Goal: Task Accomplishment & Management: Manage account settings

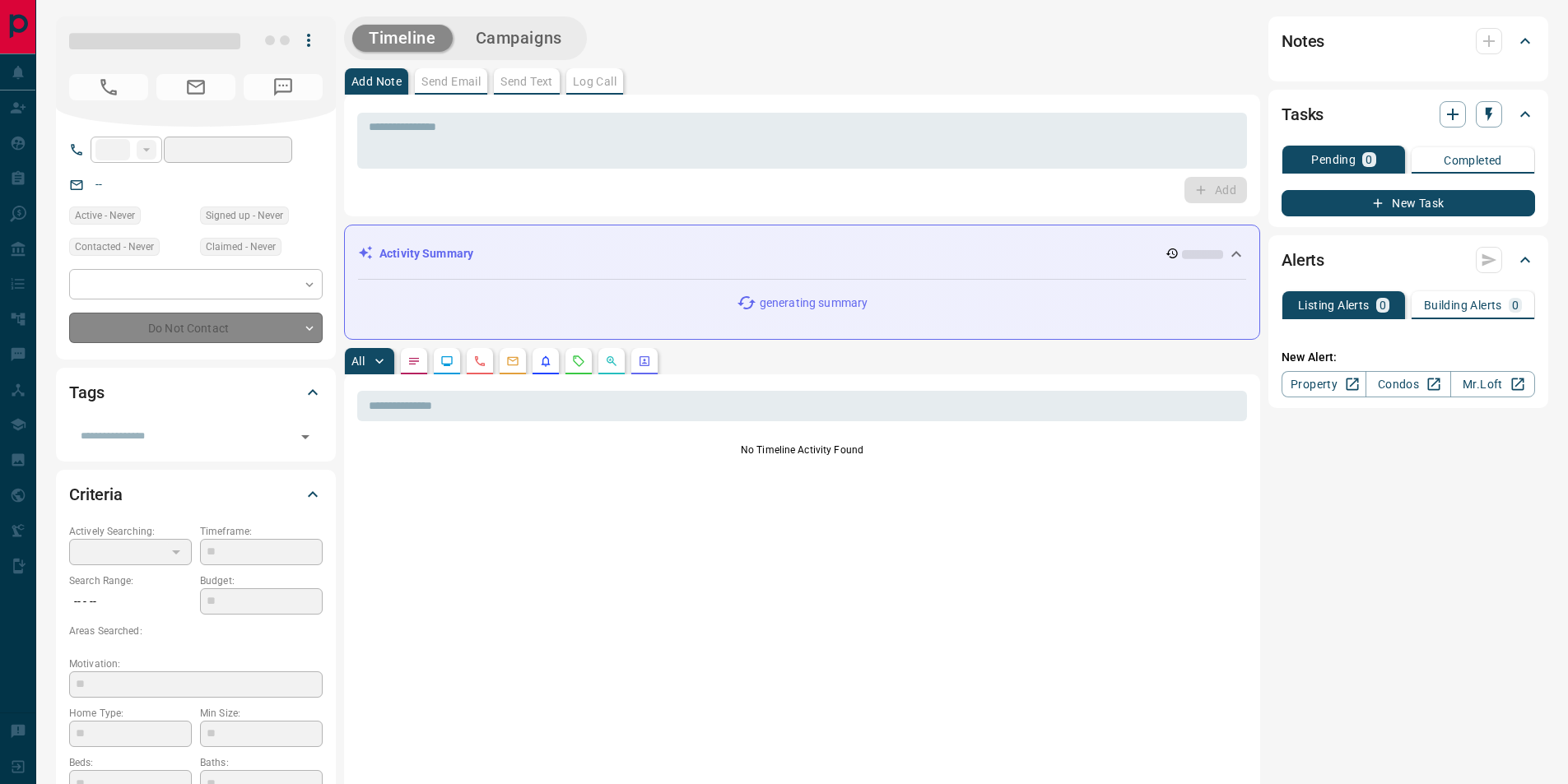
type input "**"
type input "**********"
type input "*"
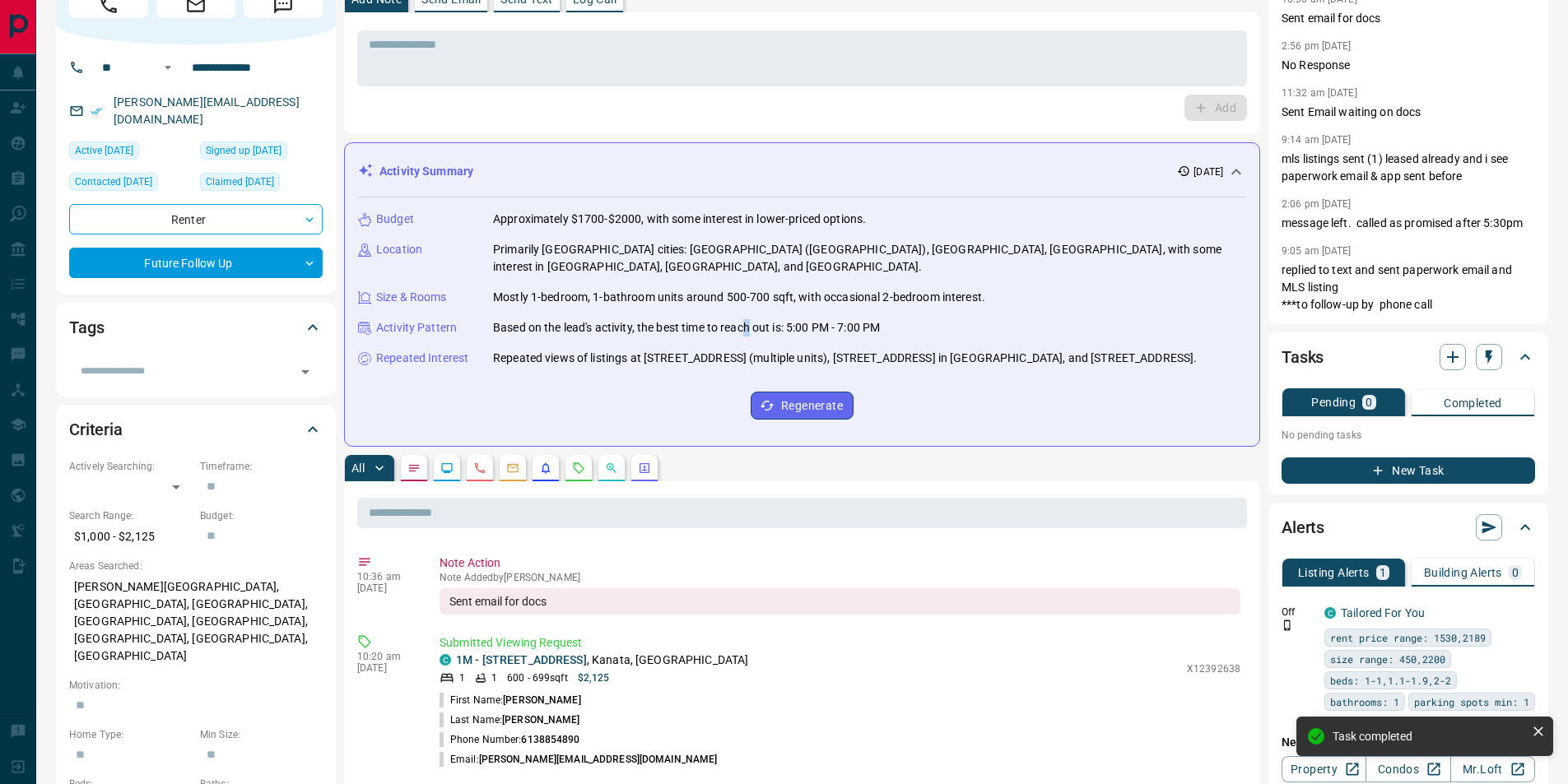
scroll to position [48, 0]
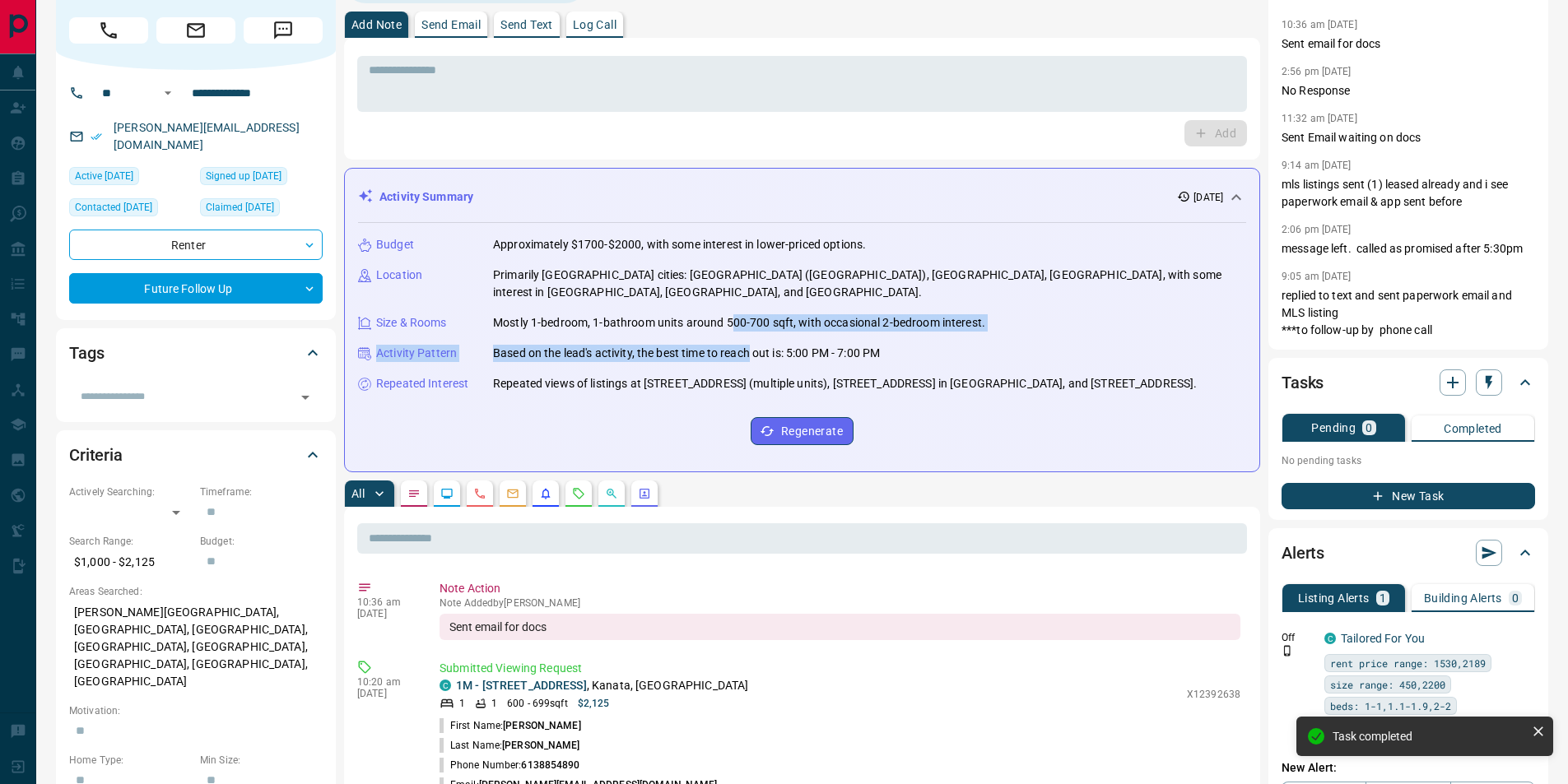
drag, startPoint x: 756, startPoint y: 316, endPoint x: 723, endPoint y: 296, distance: 38.6
click at [728, 298] on div "Budget Approximately $1700-$2000, with some interest in lower-priced options. L…" at bounding box center [802, 341] width 888 height 236
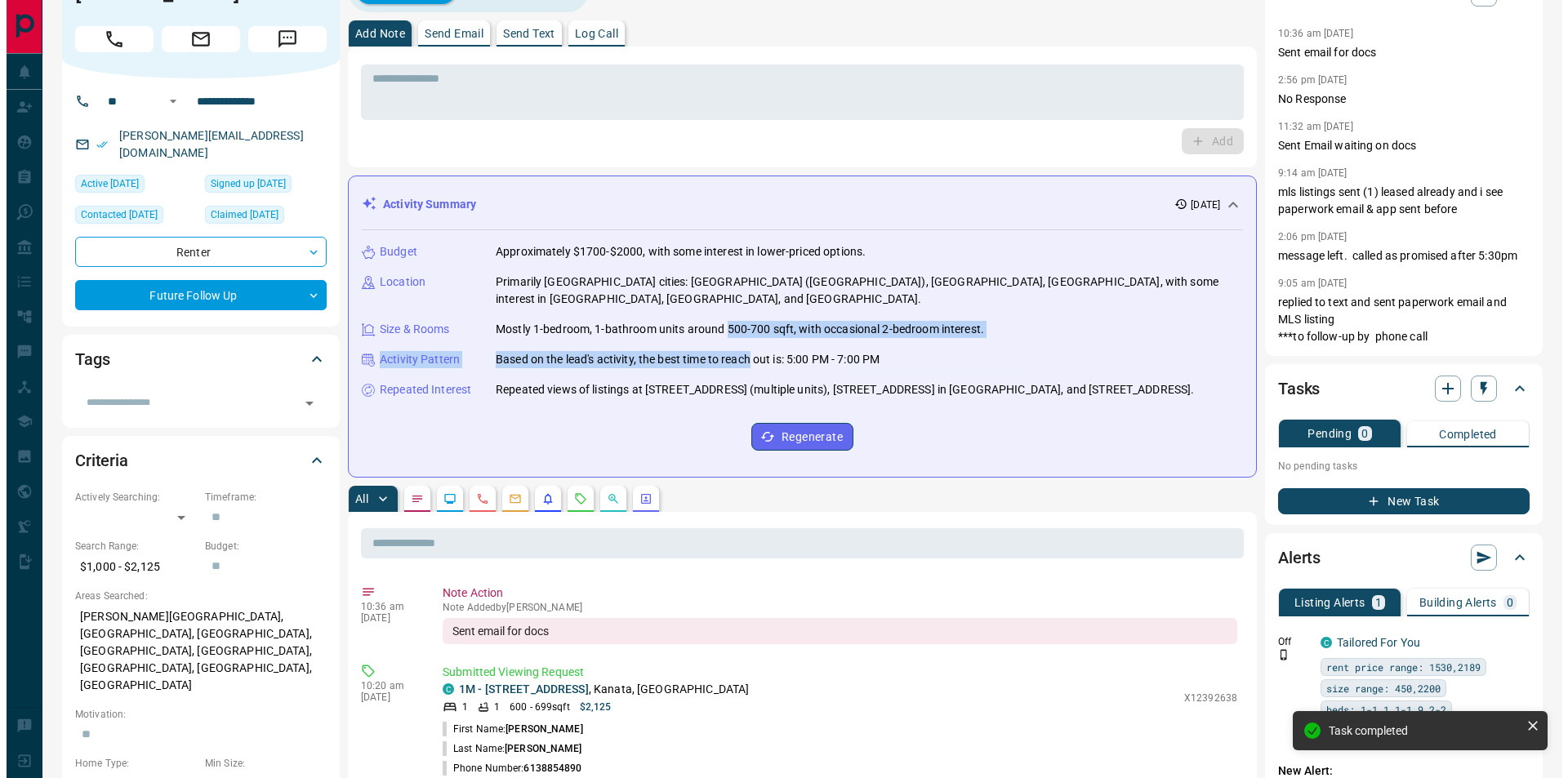
scroll to position [0, 0]
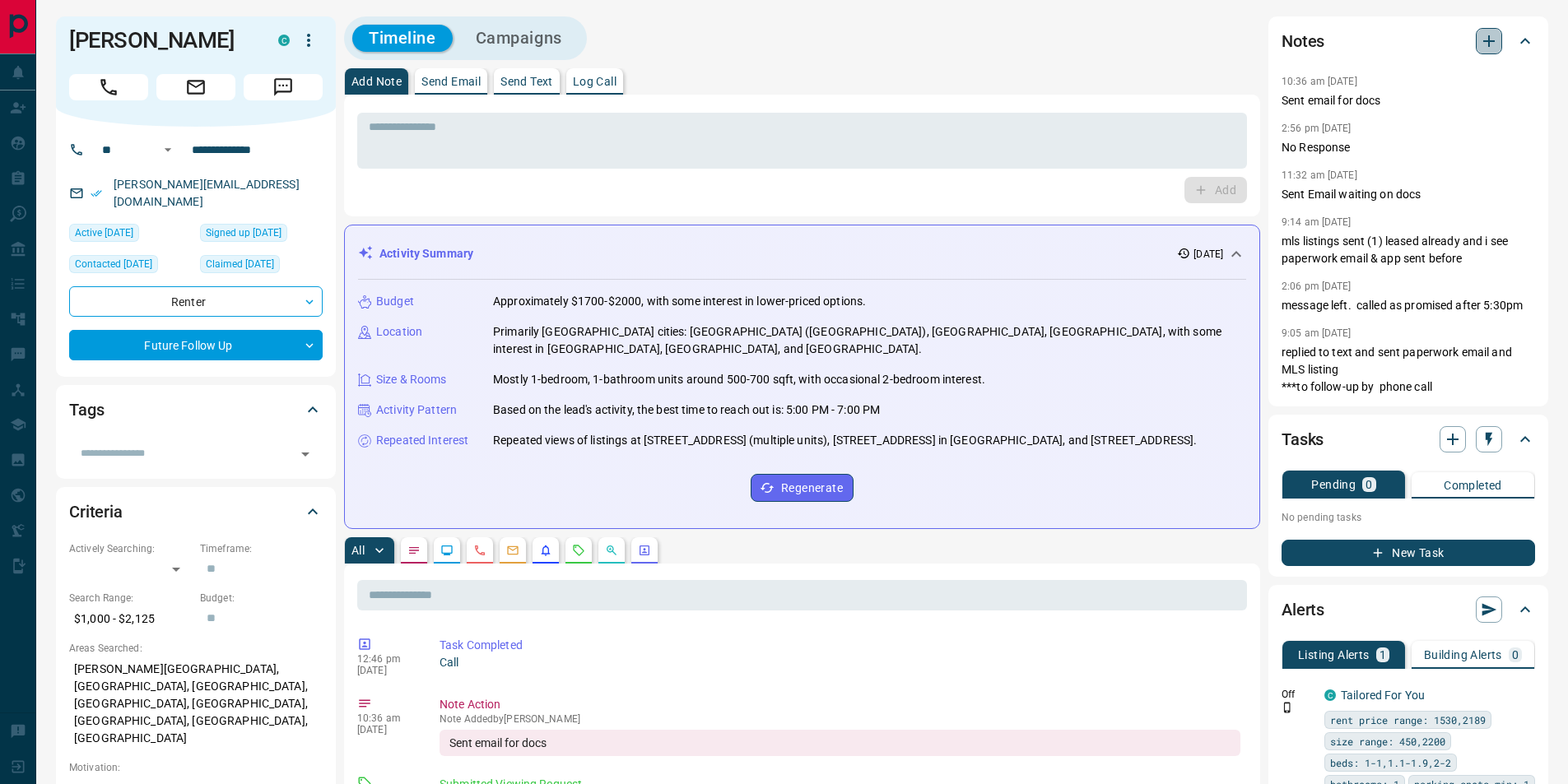
click at [1490, 42] on icon "button" at bounding box center [1489, 40] width 12 height 12
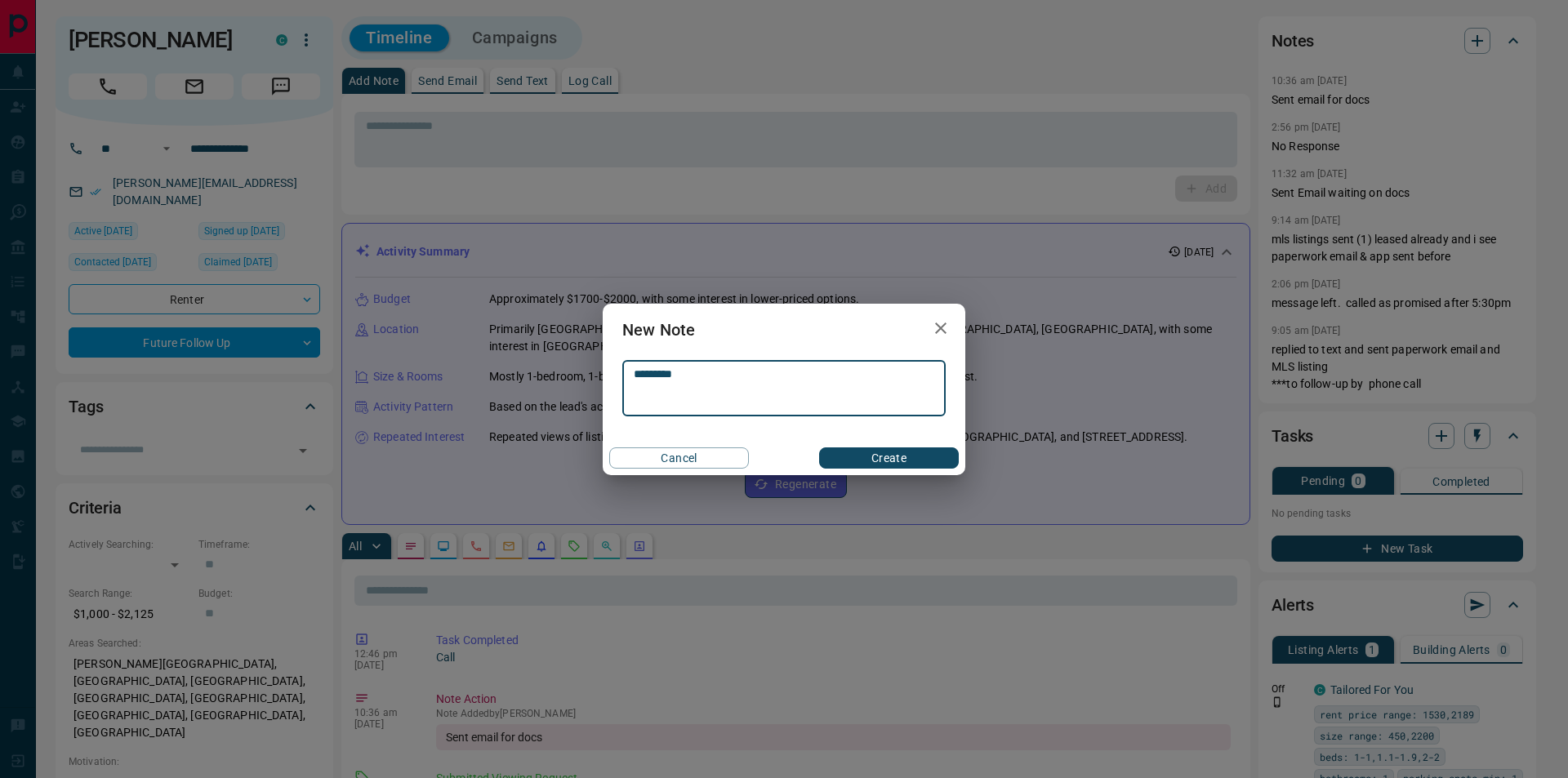
type textarea "*********"
click at [879, 455] on button "Create" at bounding box center [889, 459] width 139 height 21
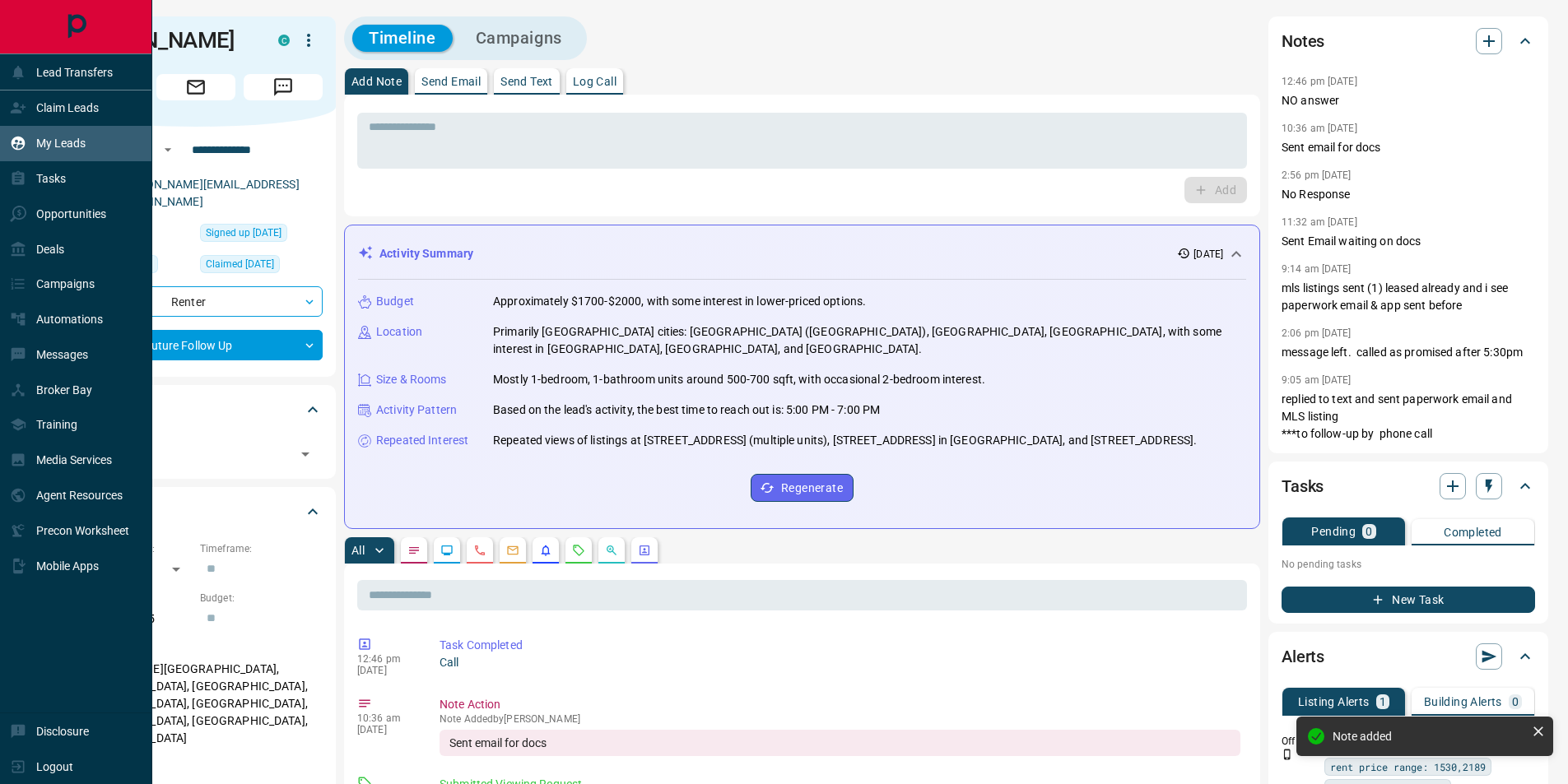
click at [37, 151] on div "My Leads" at bounding box center [48, 144] width 76 height 27
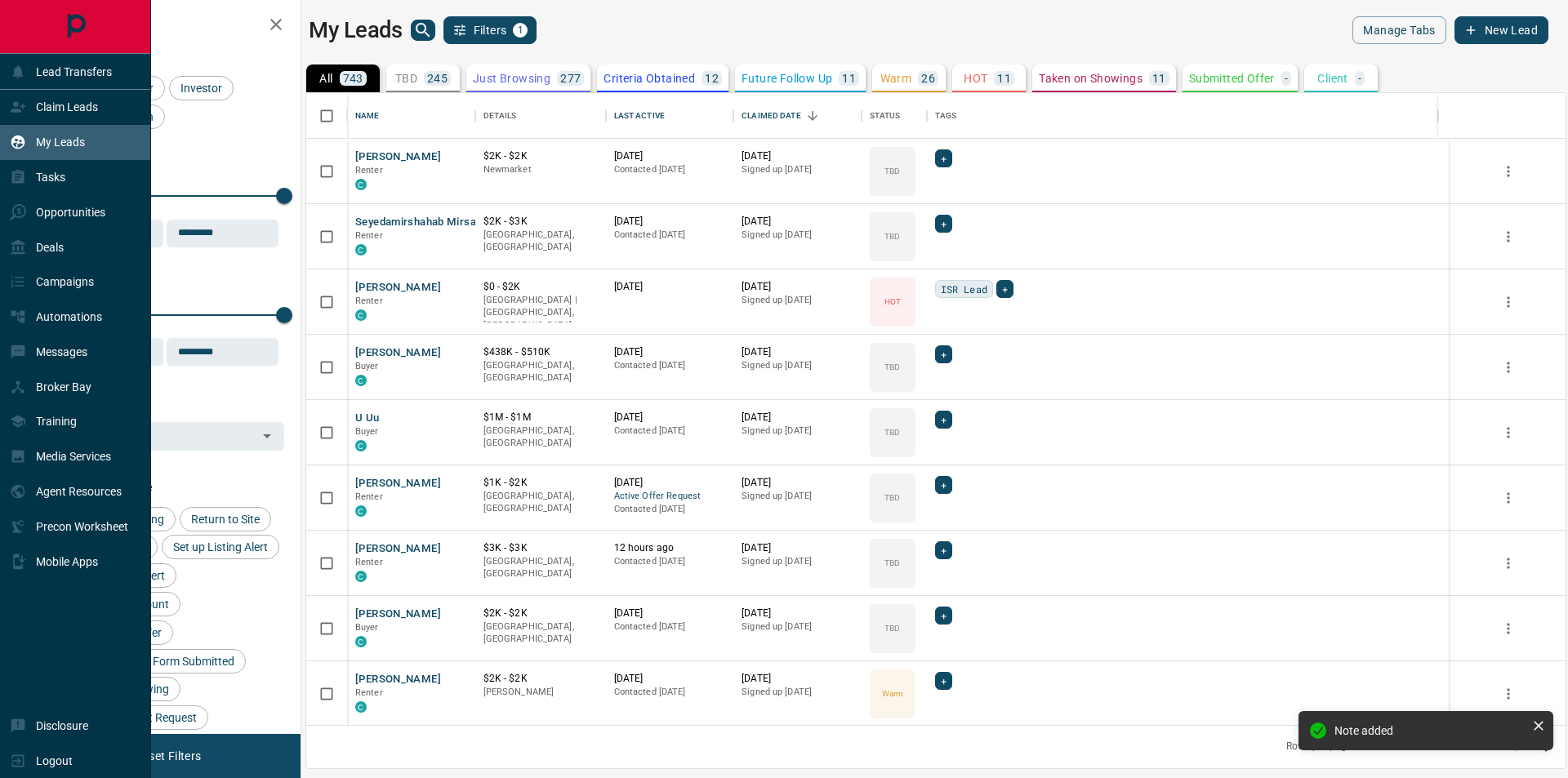
scroll to position [620, 1247]
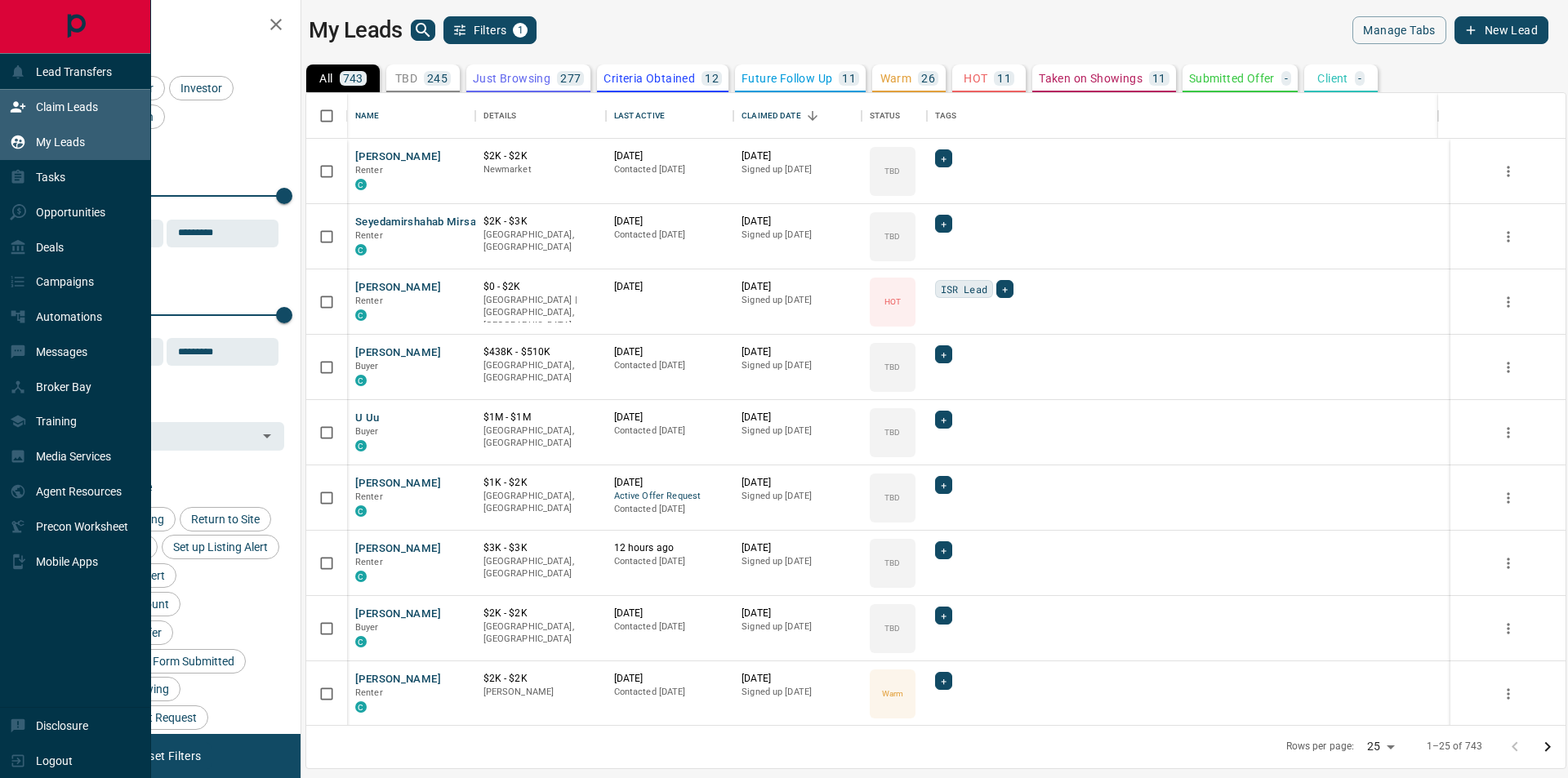
click at [65, 100] on div "Claim Leads" at bounding box center [54, 107] width 88 height 27
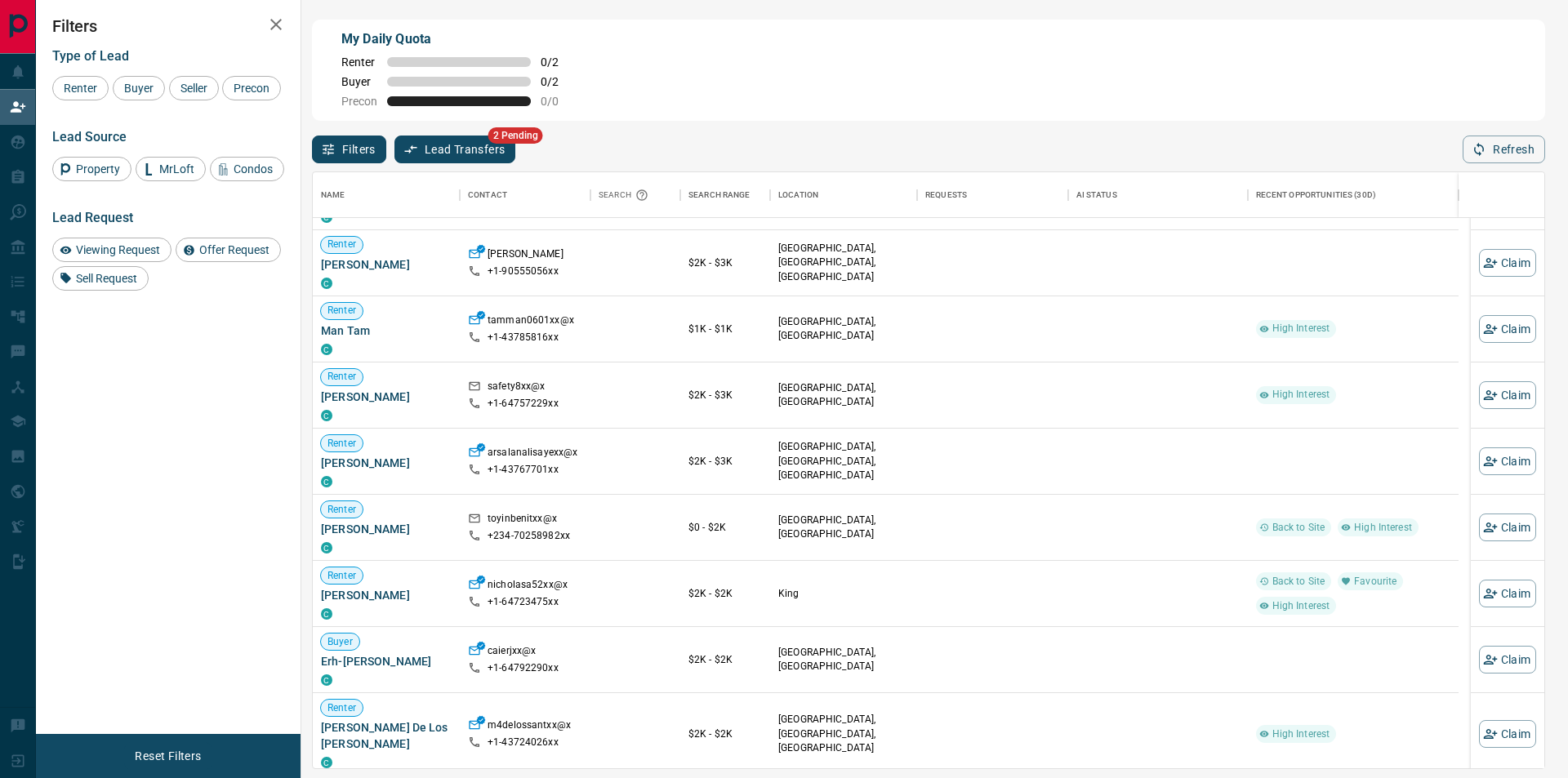
scroll to position [163, 0]
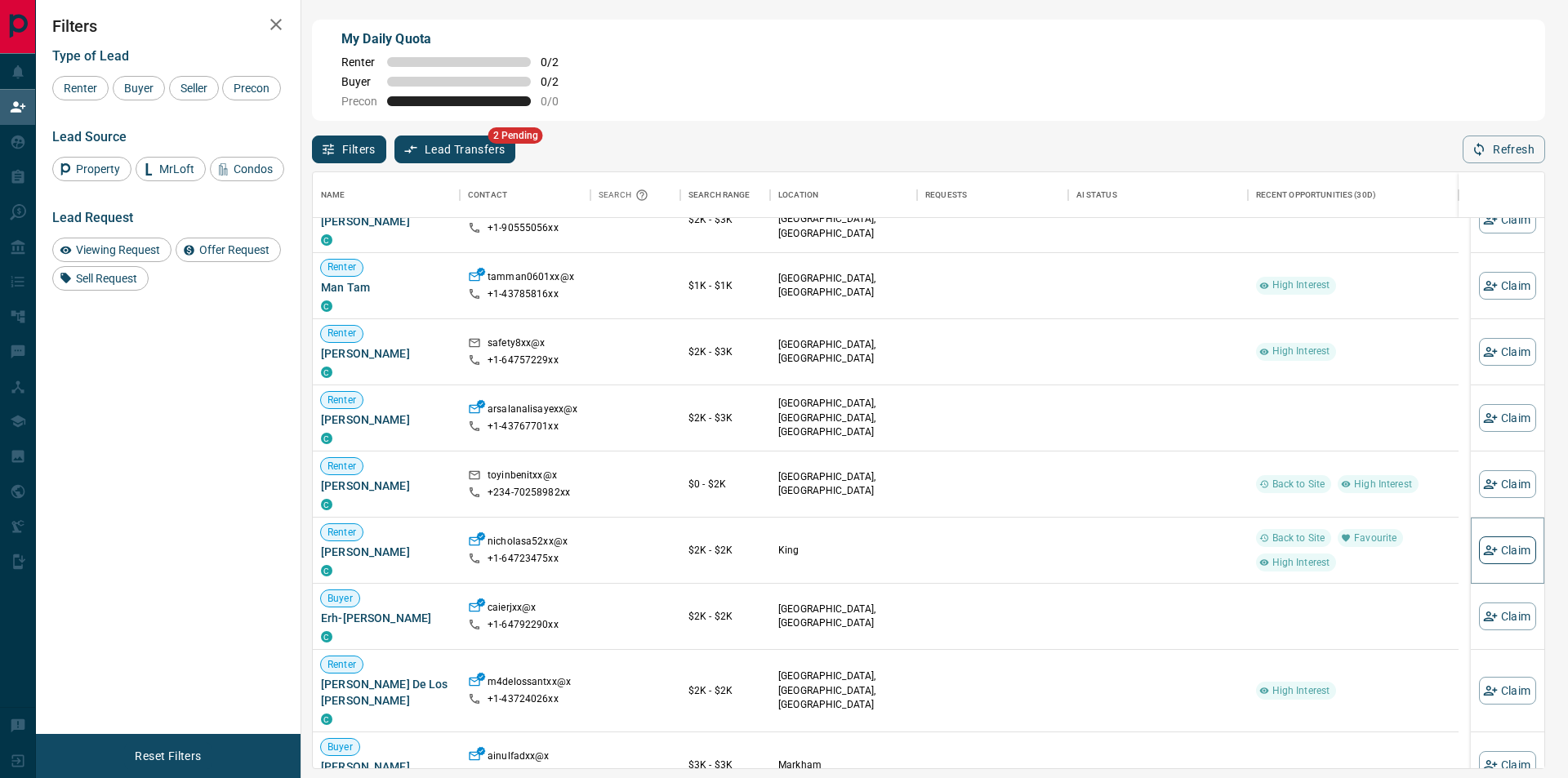
click at [1487, 550] on button "Claim" at bounding box center [1507, 550] width 57 height 28
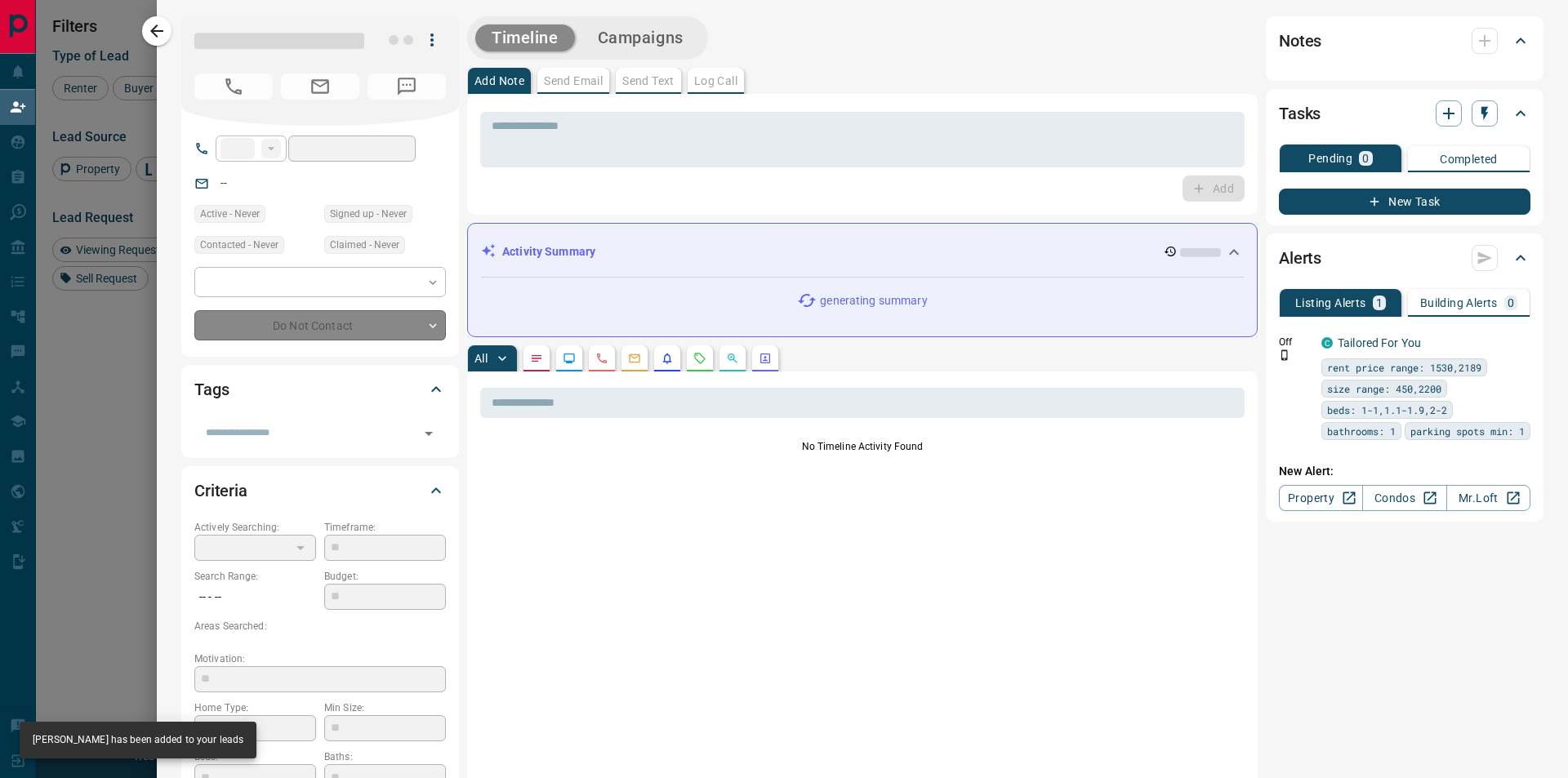
type input "**"
type input "**********"
type input "**"
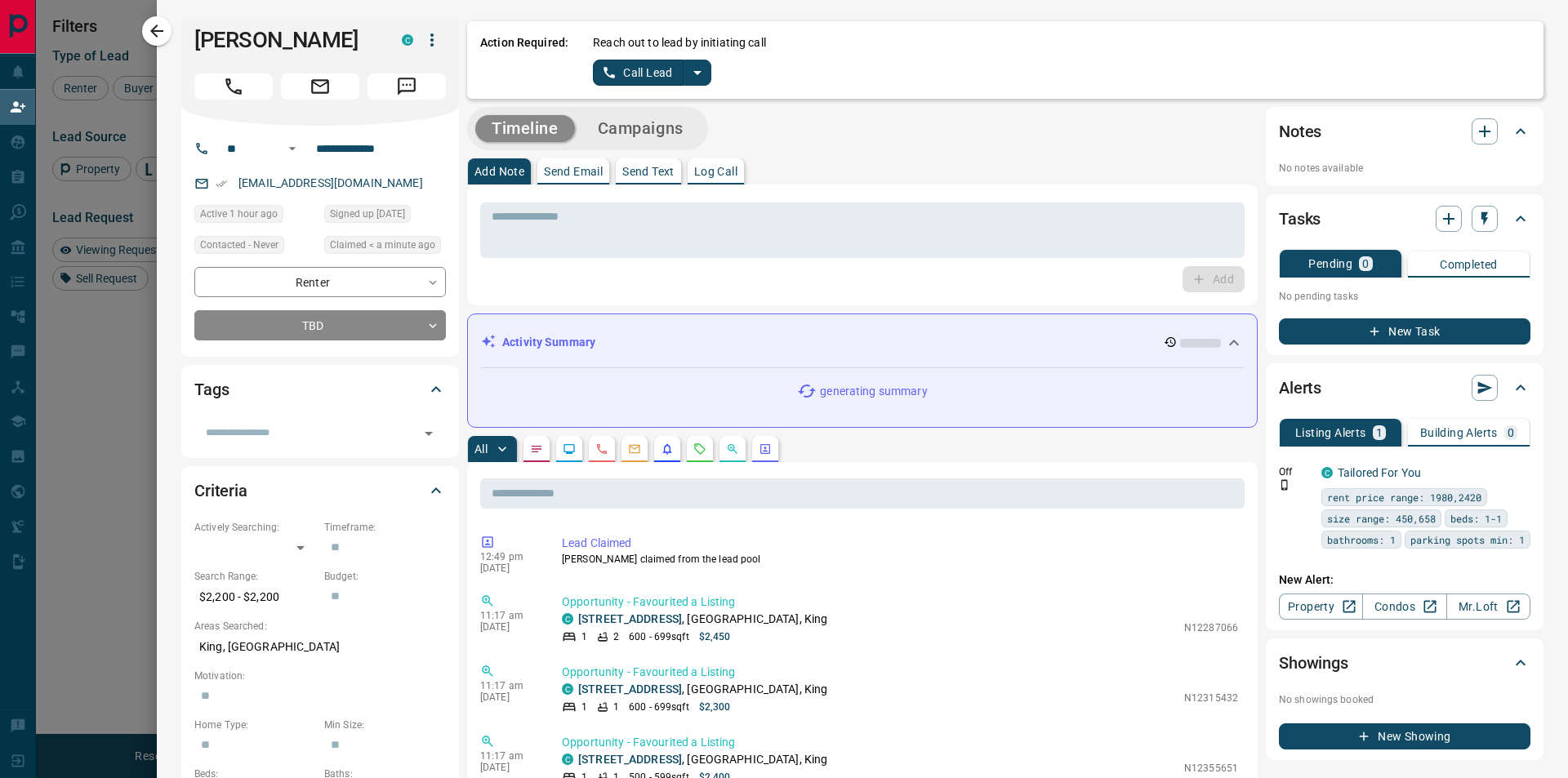
click at [689, 77] on icon "split button" at bounding box center [698, 72] width 20 height 20
click at [649, 122] on li "Log Manual Call" at bounding box center [651, 128] width 100 height 24
click at [638, 73] on button "Log Manual Call" at bounding box center [646, 72] width 108 height 26
click at [607, 70] on button "Yes" at bounding box center [609, 72] width 33 height 25
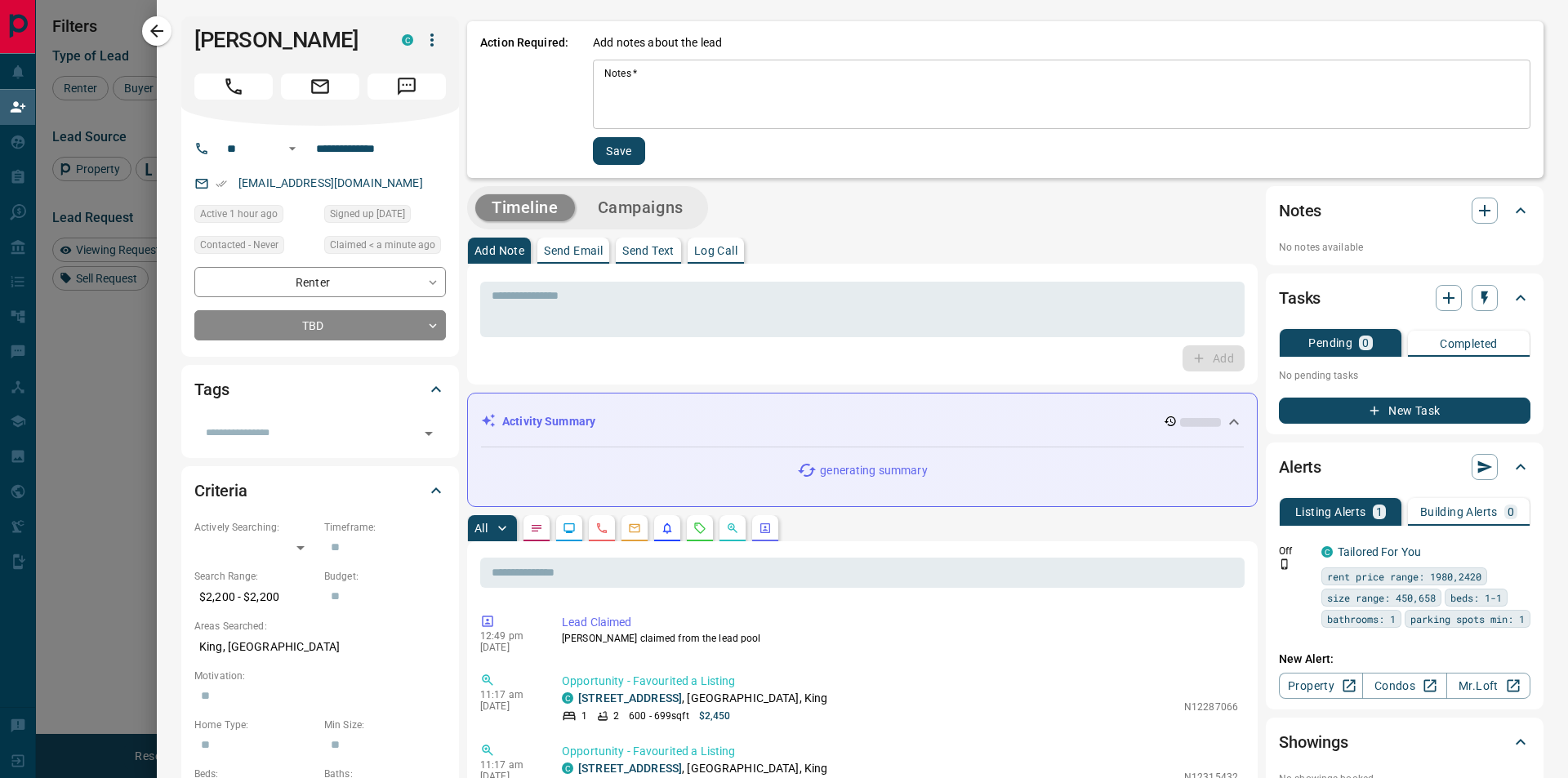
click at [669, 97] on textarea "Notes   *" at bounding box center [1061, 95] width 915 height 55
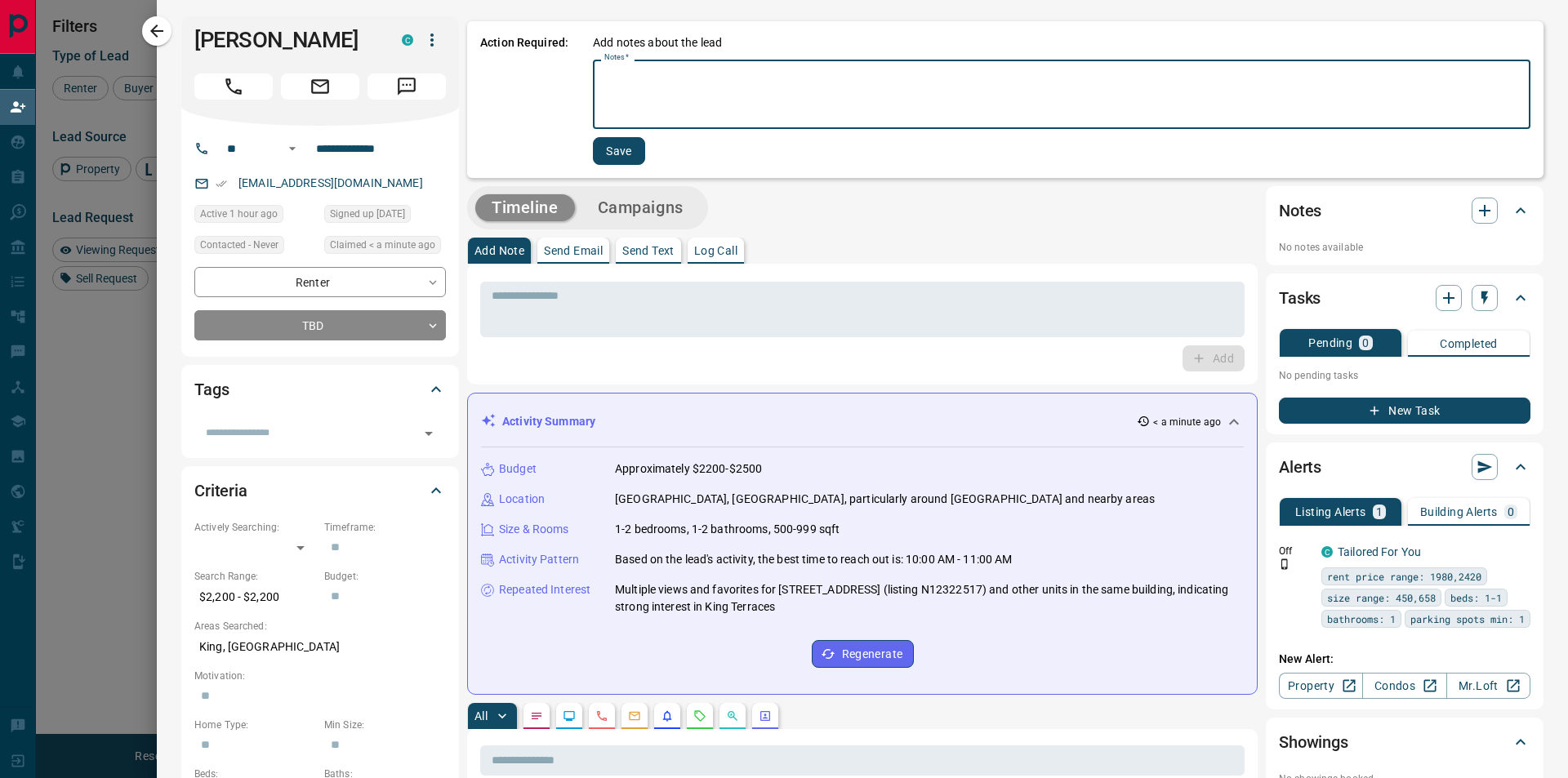
type textarea "*"
type textarea "**********"
click at [629, 141] on button "Save" at bounding box center [618, 151] width 53 height 28
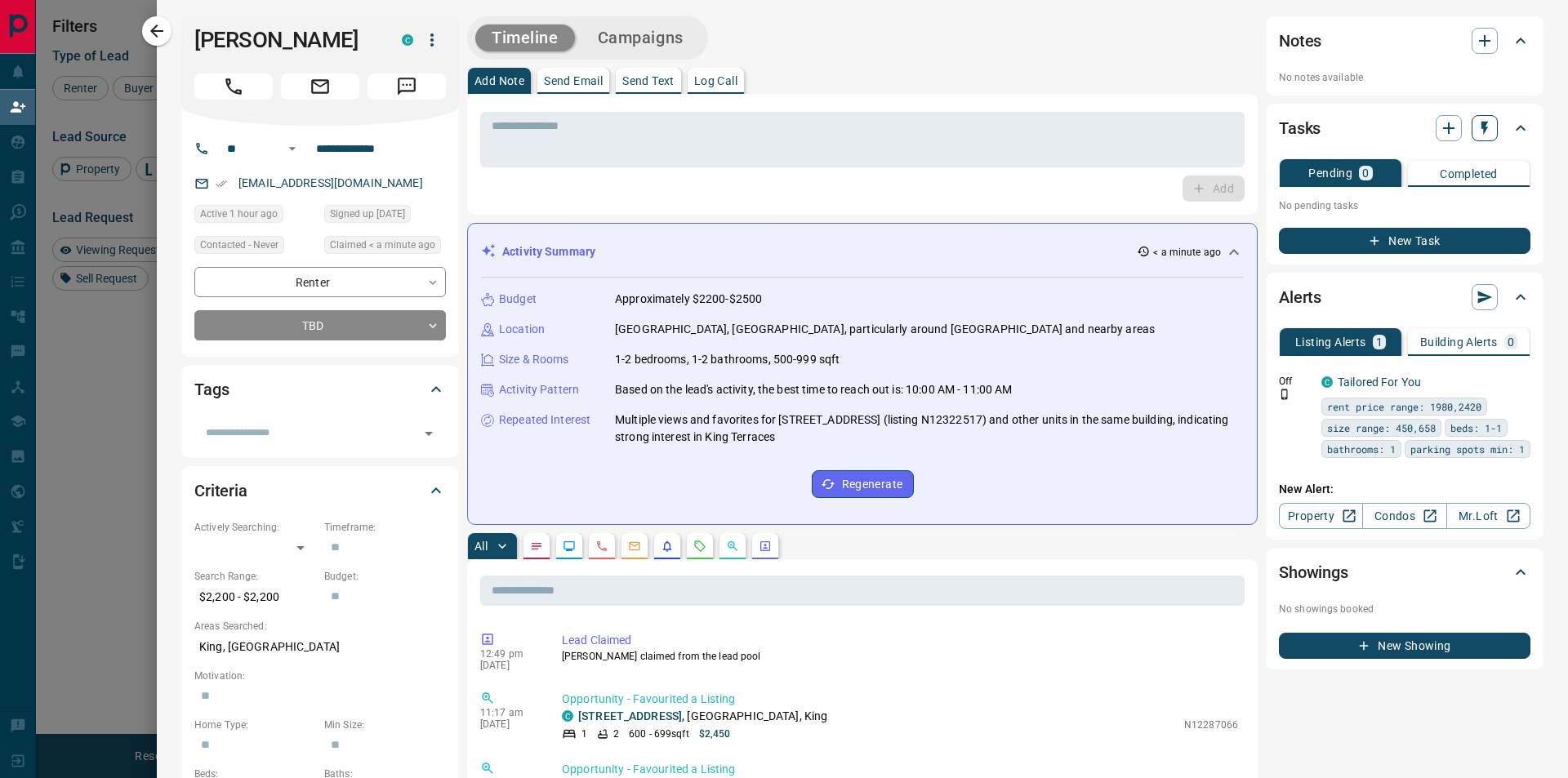
click at [1481, 120] on button "button" at bounding box center [1484, 128] width 26 height 26
click at [1445, 156] on li "1 Day Follow-Up" at bounding box center [1431, 160] width 111 height 24
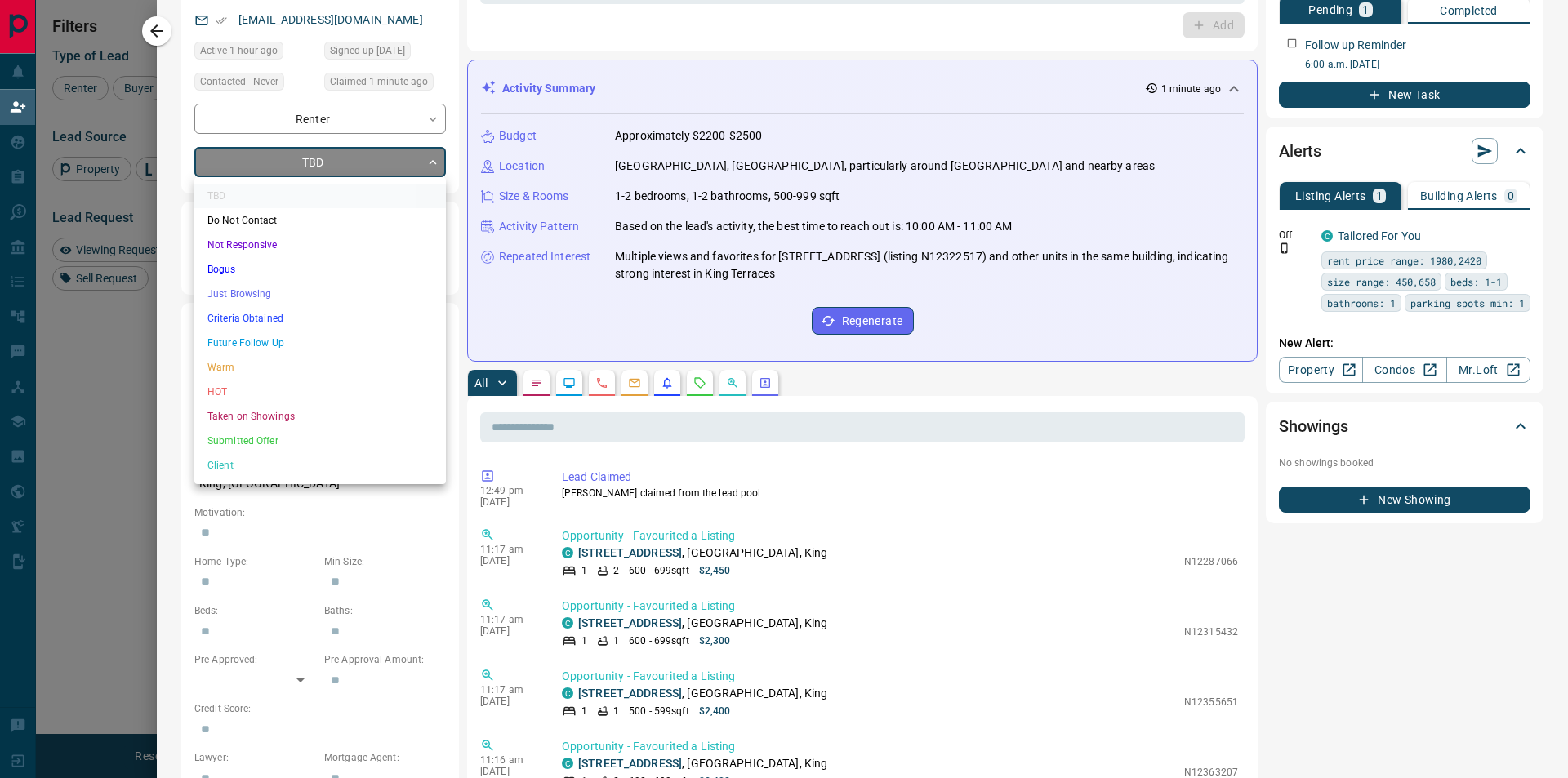
click at [340, 162] on body "Lead Transfers Claim Leads My Leads Tasks Opportunities Deals Campaigns Automat…" at bounding box center [784, 327] width 1568 height 655
click at [257, 367] on li "Warm" at bounding box center [320, 367] width 252 height 24
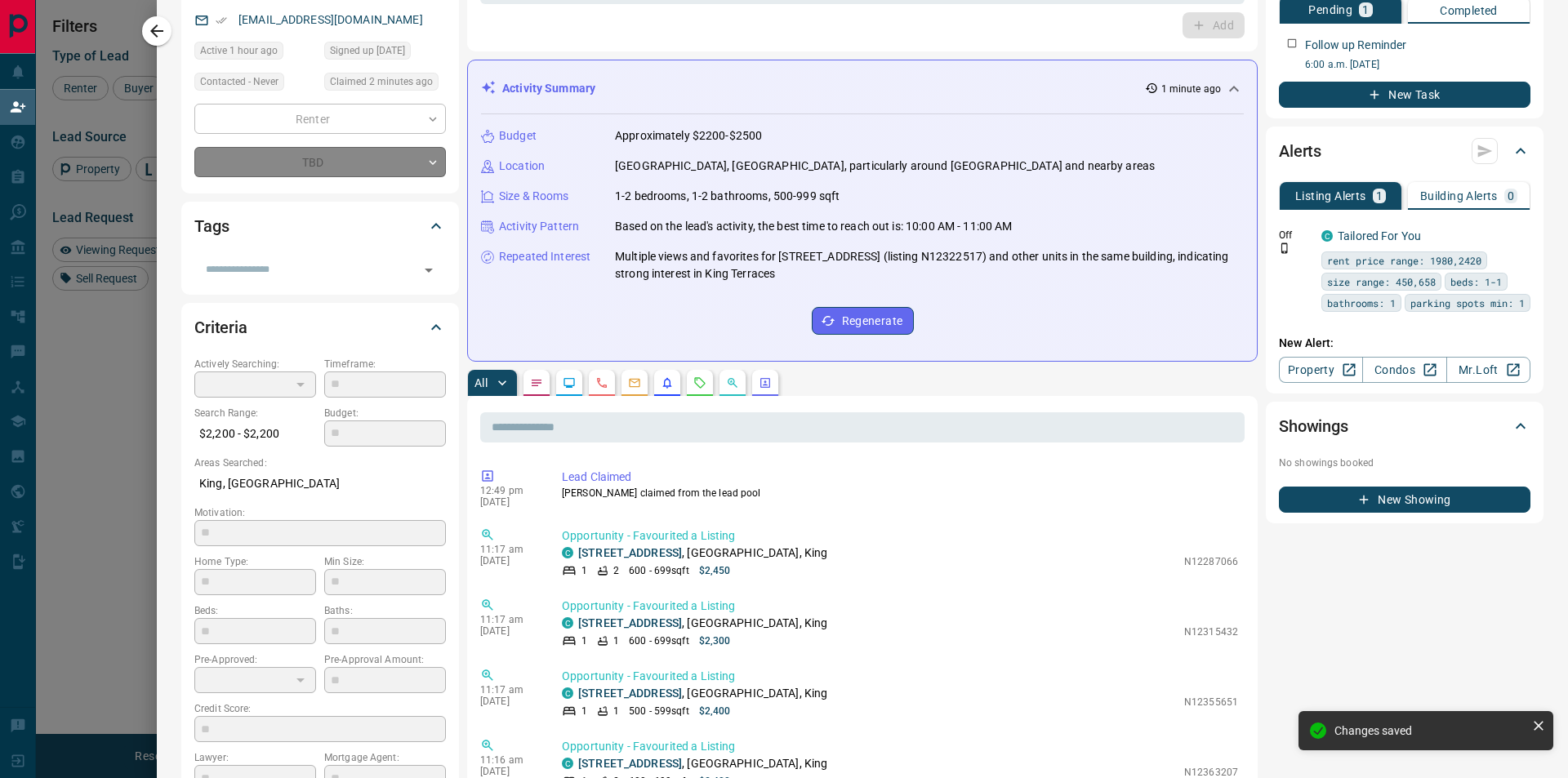
type input "*"
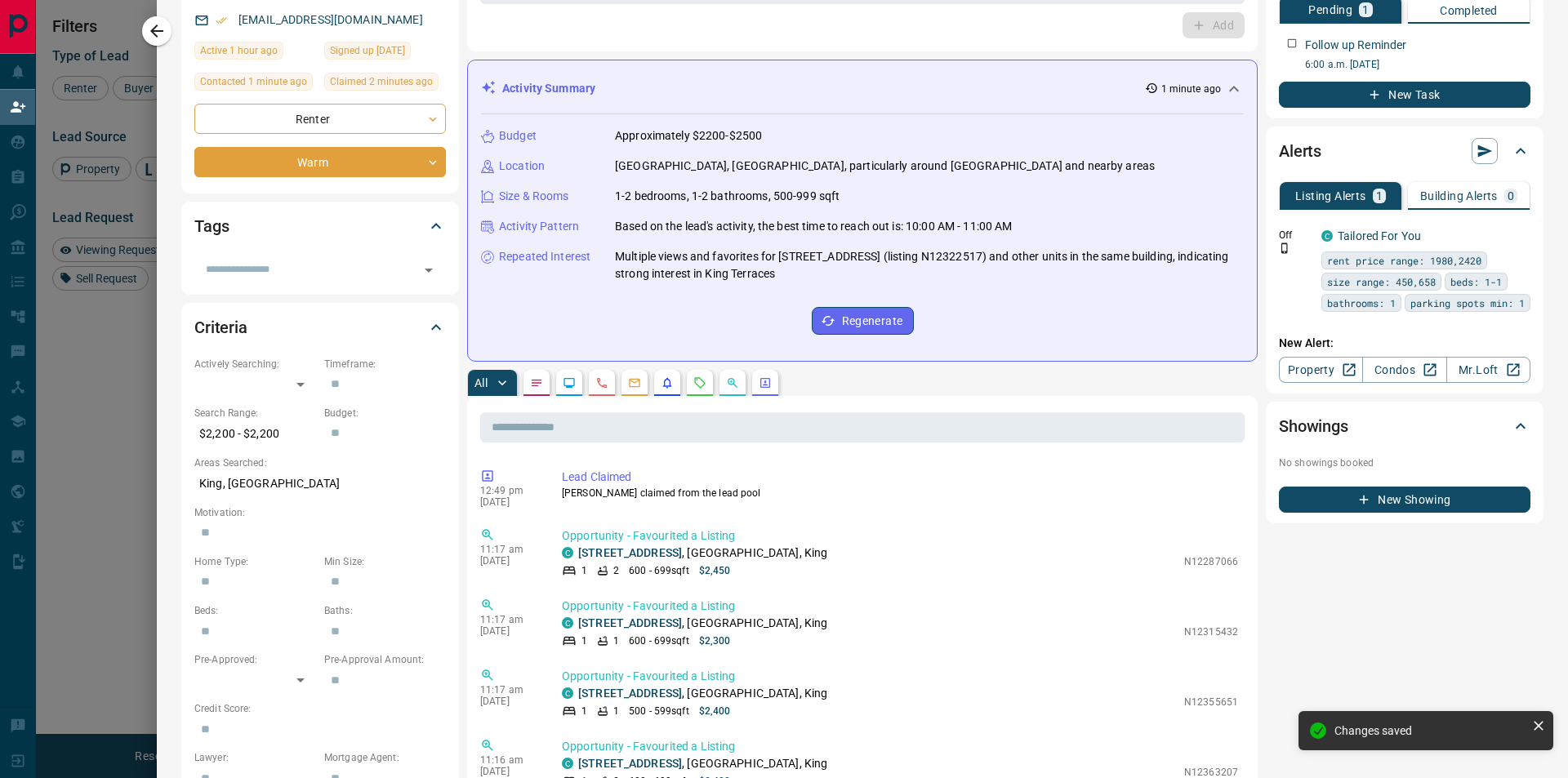
scroll to position [0, 0]
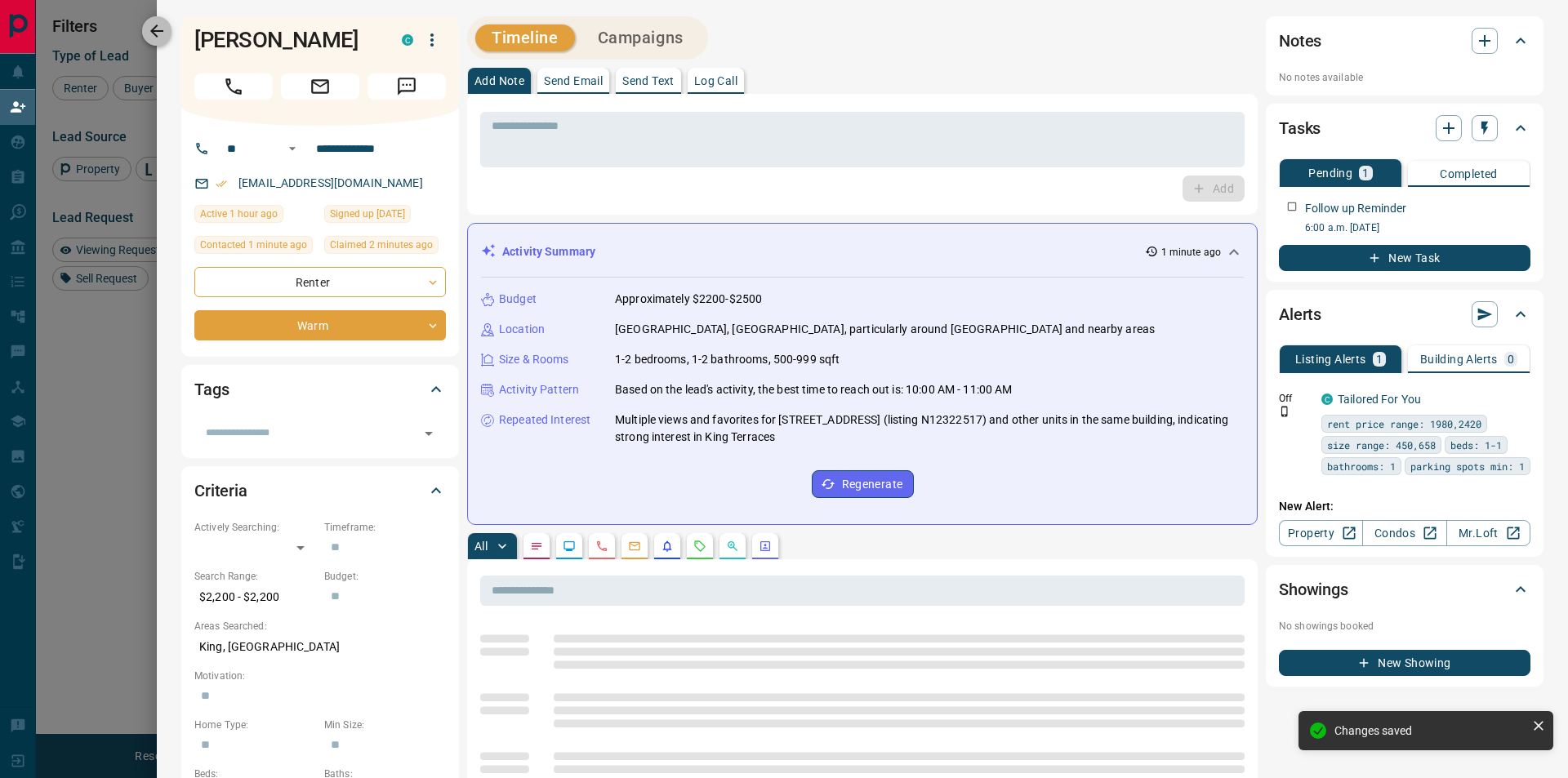
click at [164, 39] on icon "button" at bounding box center [157, 31] width 20 height 20
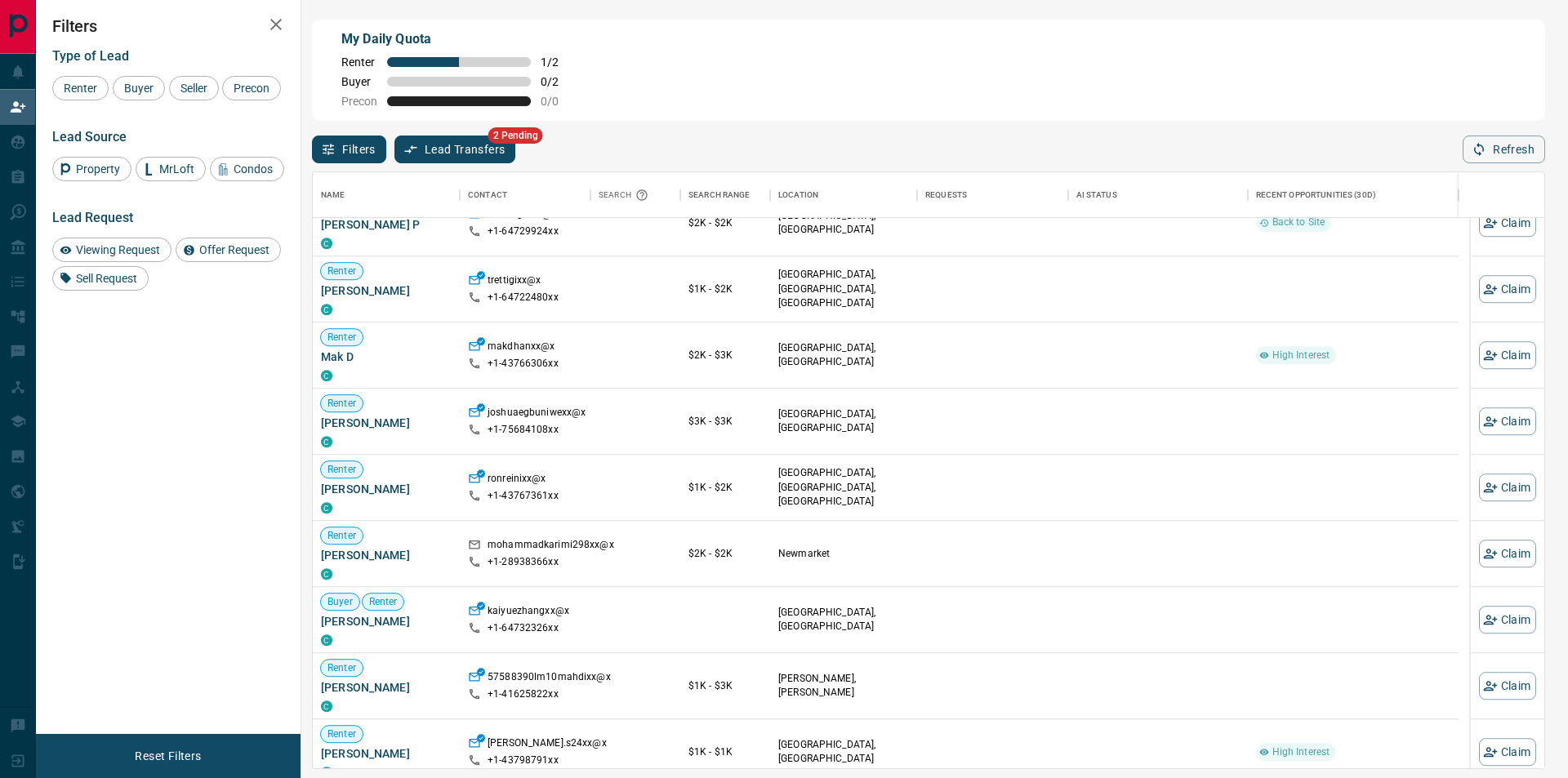
scroll to position [1217, 0]
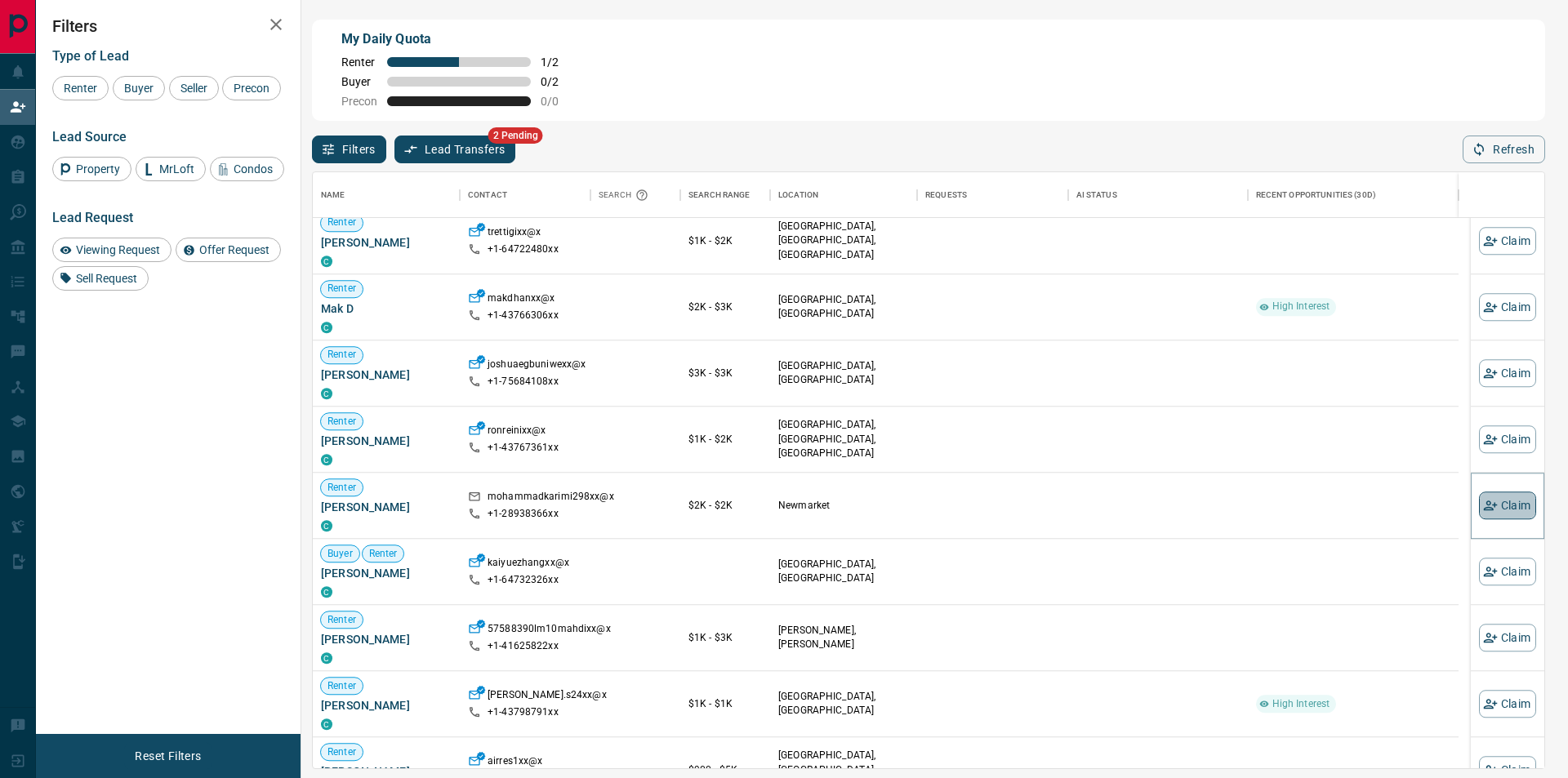
click at [1488, 504] on button "Claim" at bounding box center [1507, 505] width 57 height 28
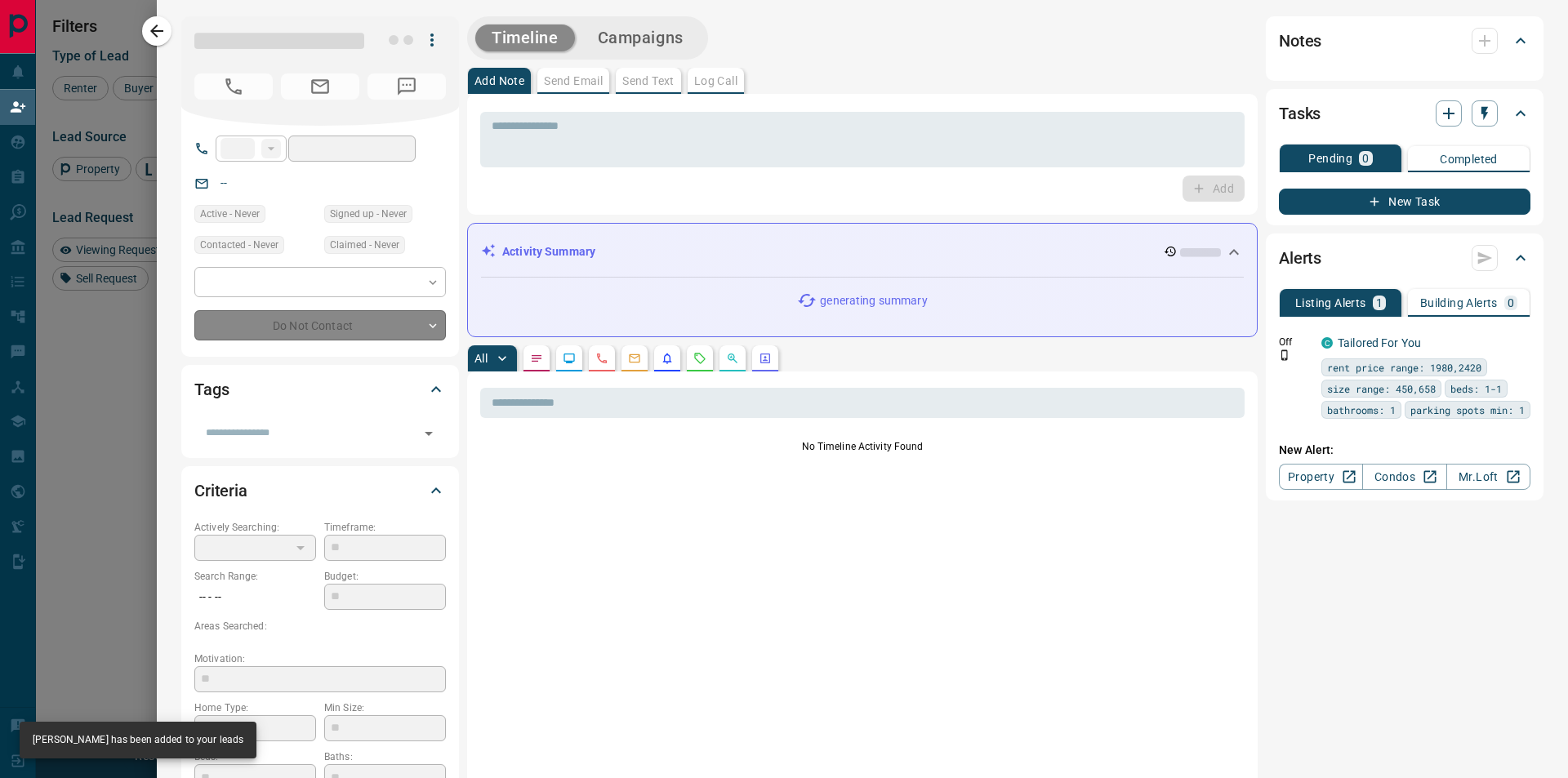
type input "**"
type input "**********"
type input "**"
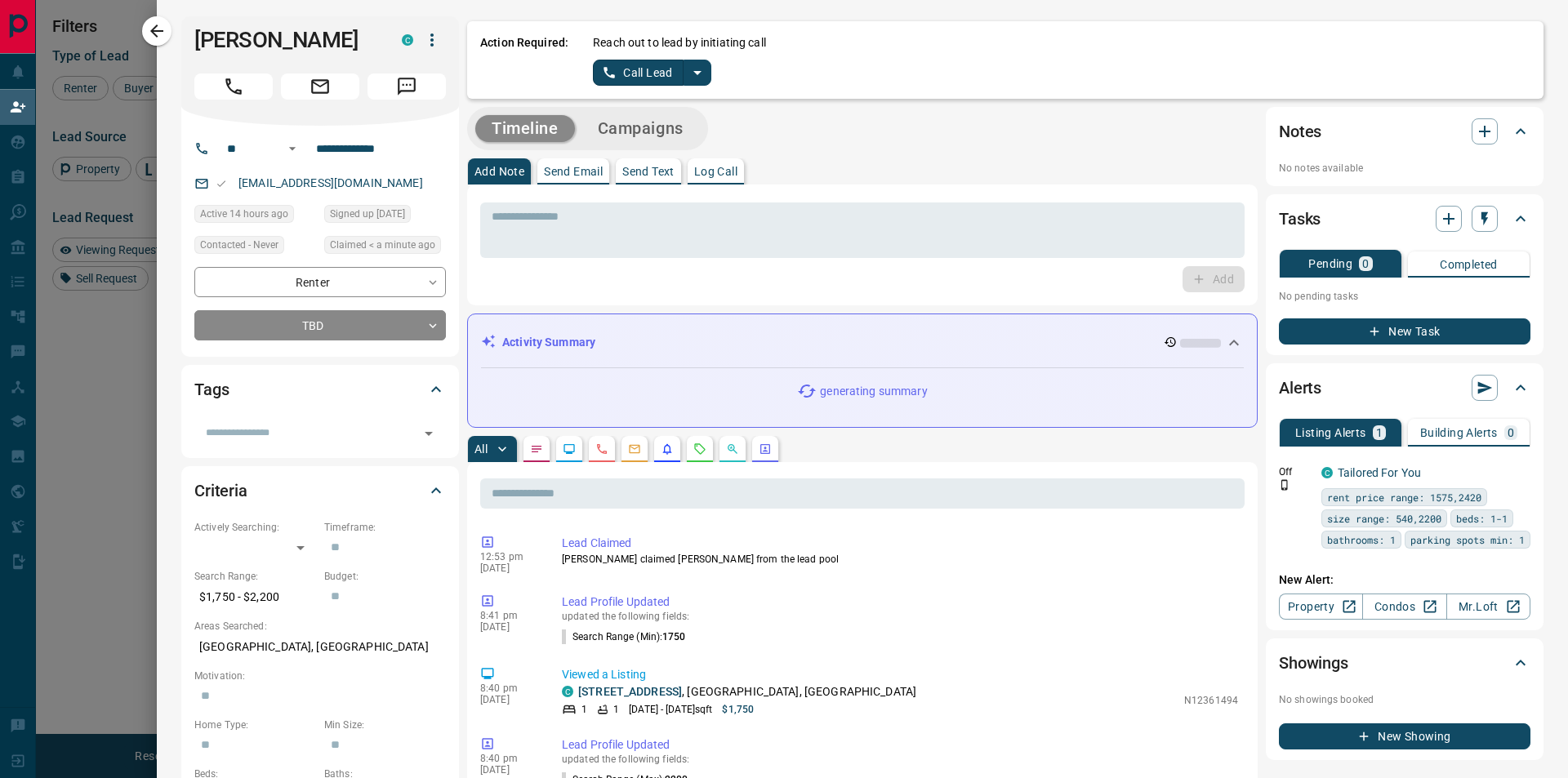
click at [699, 74] on icon "split button" at bounding box center [698, 72] width 20 height 20
click at [635, 122] on li "Log Manual Call" at bounding box center [651, 128] width 100 height 24
click at [640, 78] on button "Log Manual Call" at bounding box center [646, 72] width 108 height 26
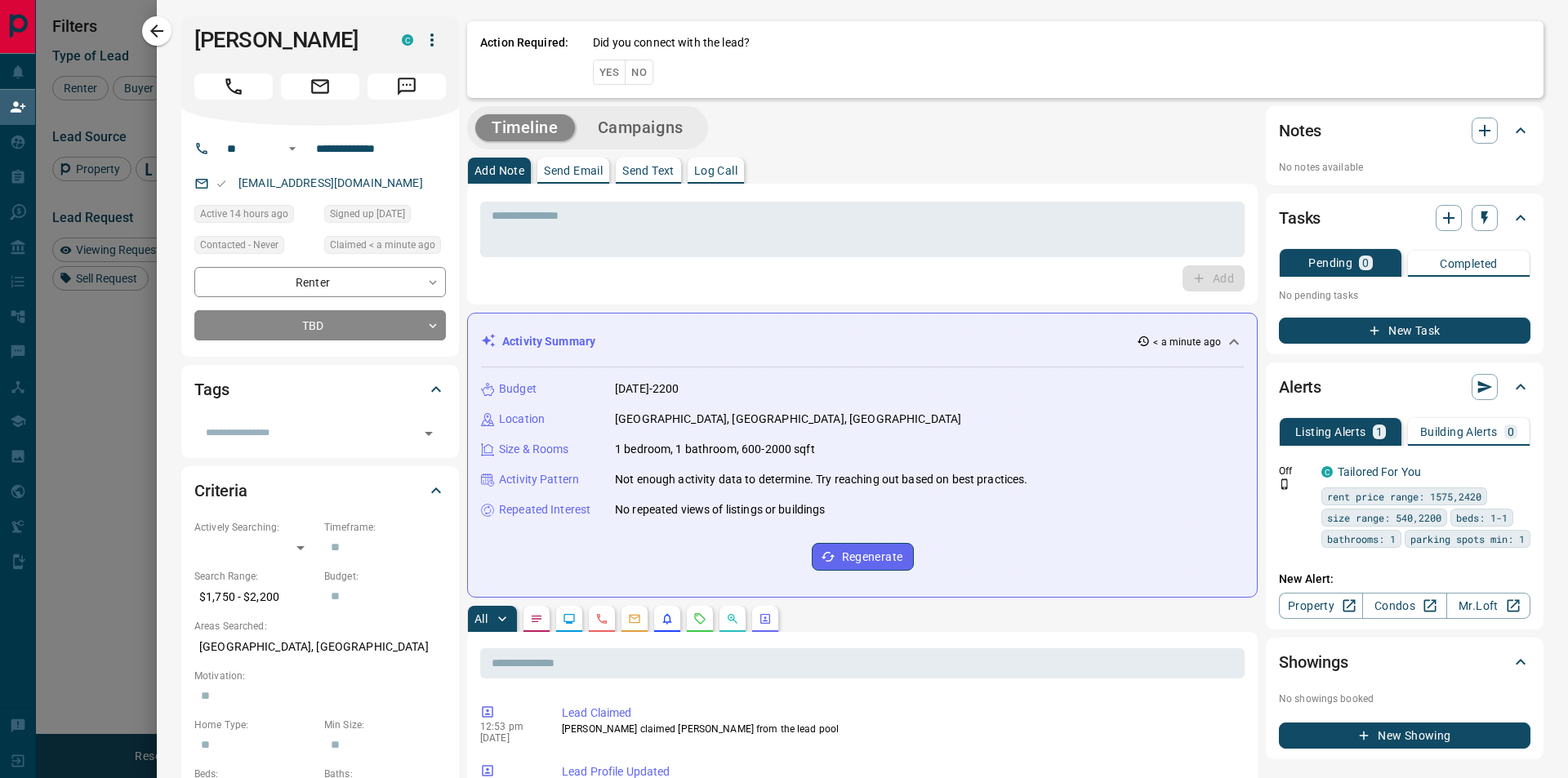
click at [639, 72] on button "No" at bounding box center [639, 72] width 29 height 25
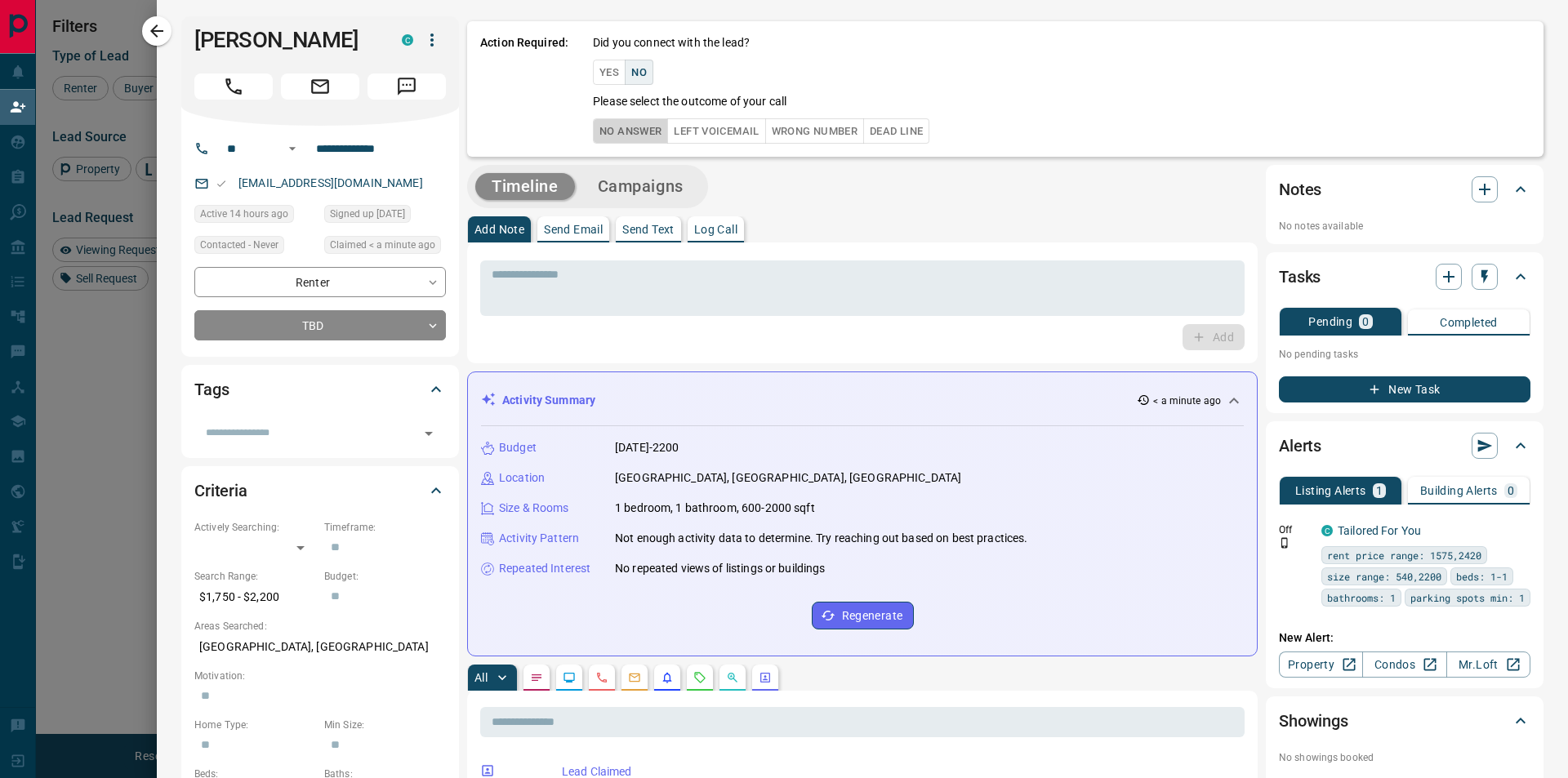
click at [640, 138] on button "No Answer" at bounding box center [630, 131] width 75 height 25
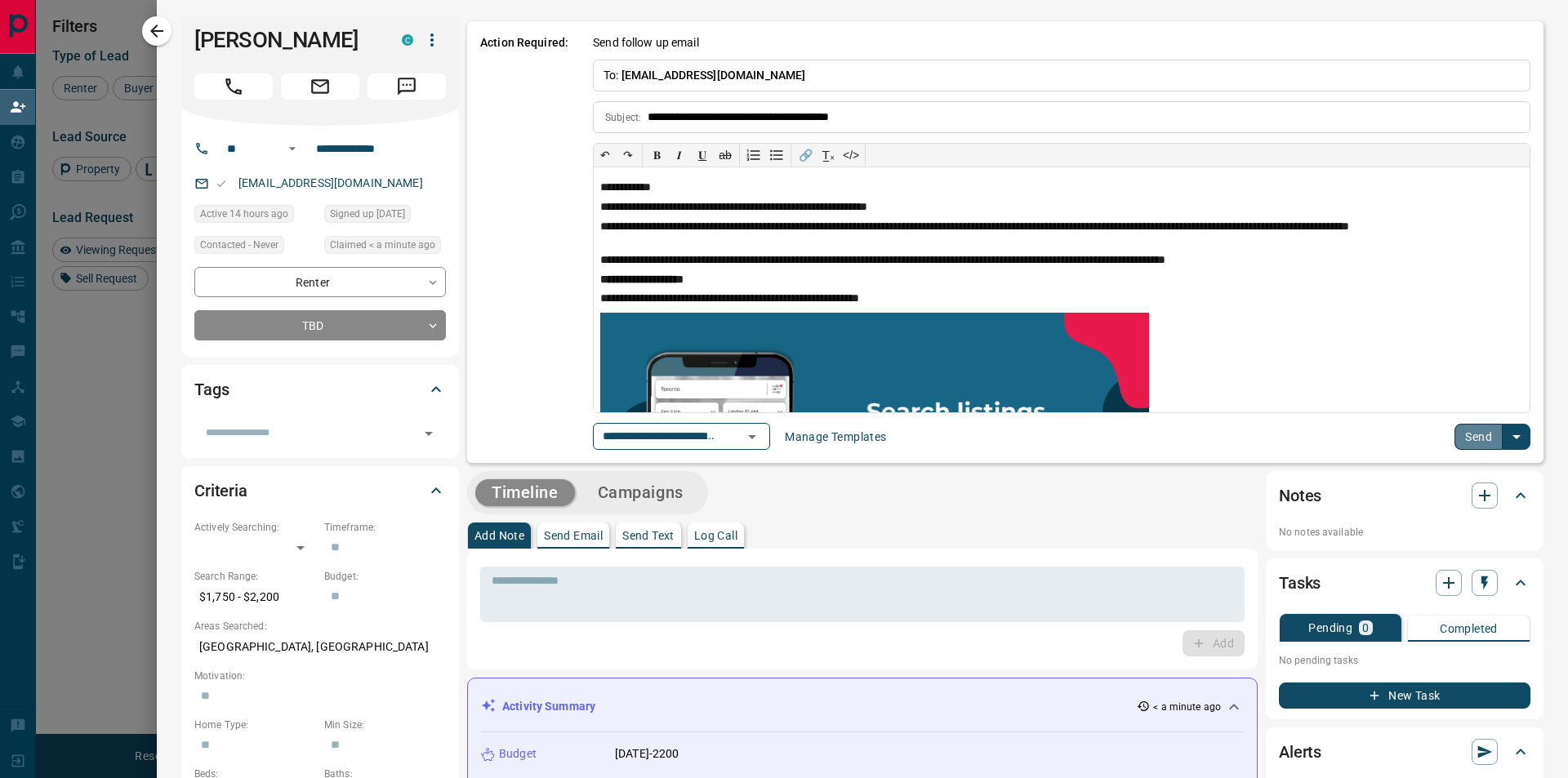
click at [1455, 439] on button "Send" at bounding box center [1479, 436] width 48 height 26
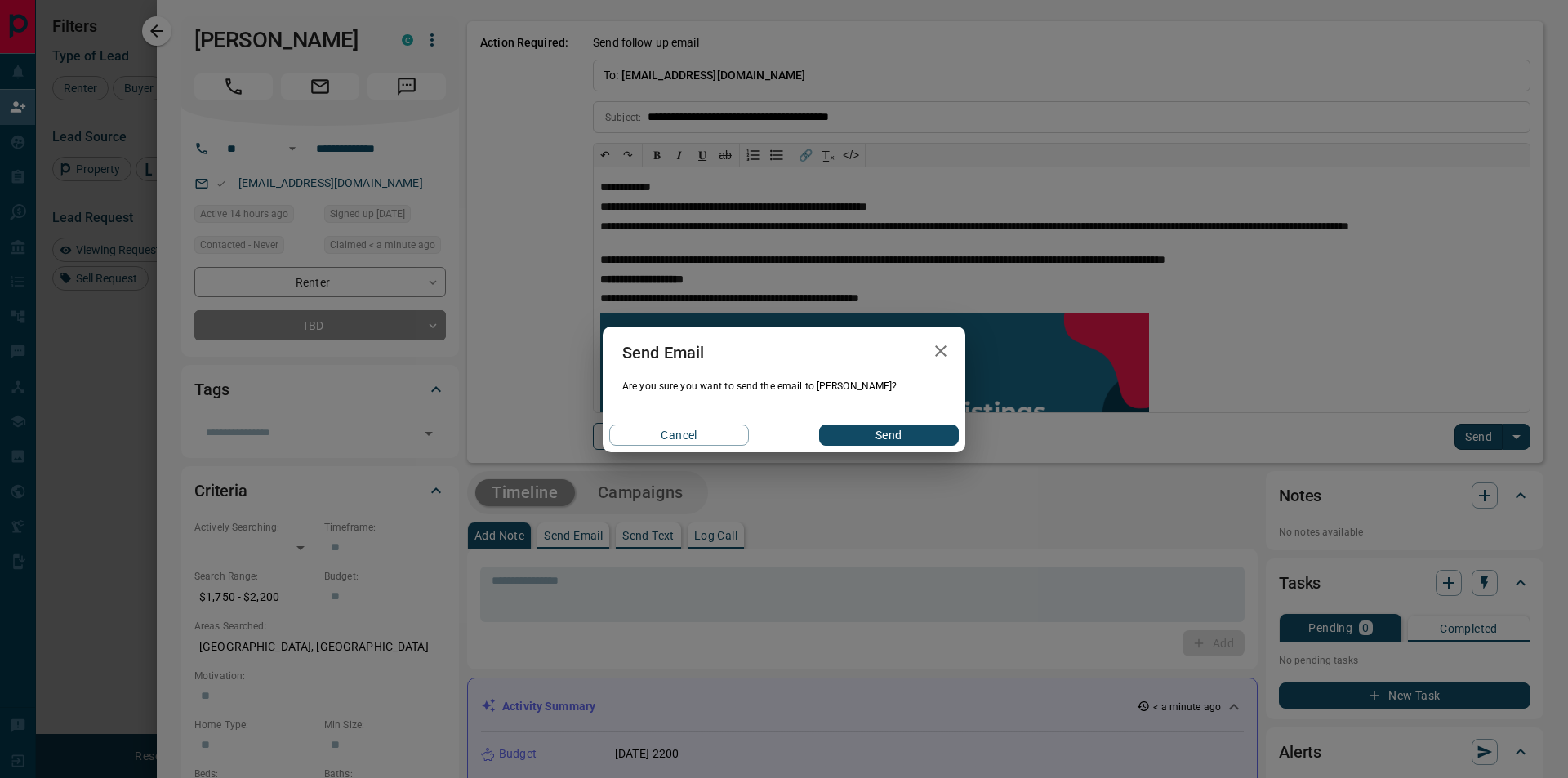
click at [884, 437] on button "Send" at bounding box center [889, 435] width 139 height 21
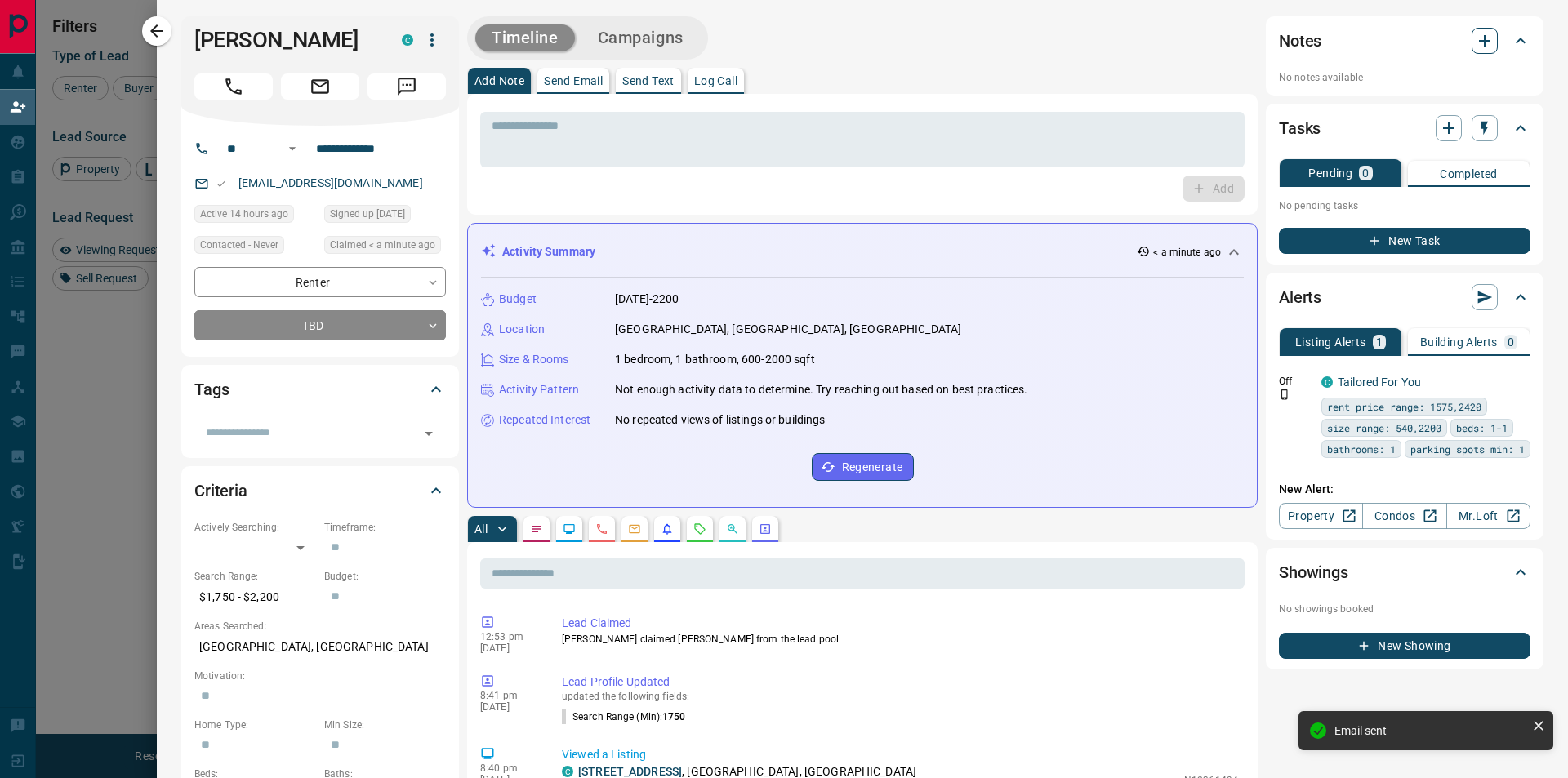
click at [1479, 40] on icon "button" at bounding box center [1484, 40] width 12 height 12
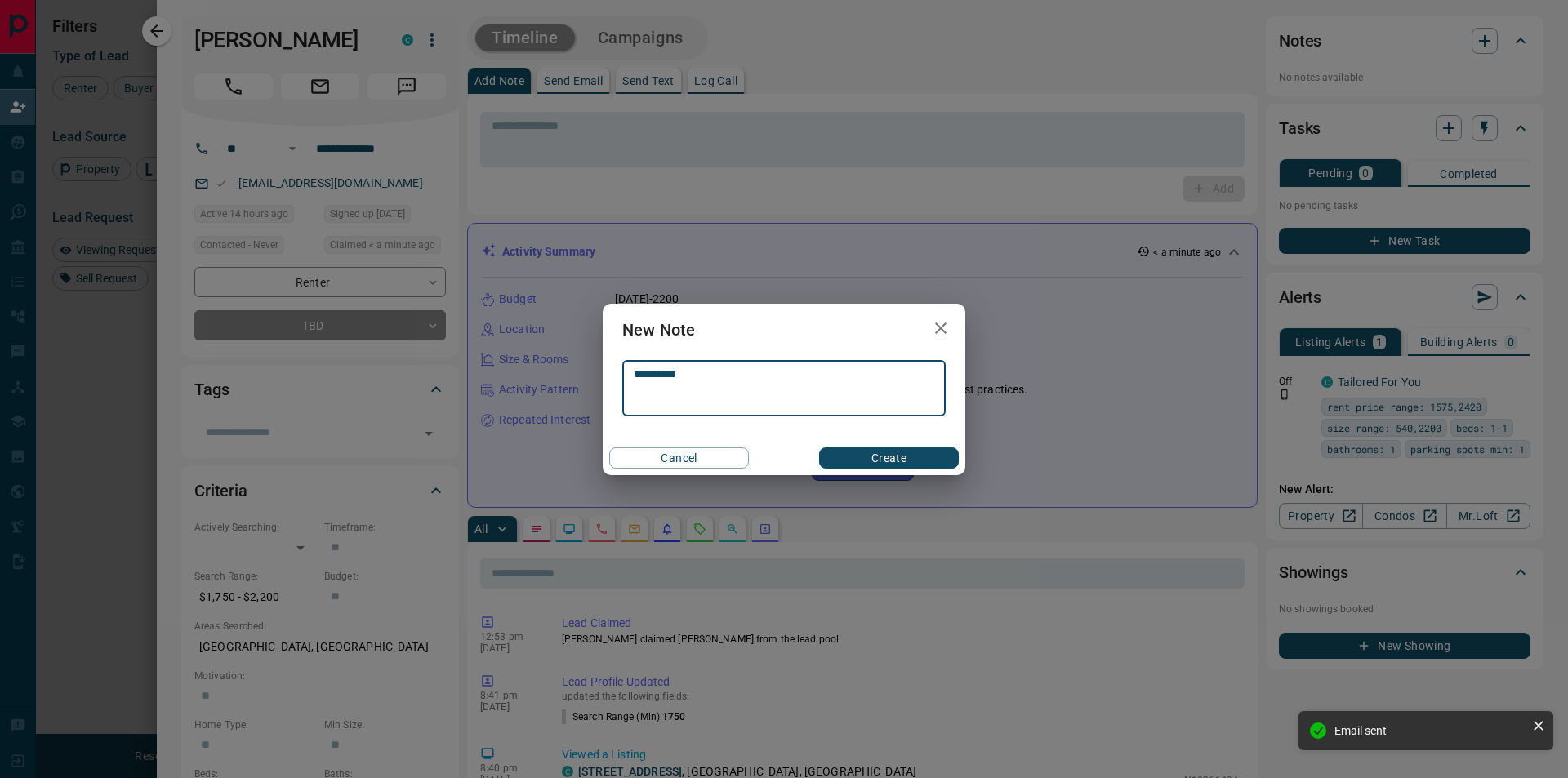
type textarea "**********"
click at [899, 452] on button "Create" at bounding box center [889, 459] width 139 height 21
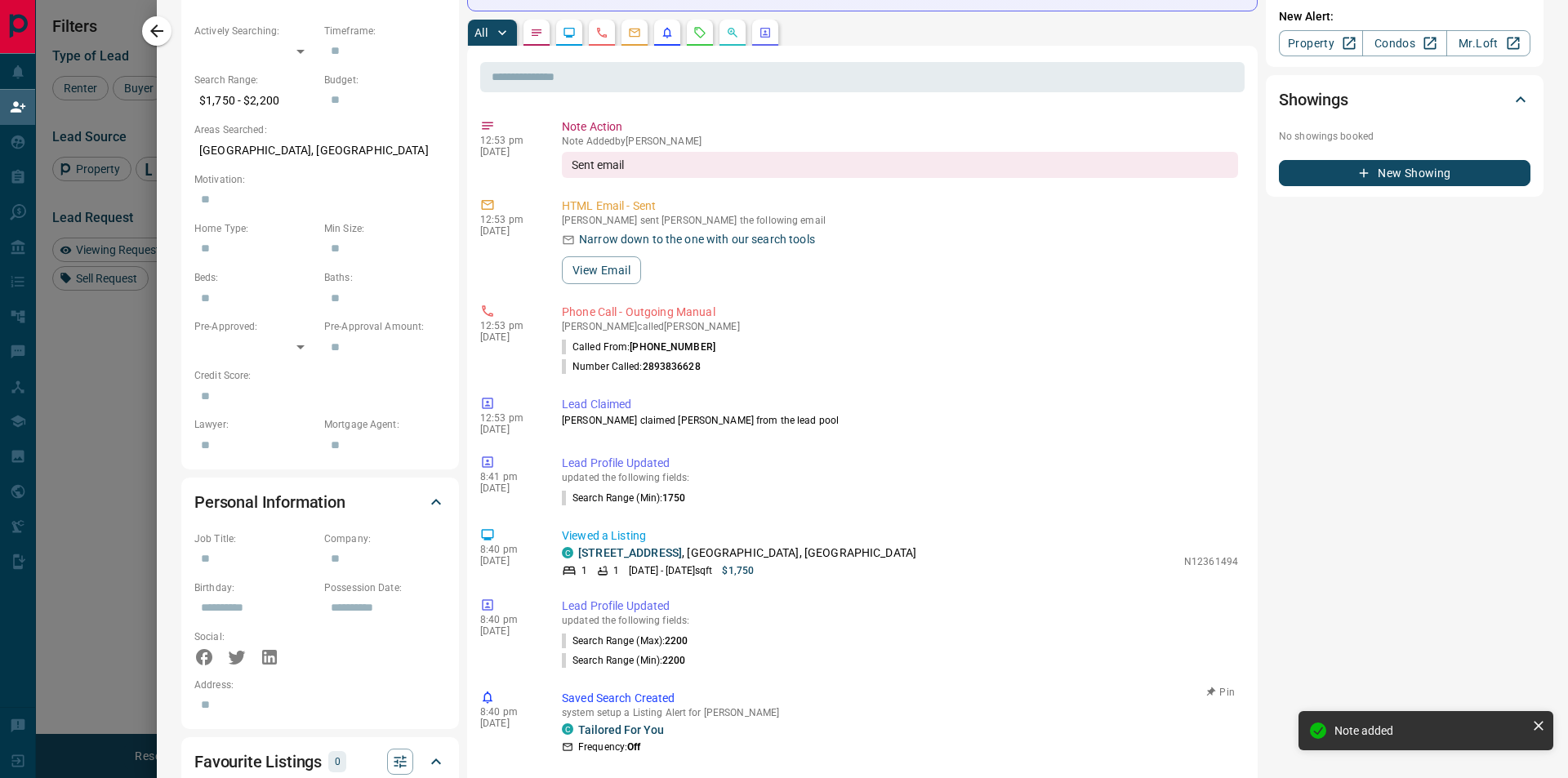
scroll to position [0, 0]
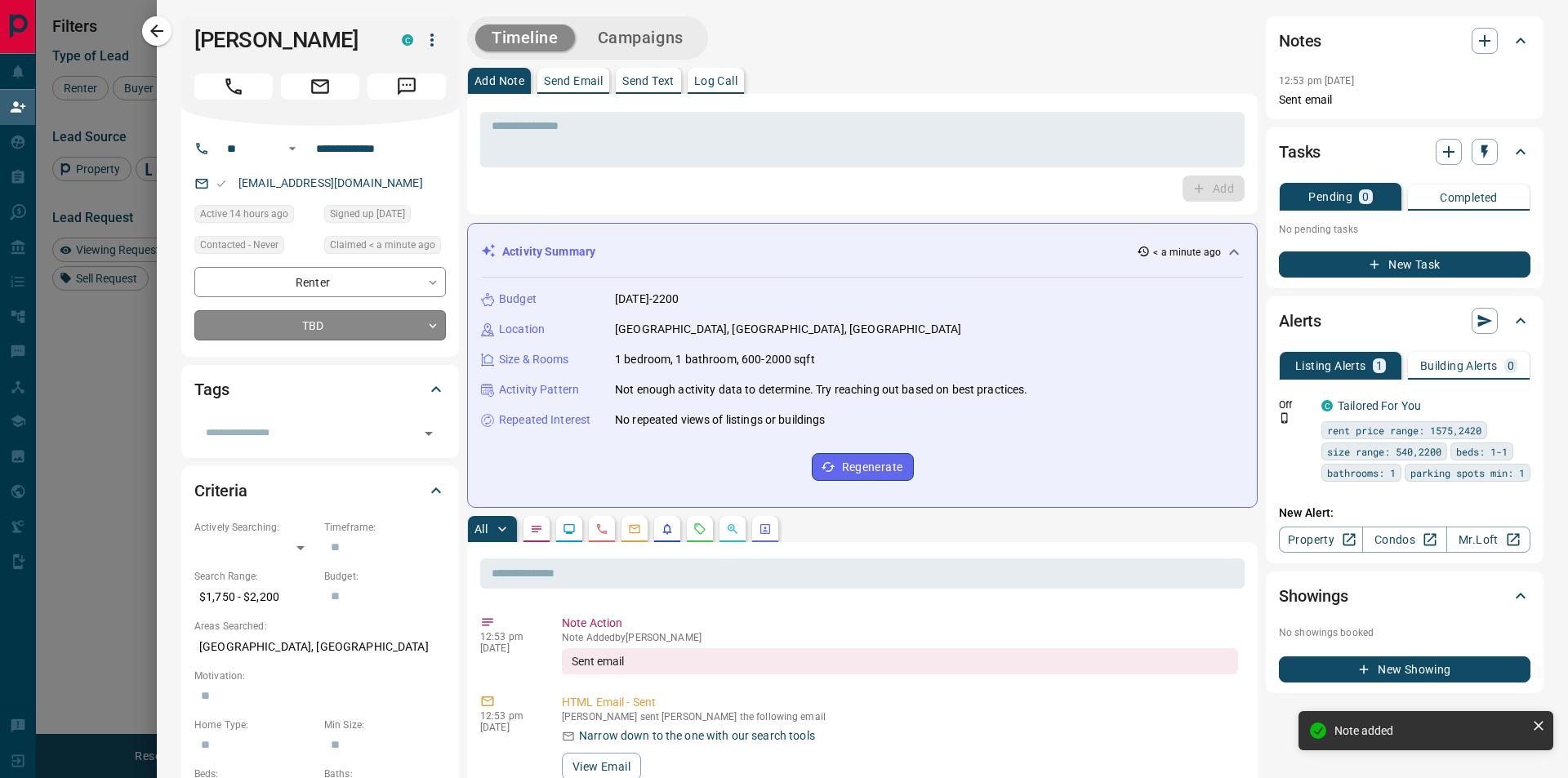
click at [349, 324] on body "Lead Transfers Claim Leads My Leads Tasks Opportunities Deals Campaigns Automat…" at bounding box center [784, 327] width 1568 height 655
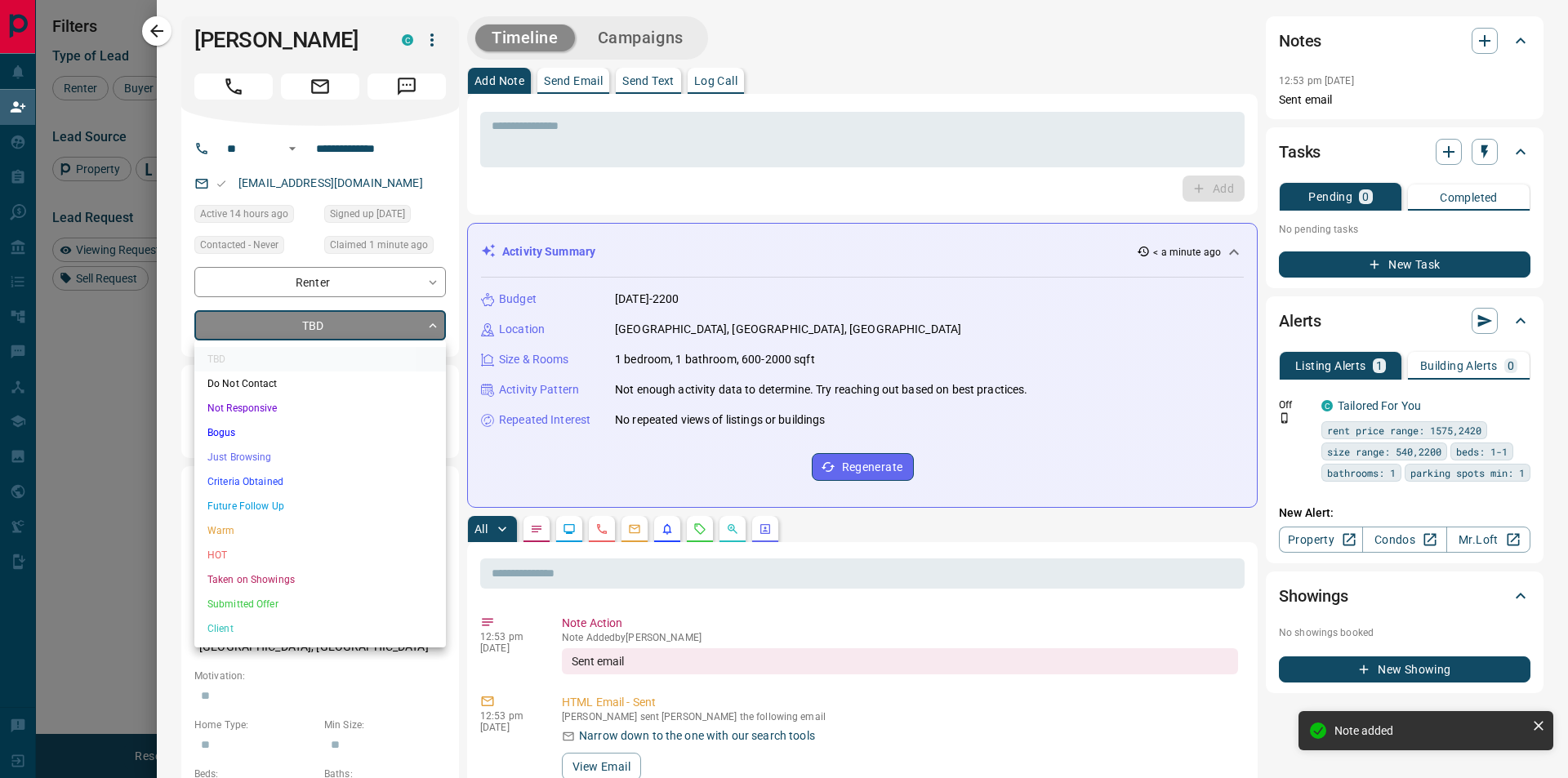
scroll to position [584, 1219]
click at [268, 534] on li "Warm" at bounding box center [320, 530] width 252 height 24
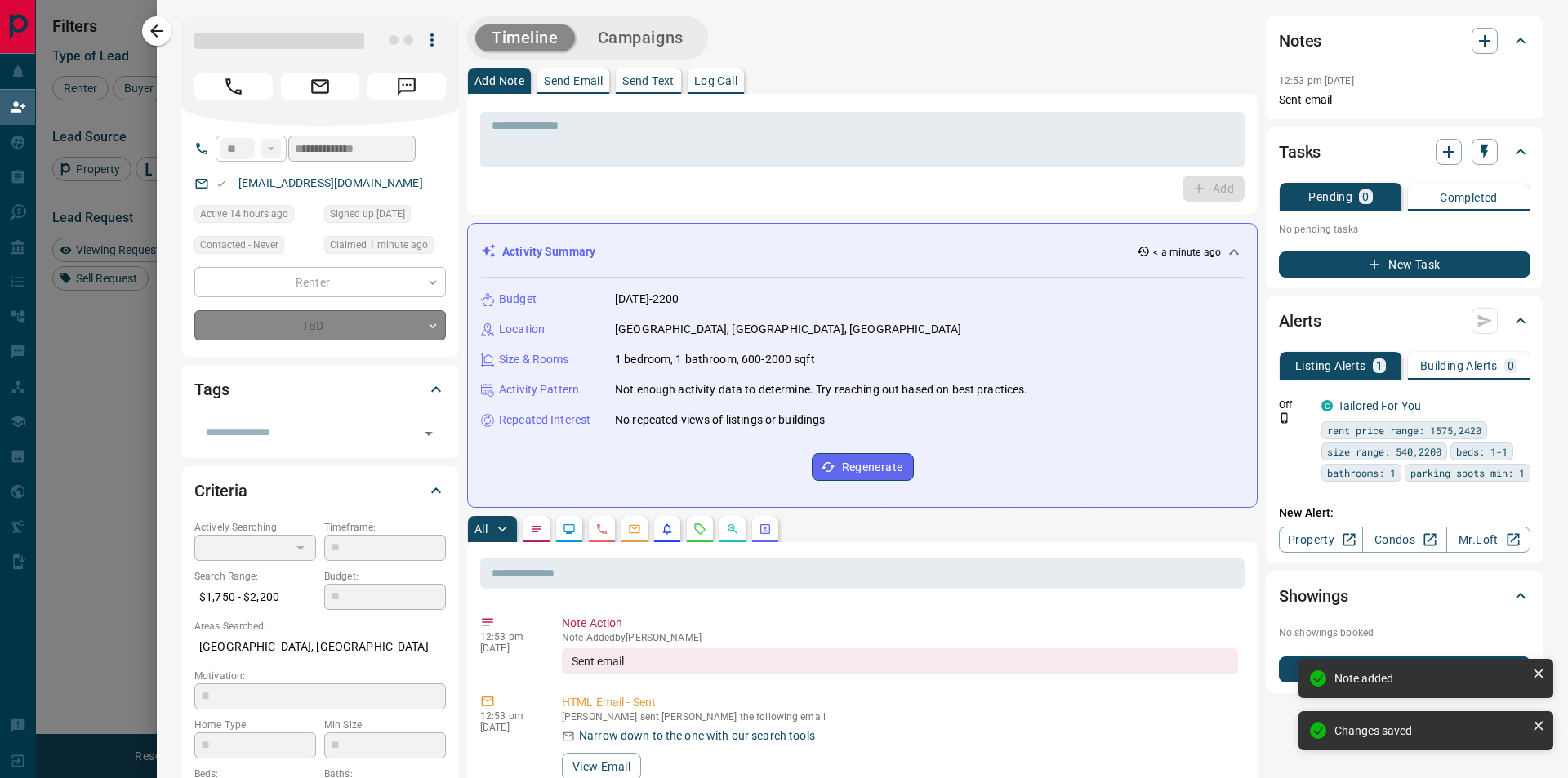
type input "*"
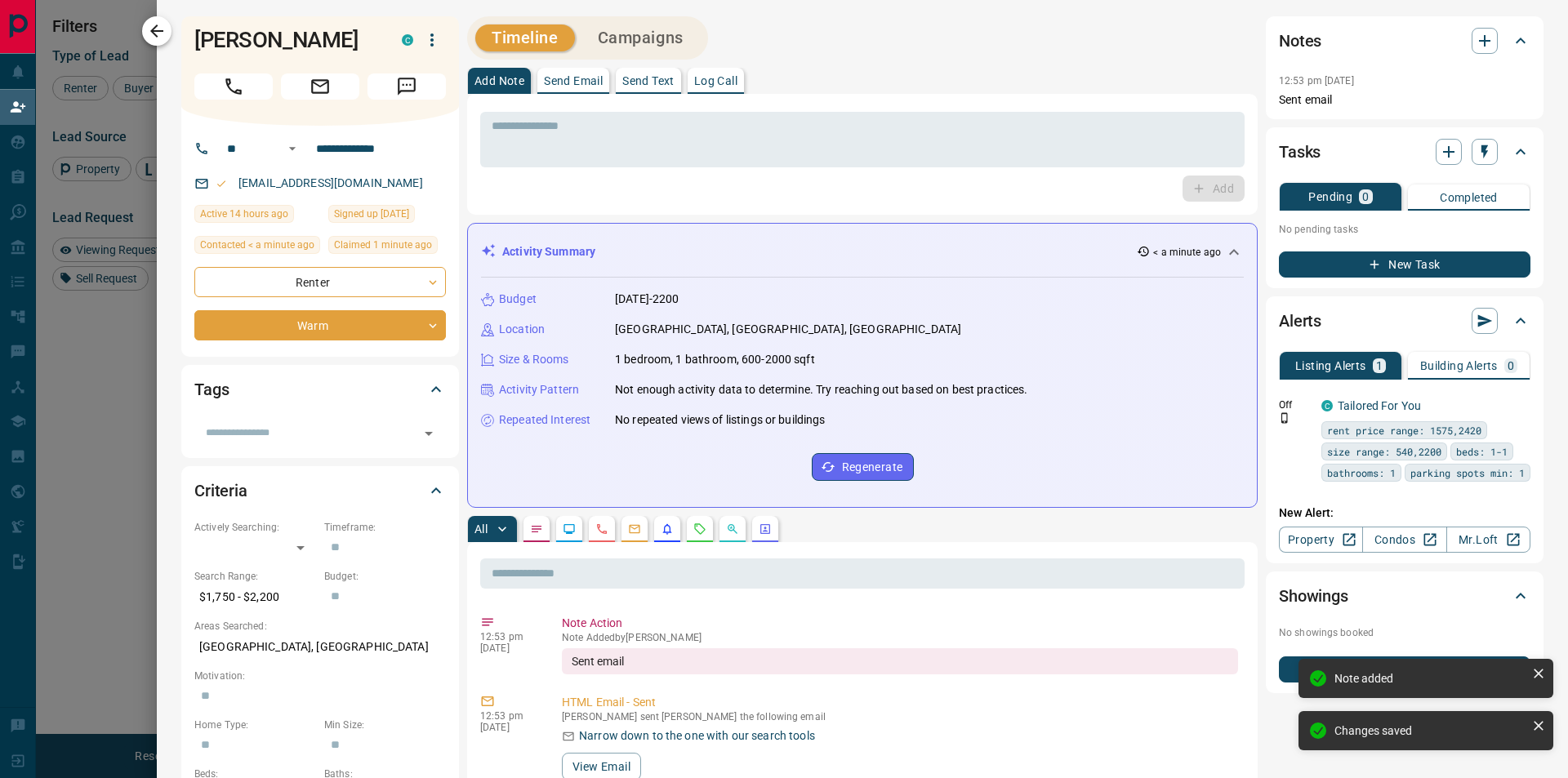
click at [159, 34] on icon "button" at bounding box center [157, 31] width 20 height 20
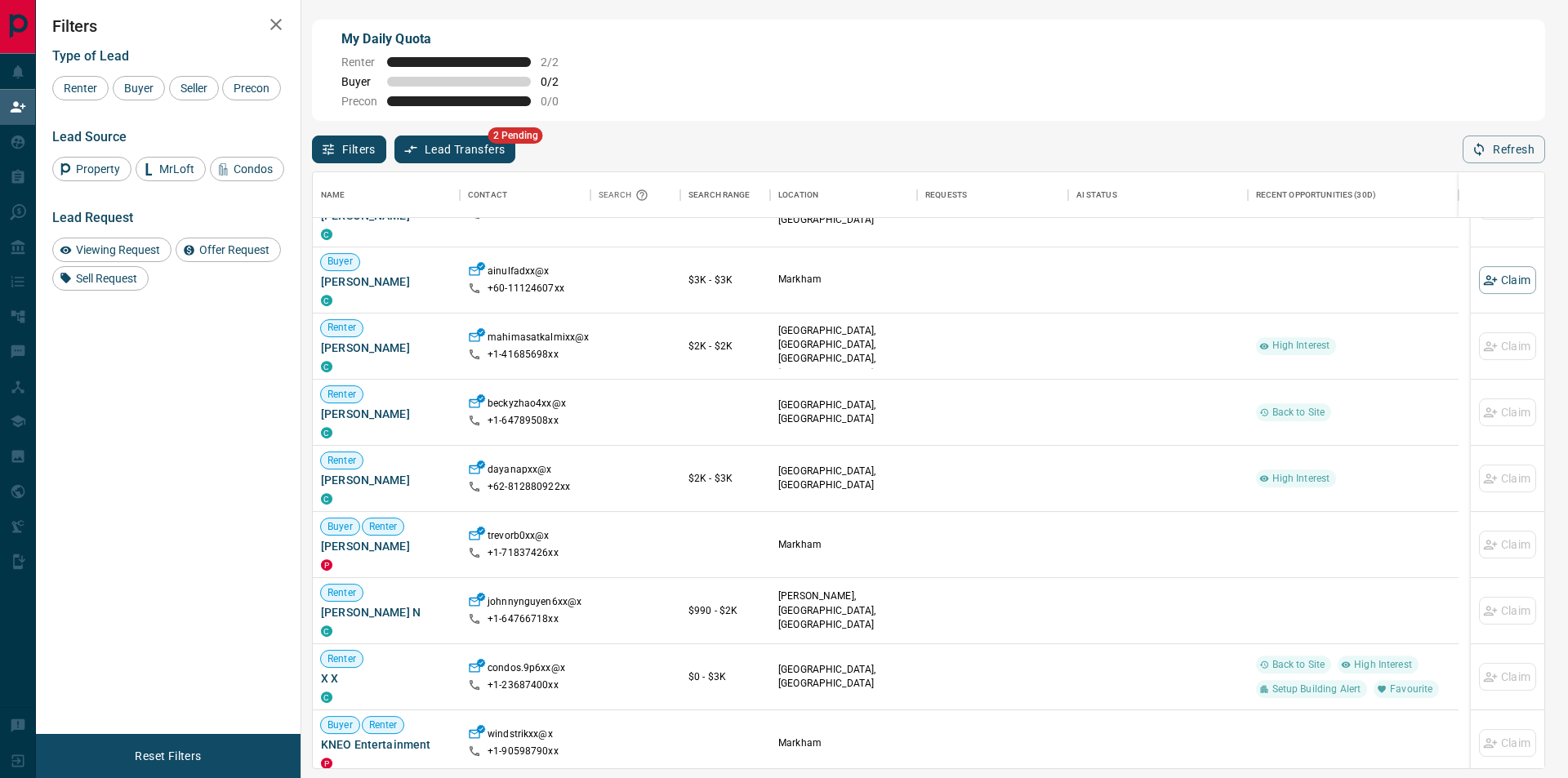
scroll to position [490, 0]
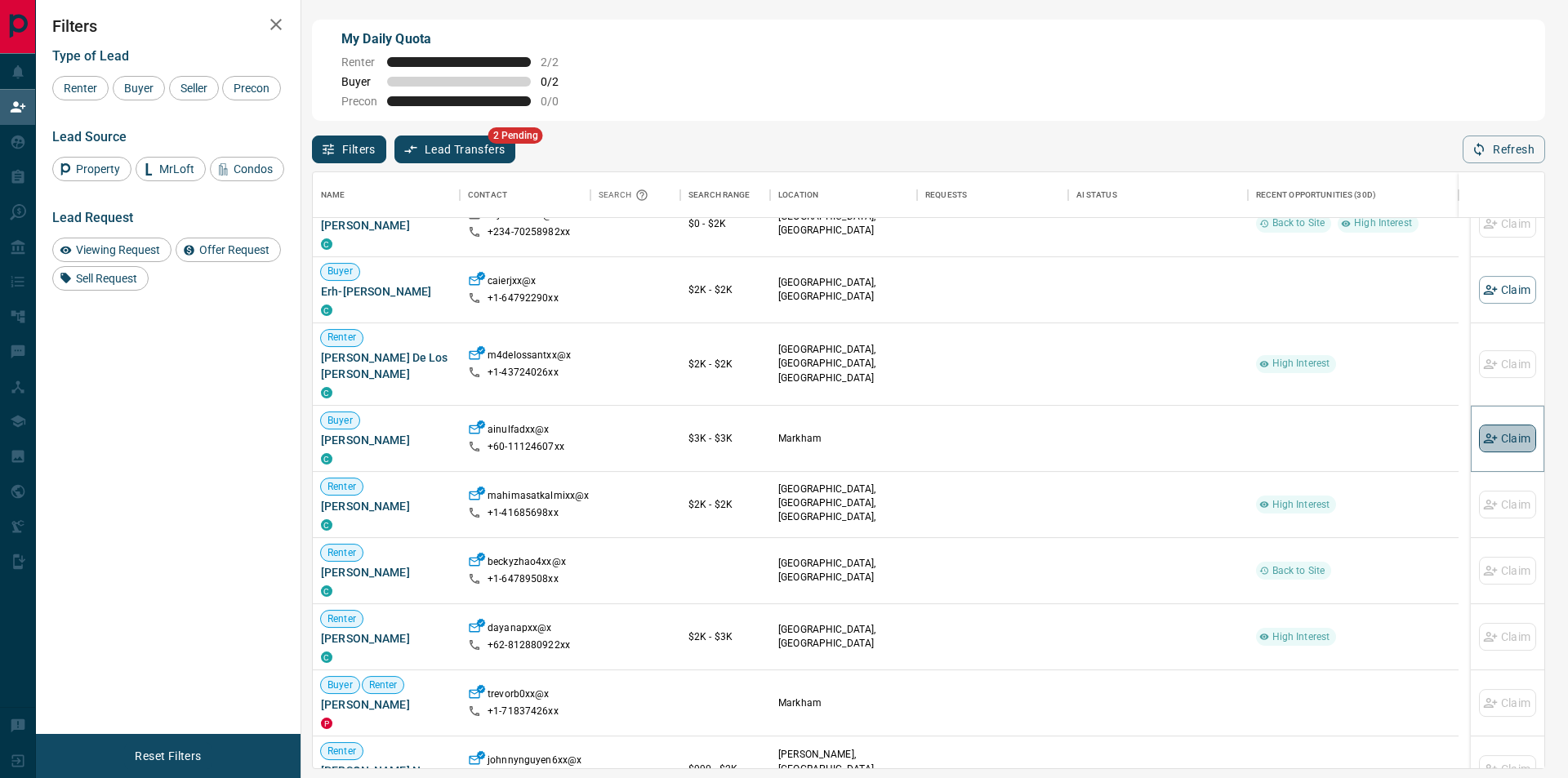
click at [1483, 436] on icon "button" at bounding box center [1490, 438] width 14 height 10
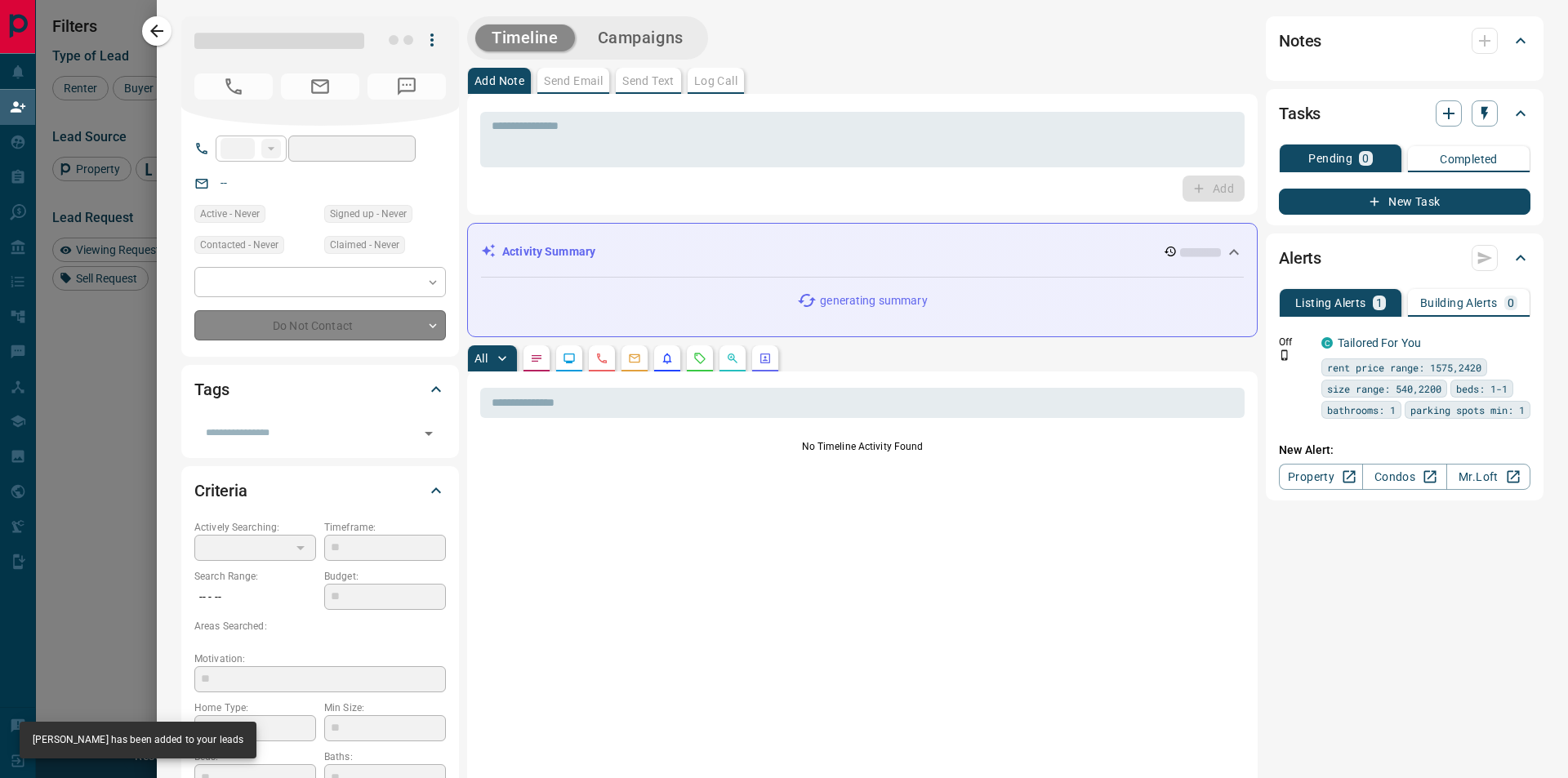
type input "***"
type input "**********"
type input "**"
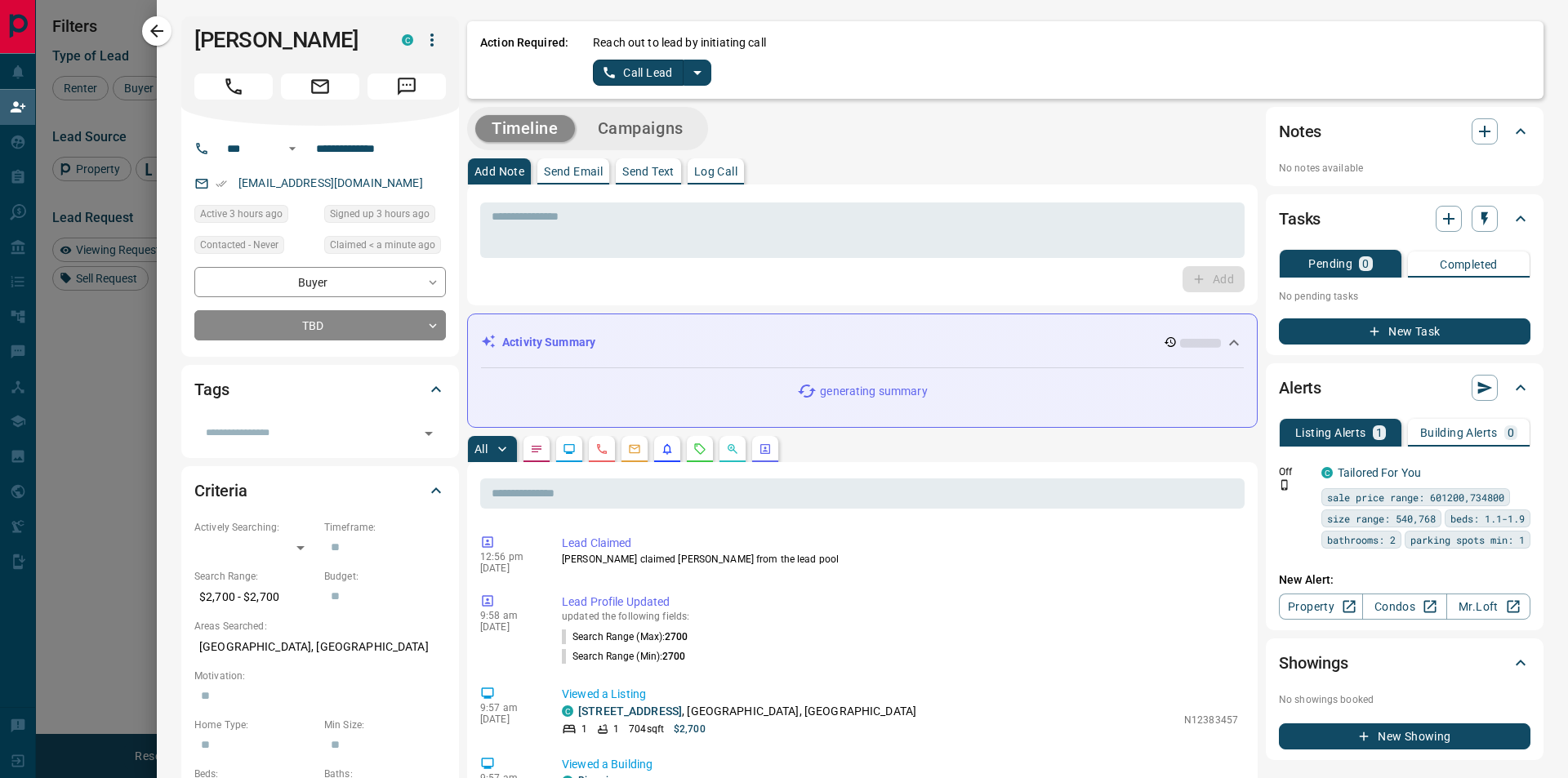
click at [690, 81] on icon "split button" at bounding box center [698, 72] width 20 height 20
click at [635, 127] on li "Log Manual Call" at bounding box center [651, 128] width 100 height 24
click at [633, 74] on button "Log Manual Call" at bounding box center [646, 72] width 108 height 26
click at [633, 73] on button "No" at bounding box center [639, 72] width 29 height 25
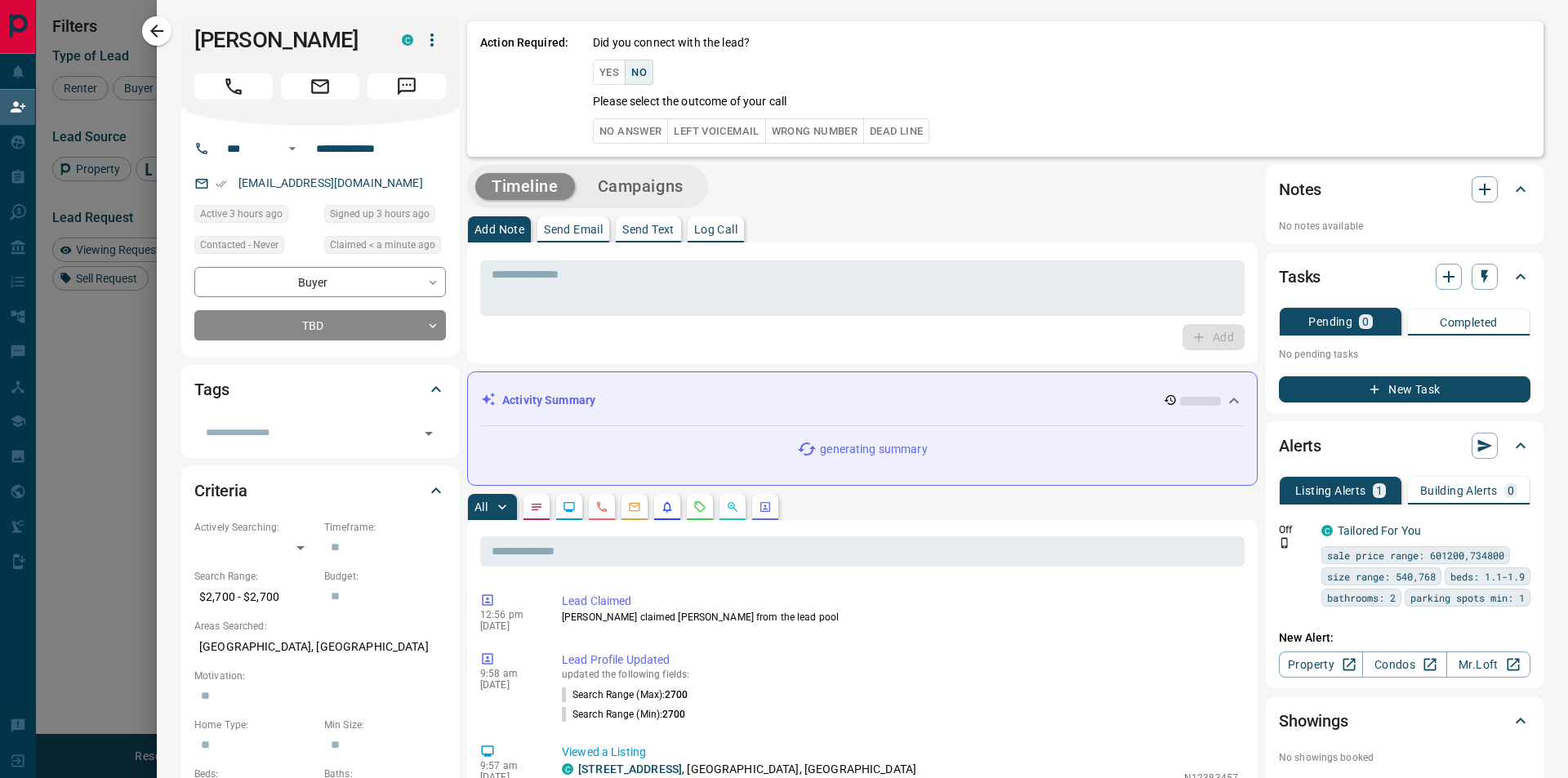
click at [635, 116] on div "Did you connect with the lead? Yes No Please select the outcome of your call No…" at bounding box center [1061, 88] width 938 height 110
drag, startPoint x: 635, startPoint y: 129, endPoint x: 637, endPoint y: 137, distance: 8.2
click at [635, 130] on button "No Answer" at bounding box center [630, 131] width 75 height 25
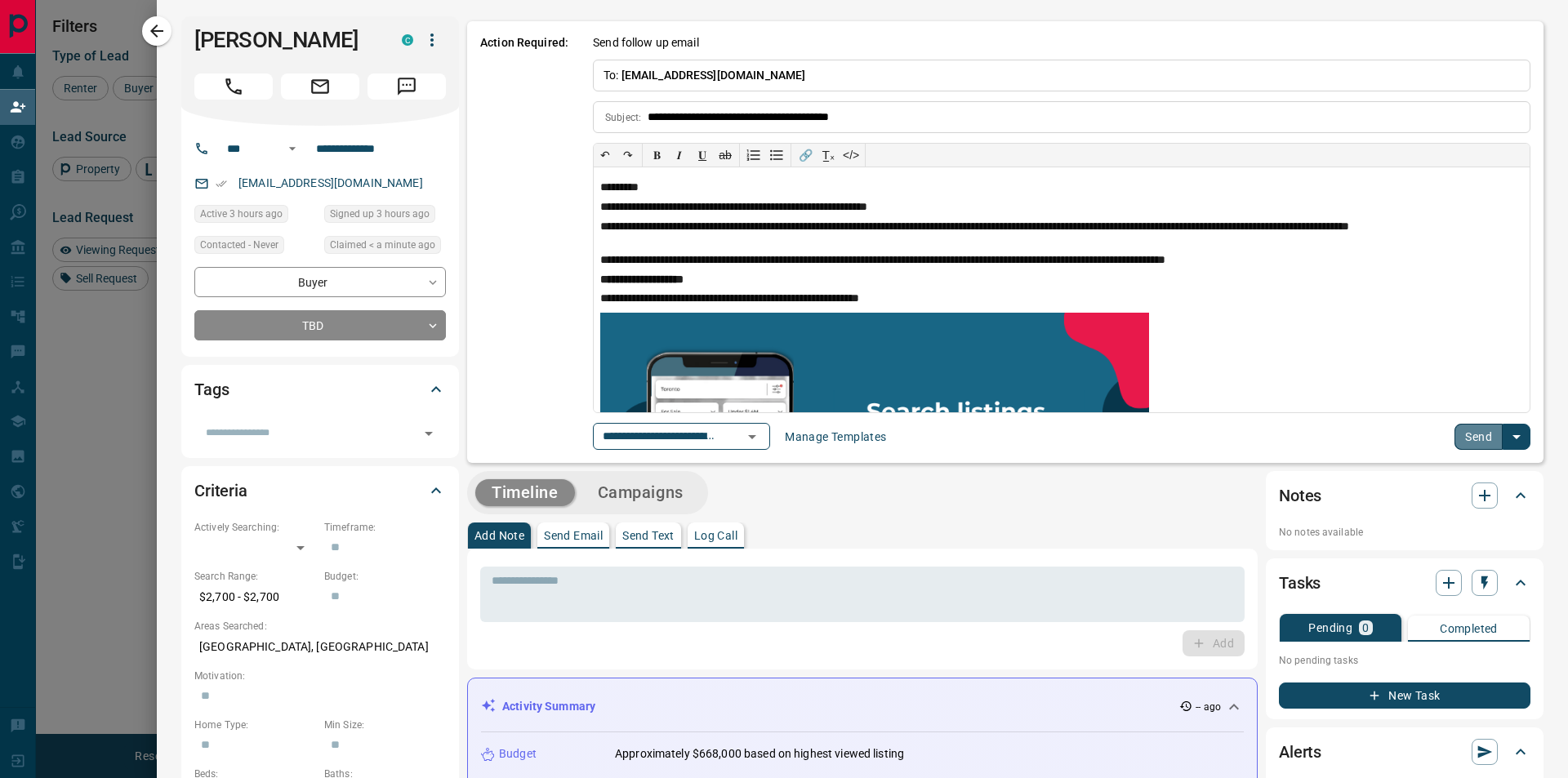
click at [1455, 426] on button "Send" at bounding box center [1479, 436] width 48 height 26
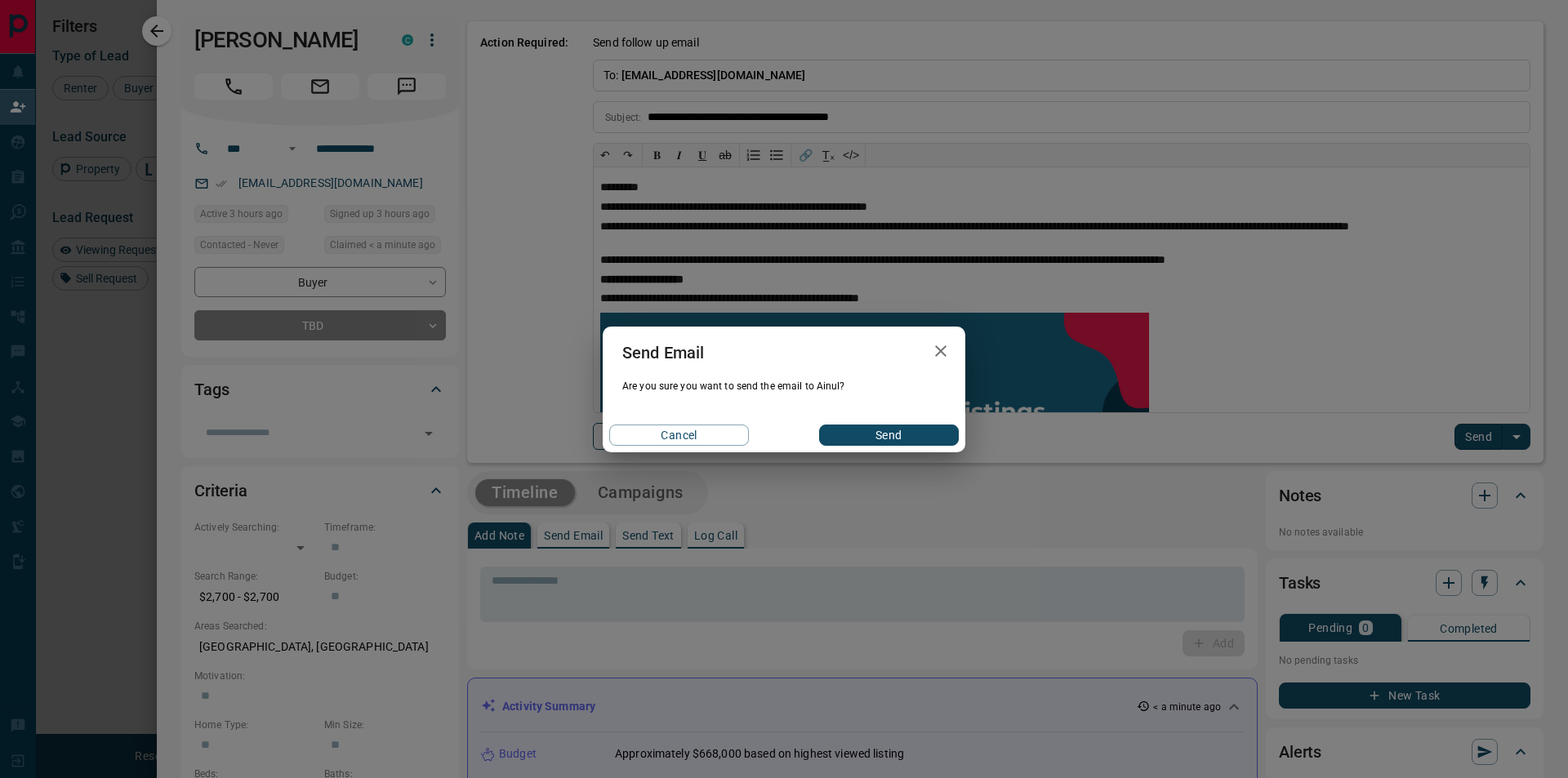
click at [891, 442] on button "Send" at bounding box center [889, 435] width 139 height 21
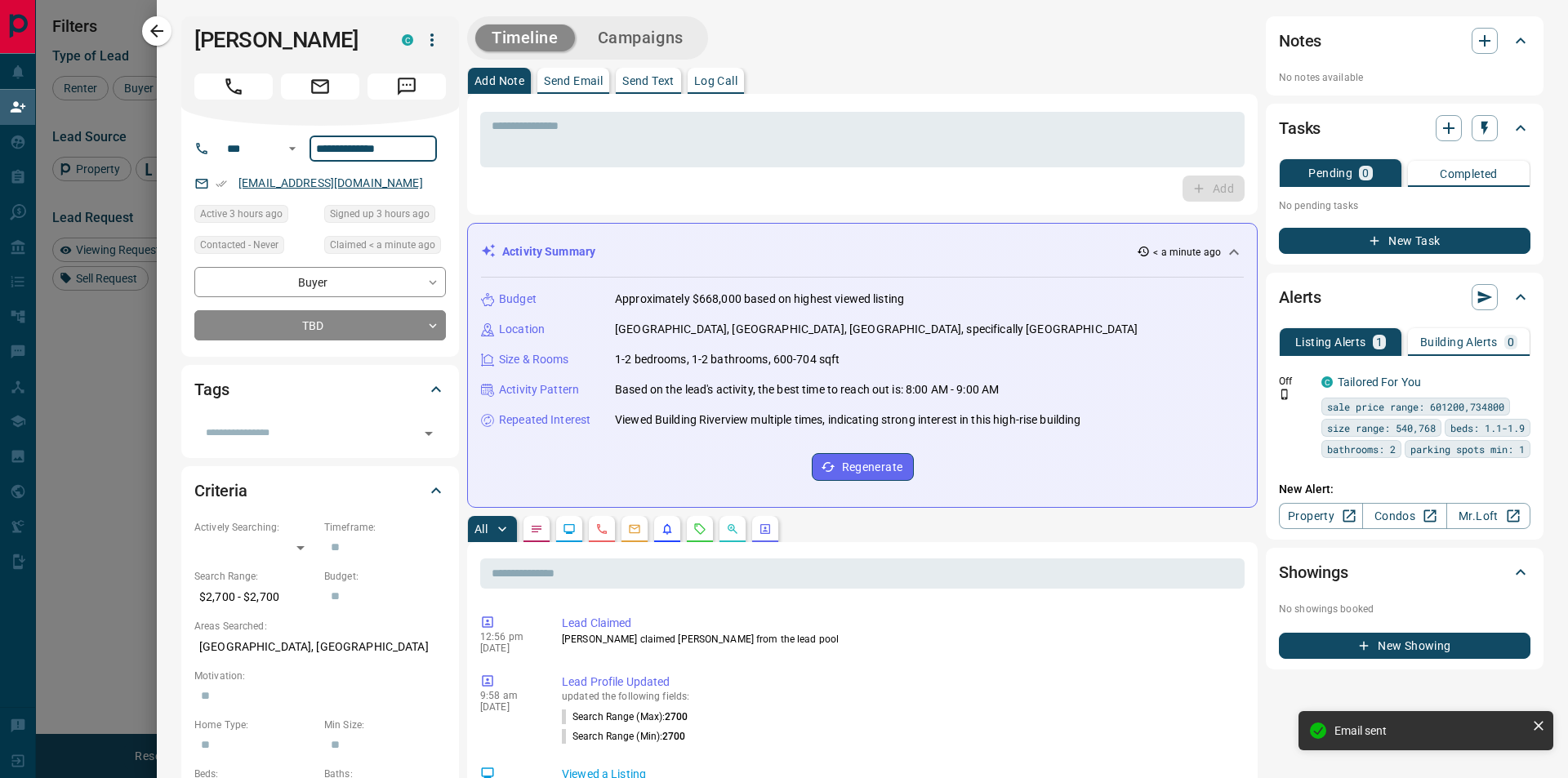
drag, startPoint x: 342, startPoint y: 146, endPoint x: 258, endPoint y: 180, distance: 90.6
click at [1477, 46] on icon "button" at bounding box center [1485, 41] width 20 height 20
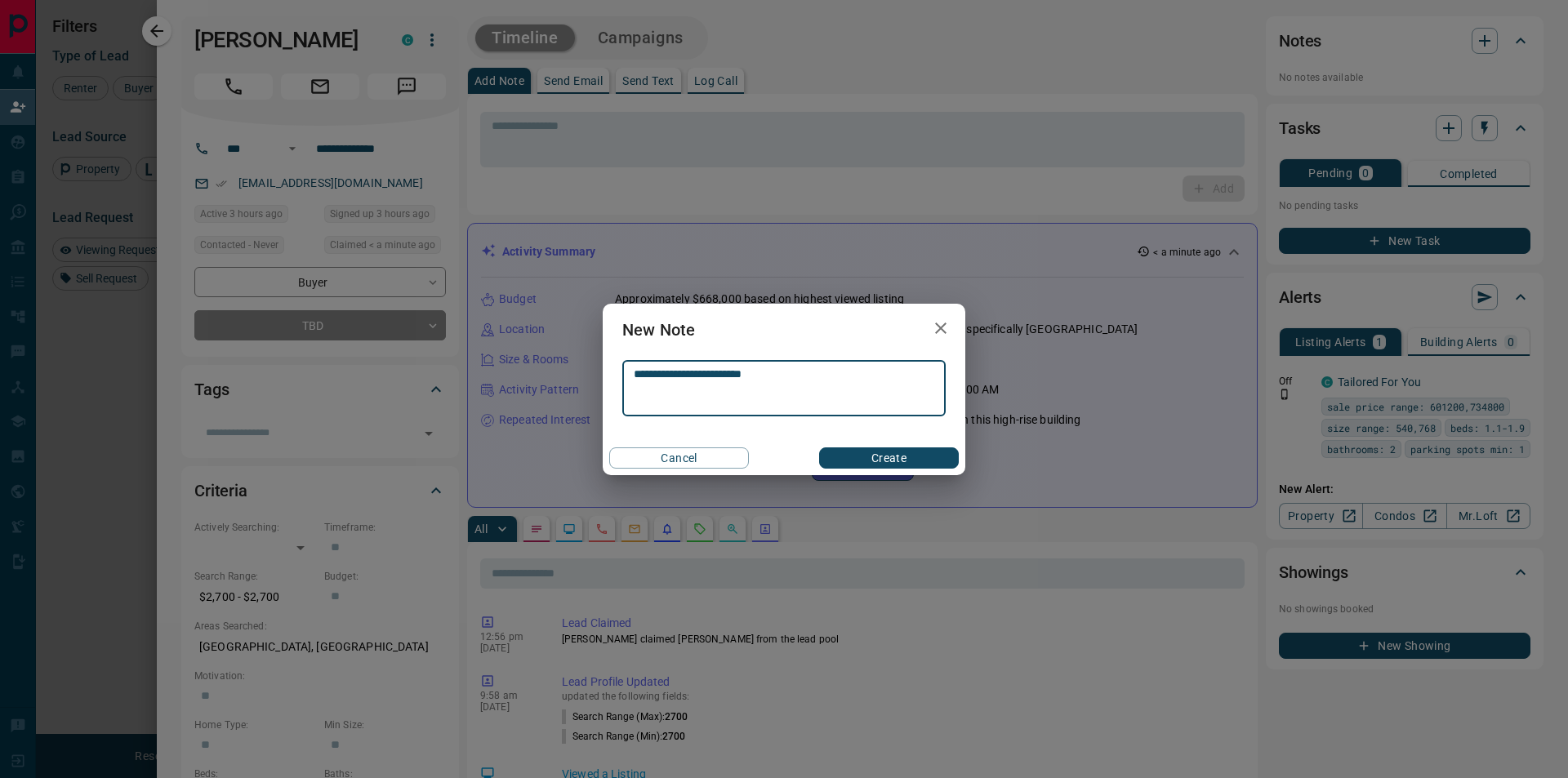
type textarea "**********"
click at [875, 454] on button "Create" at bounding box center [889, 459] width 139 height 21
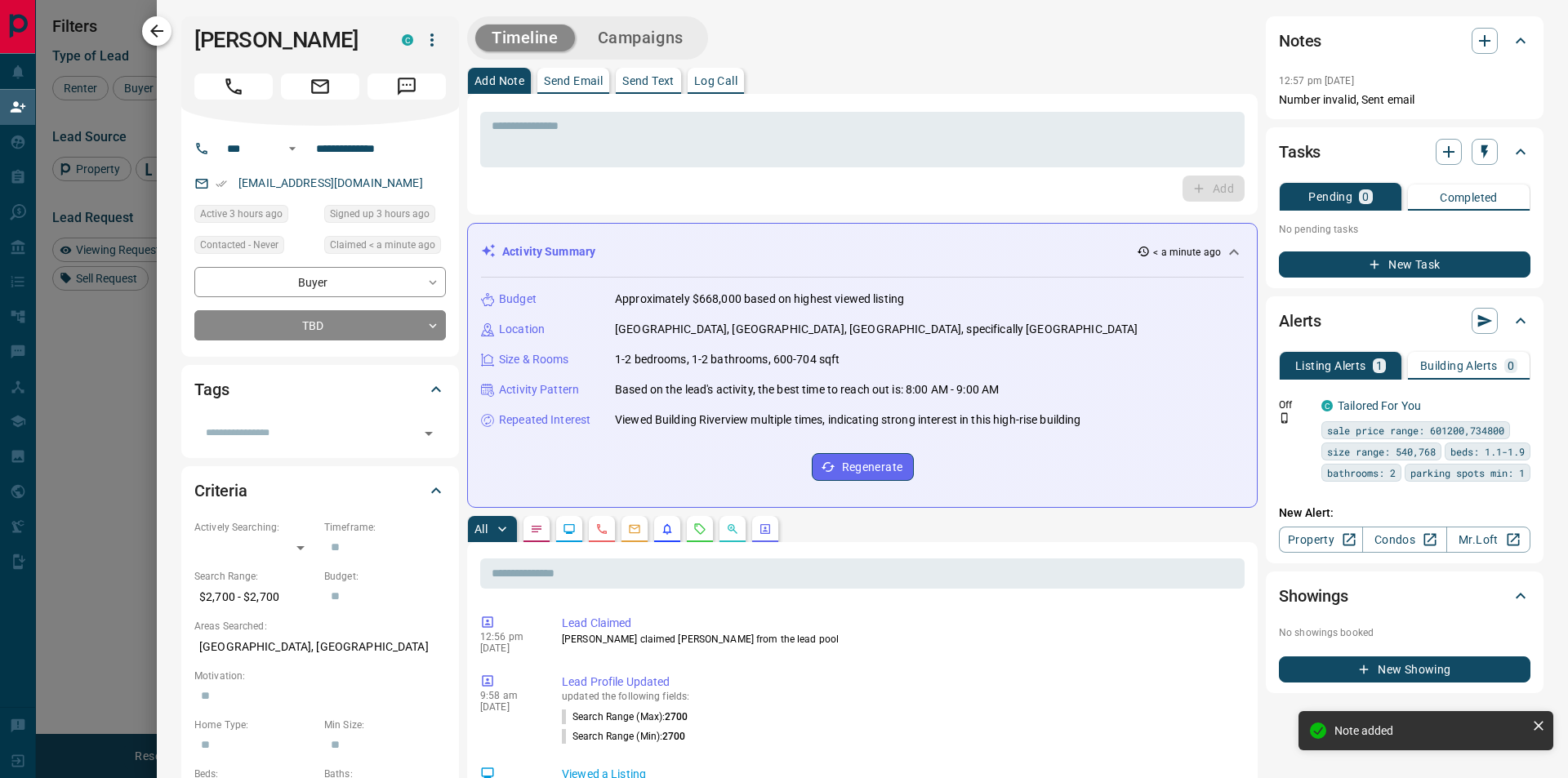
click at [166, 33] on icon "button" at bounding box center [157, 31] width 20 height 20
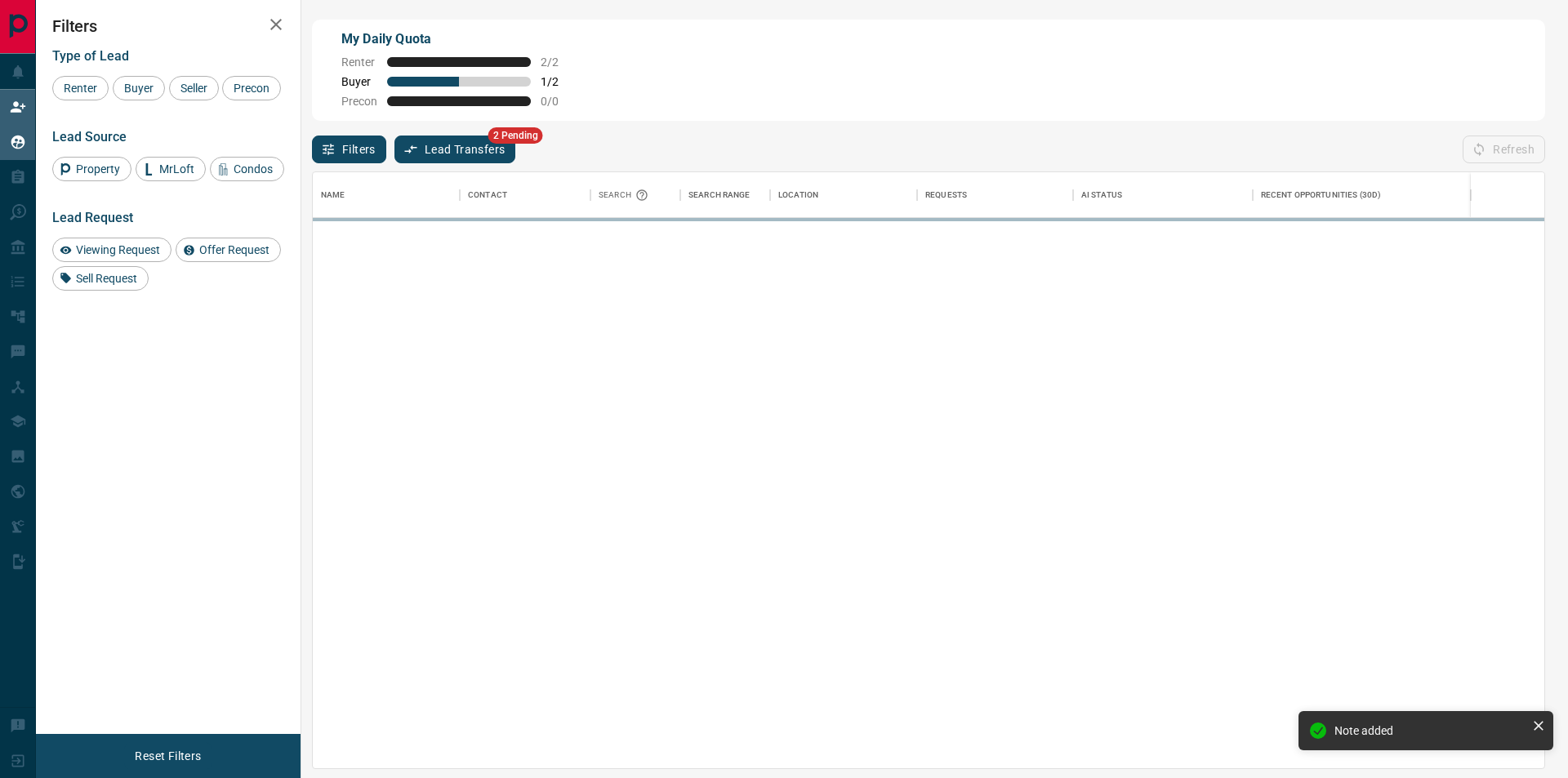
scroll to position [584, 1219]
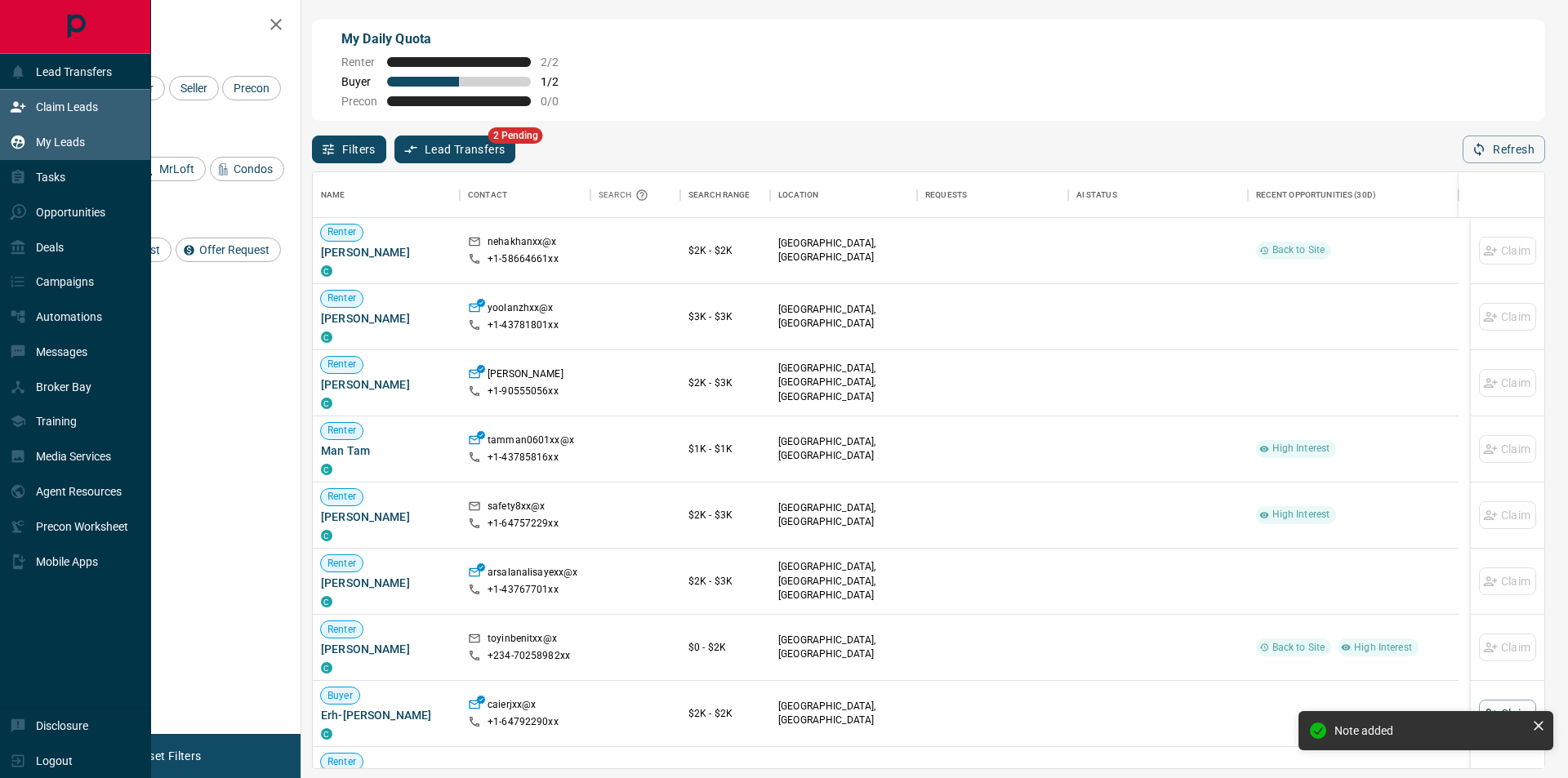
drag, startPoint x: 26, startPoint y: 139, endPoint x: 89, endPoint y: 140, distance: 63.0
click at [26, 139] on div "My Leads" at bounding box center [47, 143] width 75 height 27
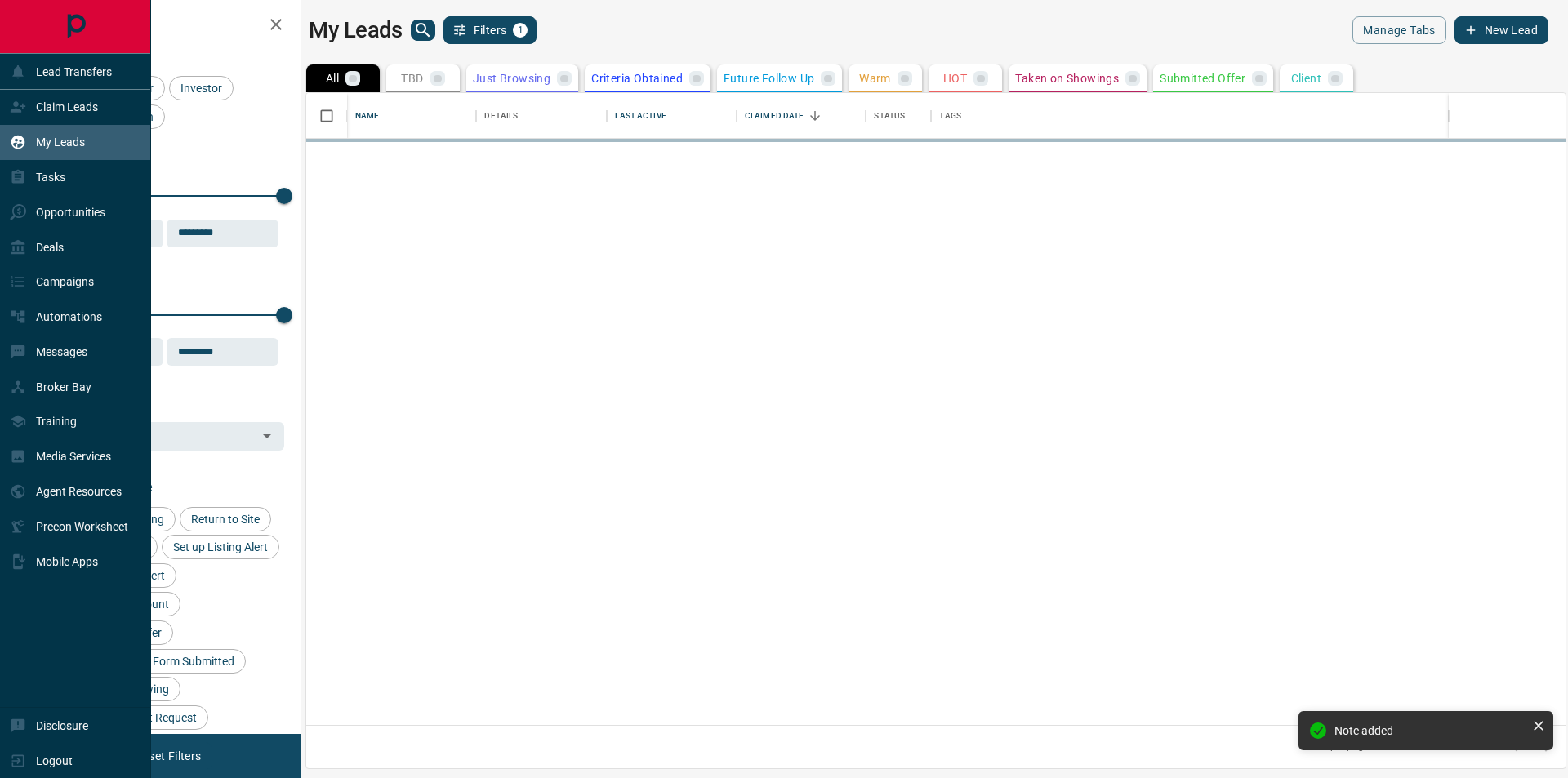
scroll to position [620, 1247]
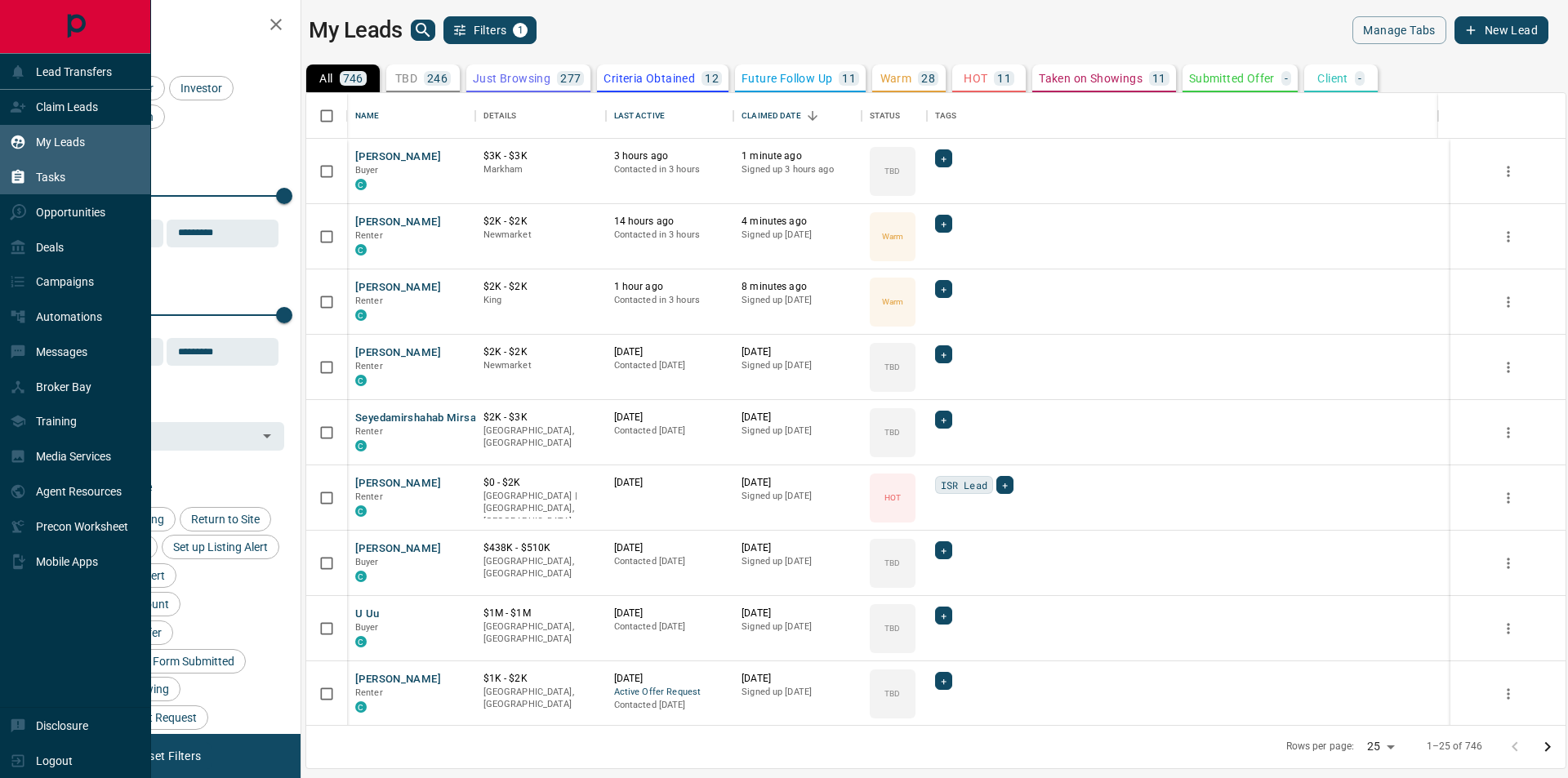
click at [59, 182] on p "Tasks" at bounding box center [50, 177] width 29 height 13
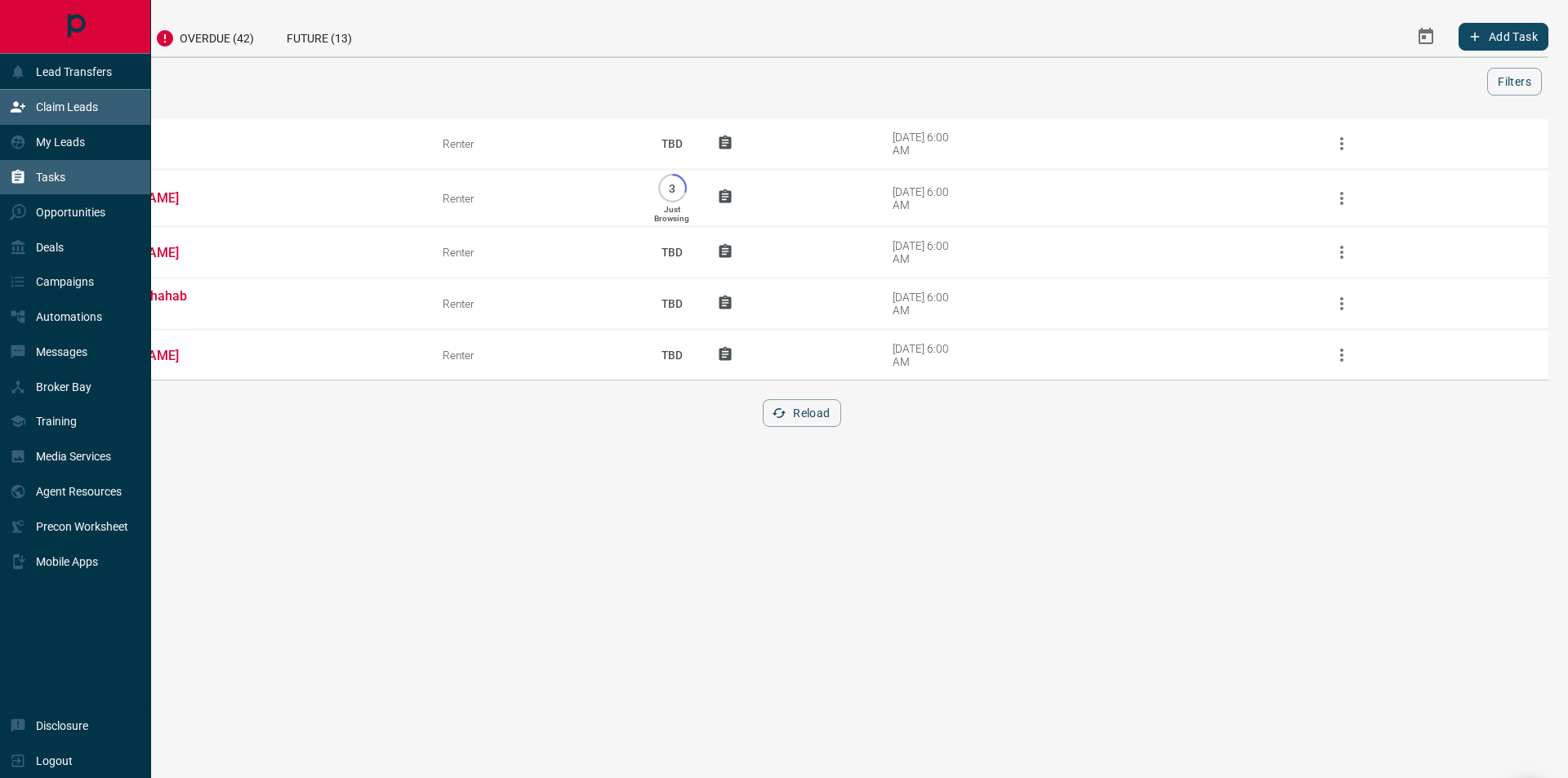
click at [81, 114] on div "Claim Leads" at bounding box center [54, 107] width 88 height 27
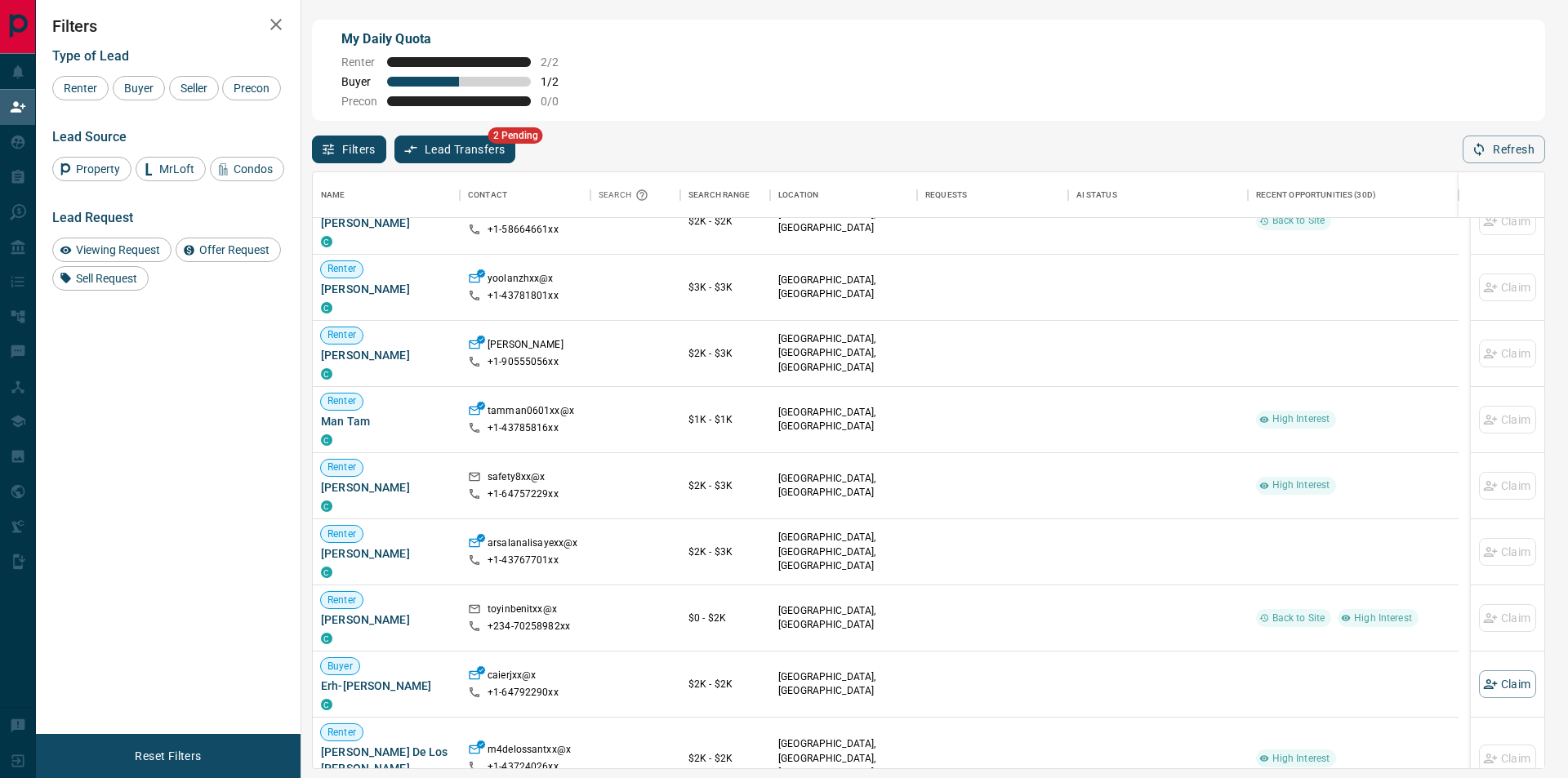
scroll to position [82, 0]
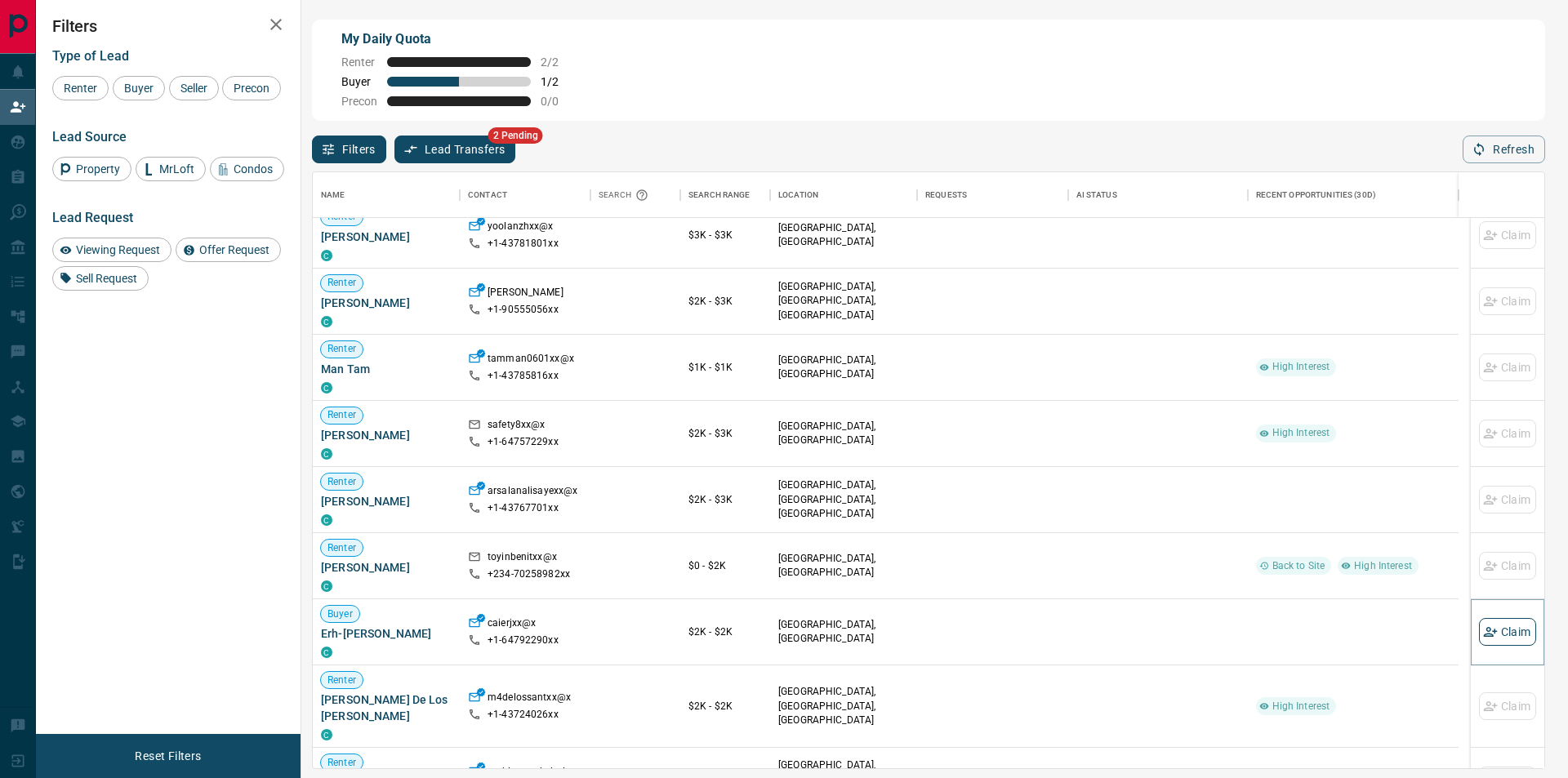
click at [1493, 638] on button "Claim" at bounding box center [1507, 632] width 57 height 28
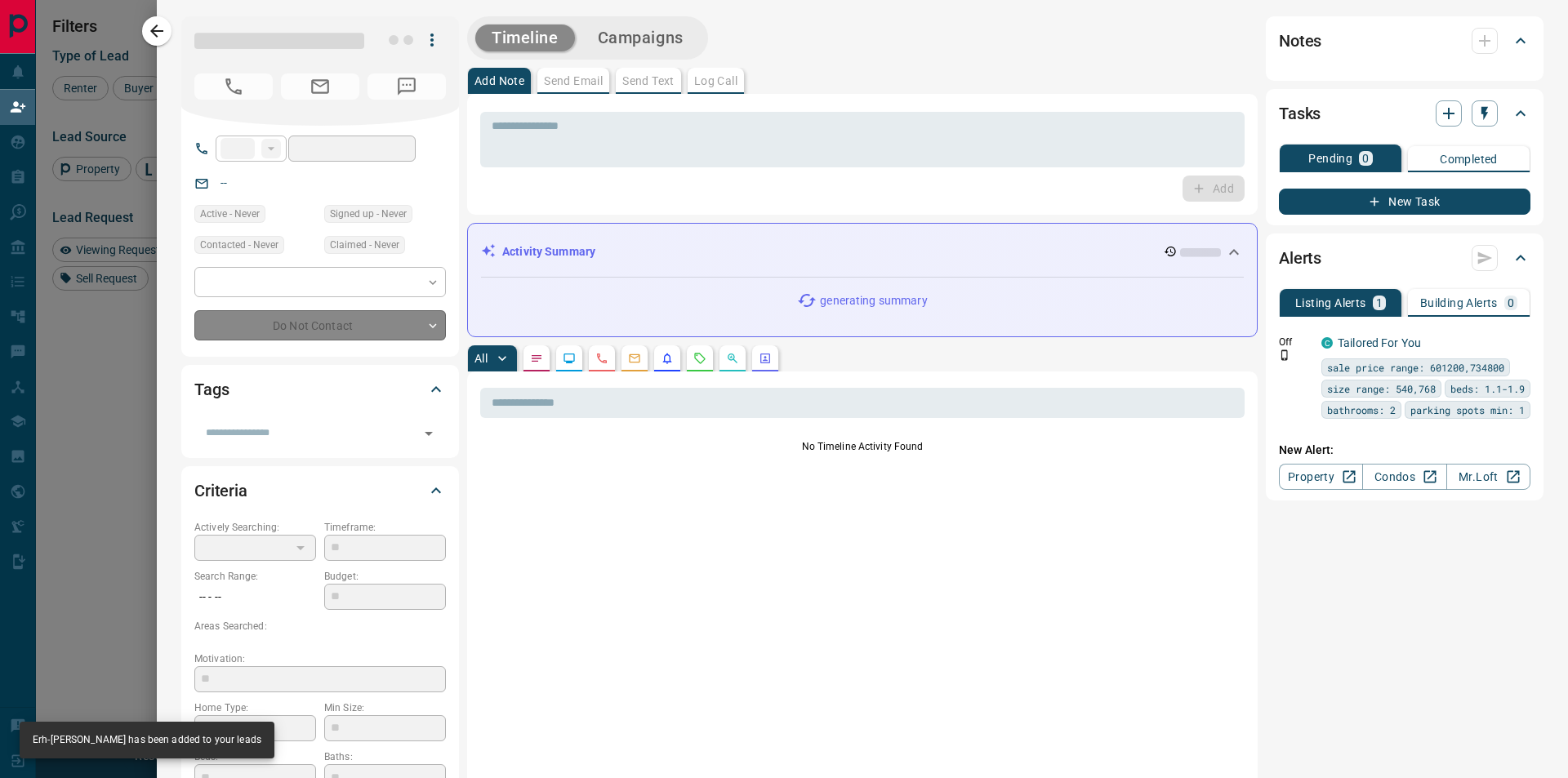
type input "**"
type input "**********"
type input "**"
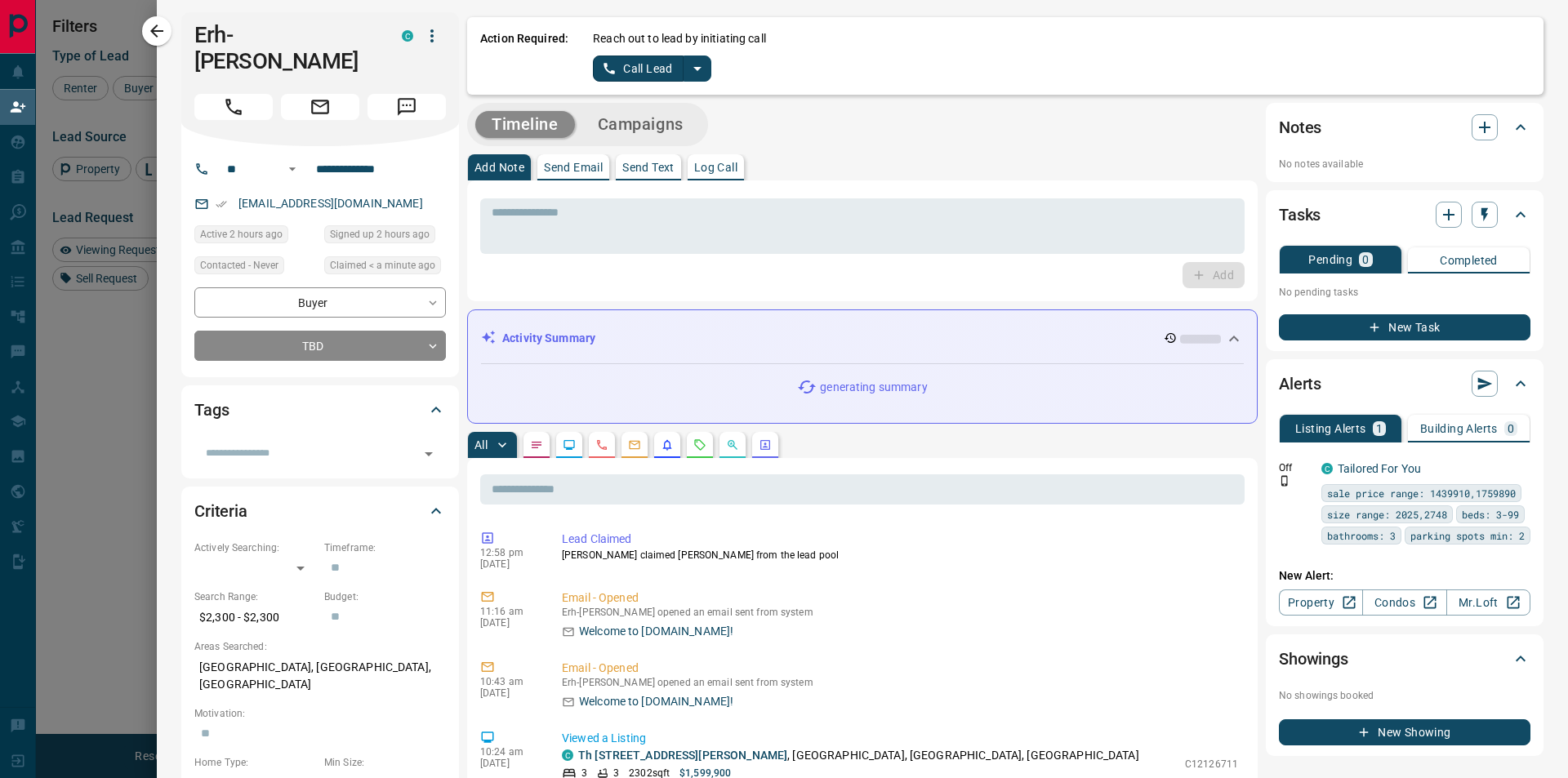
scroll to position [0, 0]
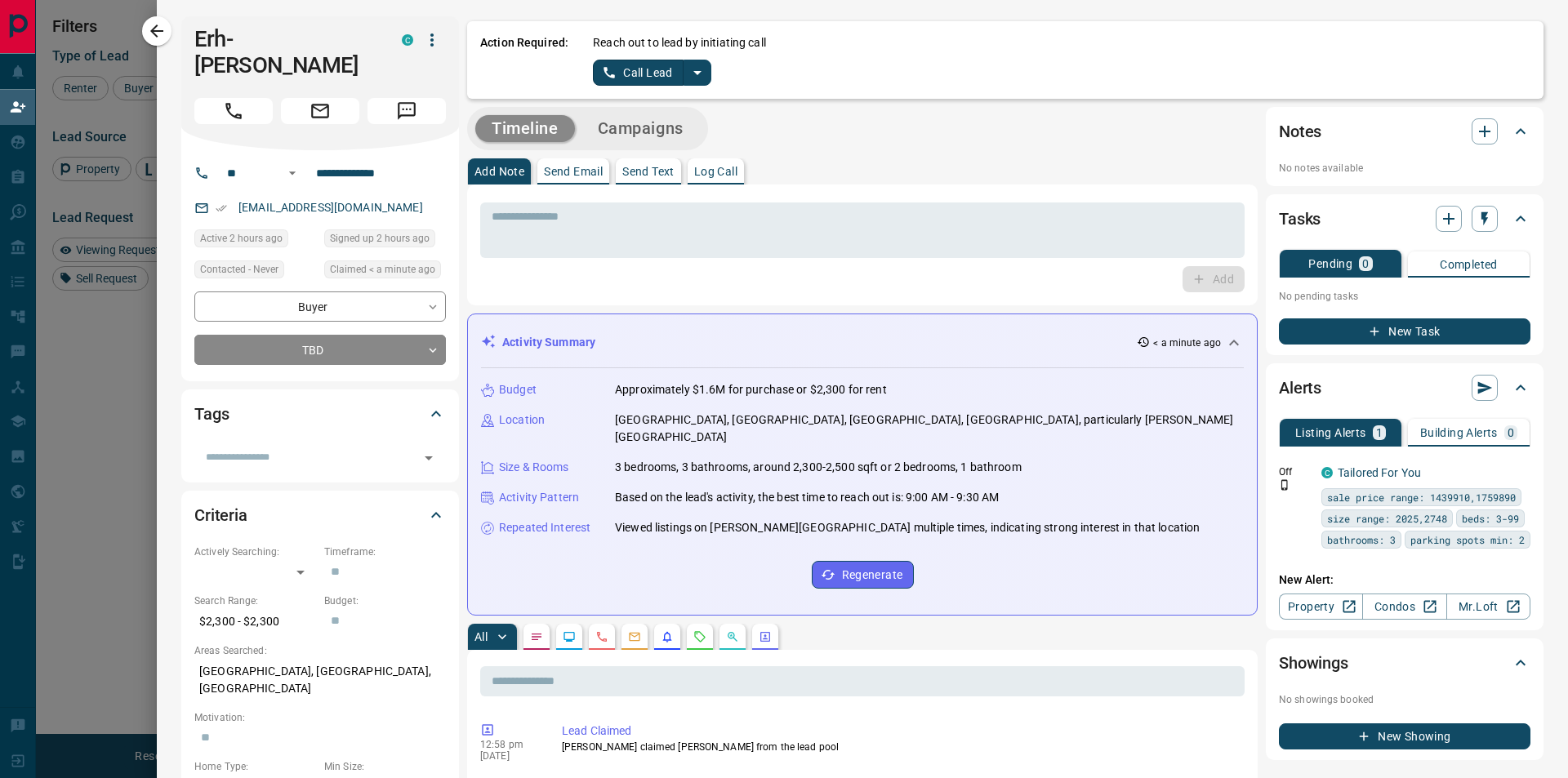
click at [690, 75] on icon "split button" at bounding box center [698, 72] width 20 height 20
click at [643, 121] on li "Log Manual Call" at bounding box center [651, 128] width 100 height 24
click at [656, 69] on button "Log Manual Call" at bounding box center [646, 72] width 108 height 26
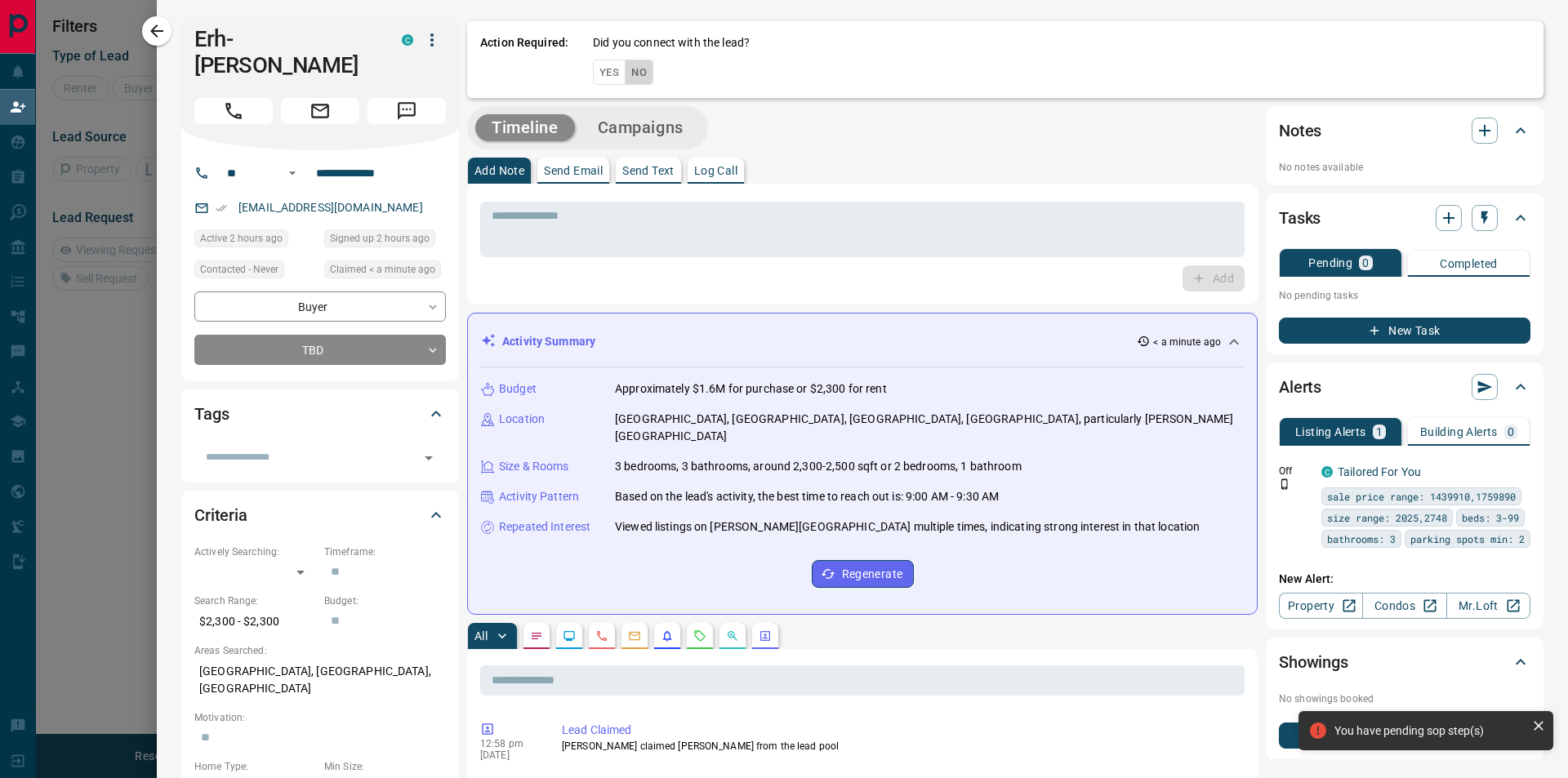
scroll to position [99, 1219]
click at [646, 74] on button "No" at bounding box center [639, 72] width 29 height 25
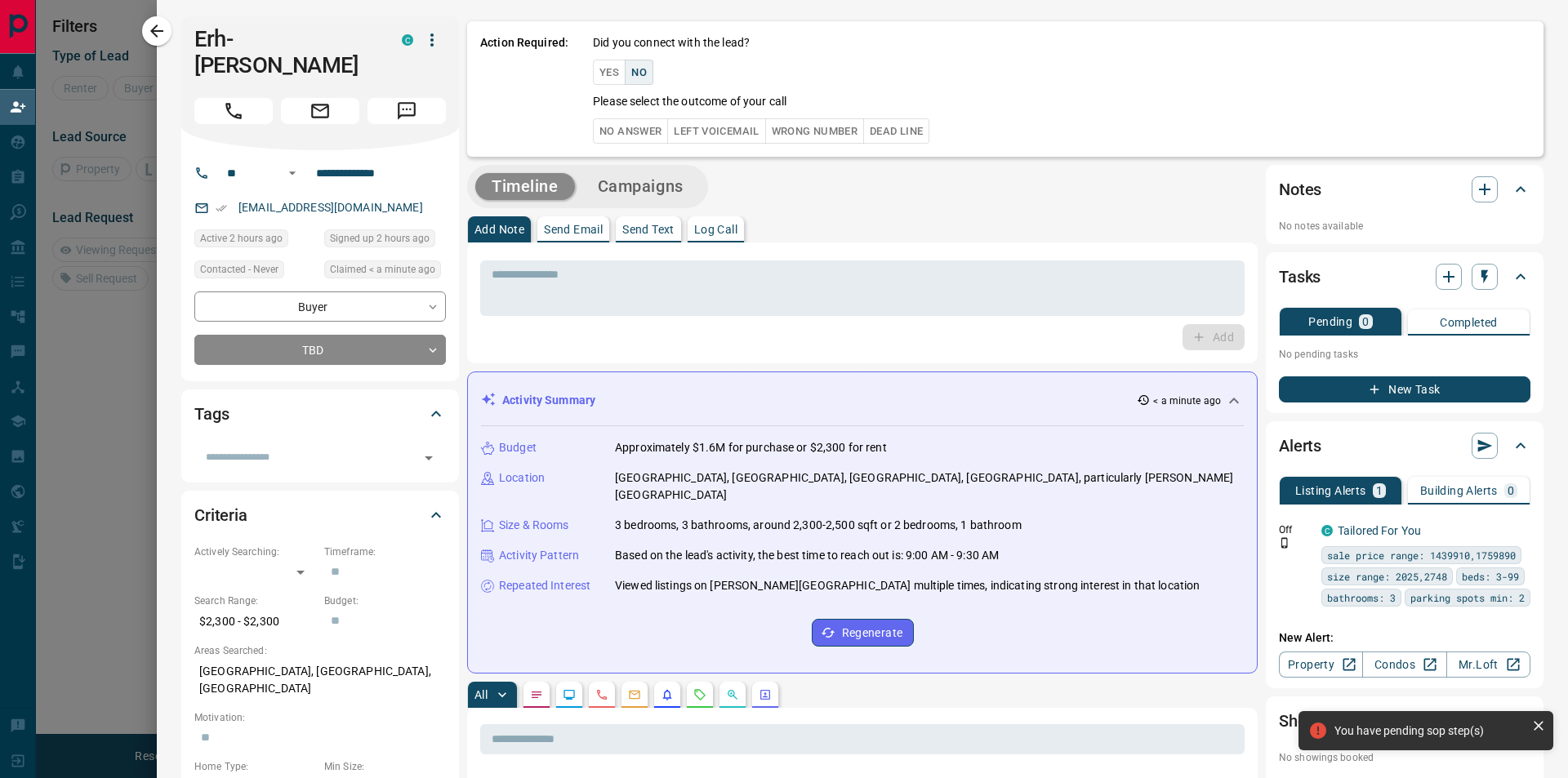
click at [614, 130] on button "No Answer" at bounding box center [630, 131] width 75 height 25
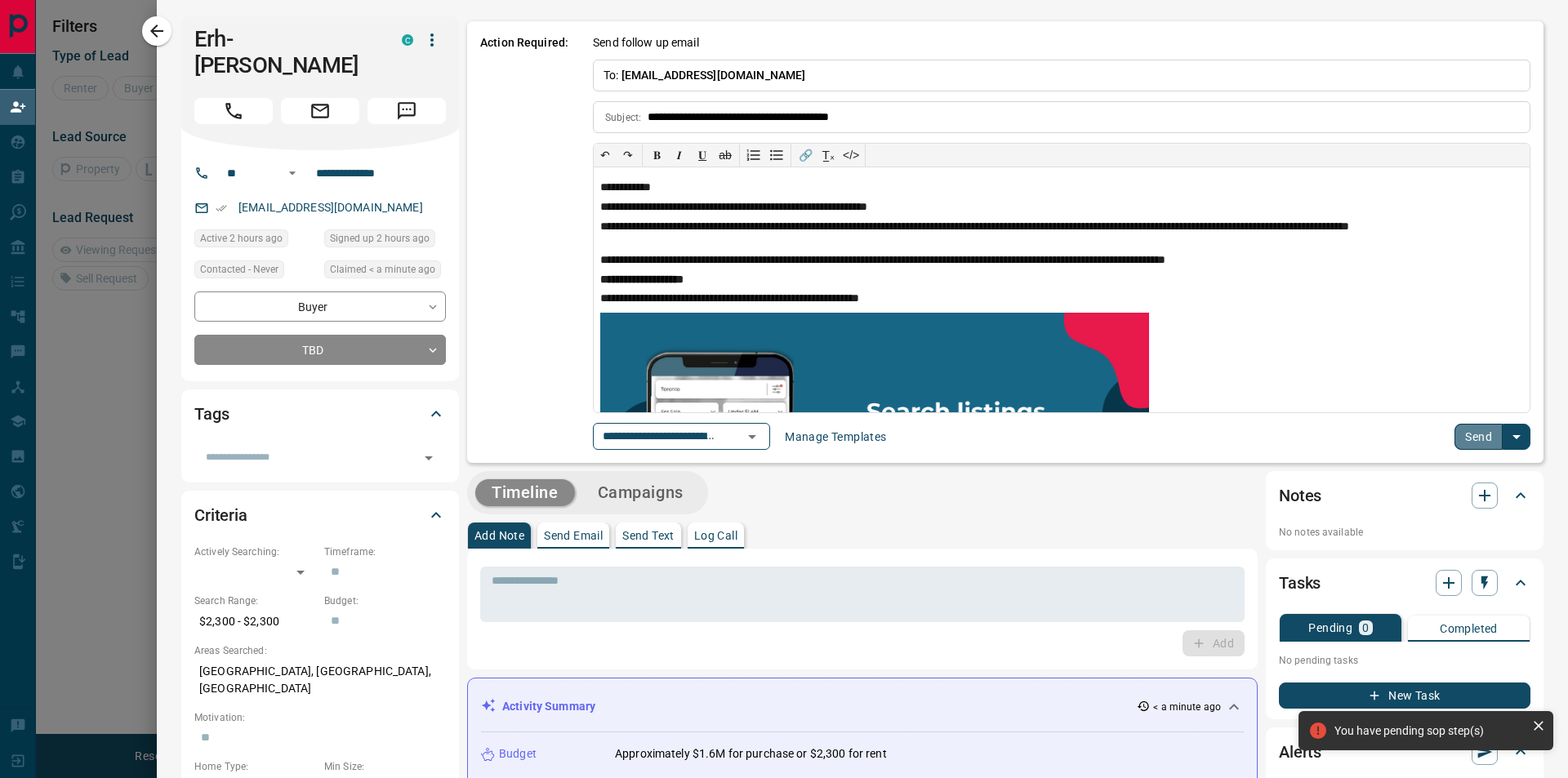
click at [1455, 436] on button "Send" at bounding box center [1479, 436] width 48 height 26
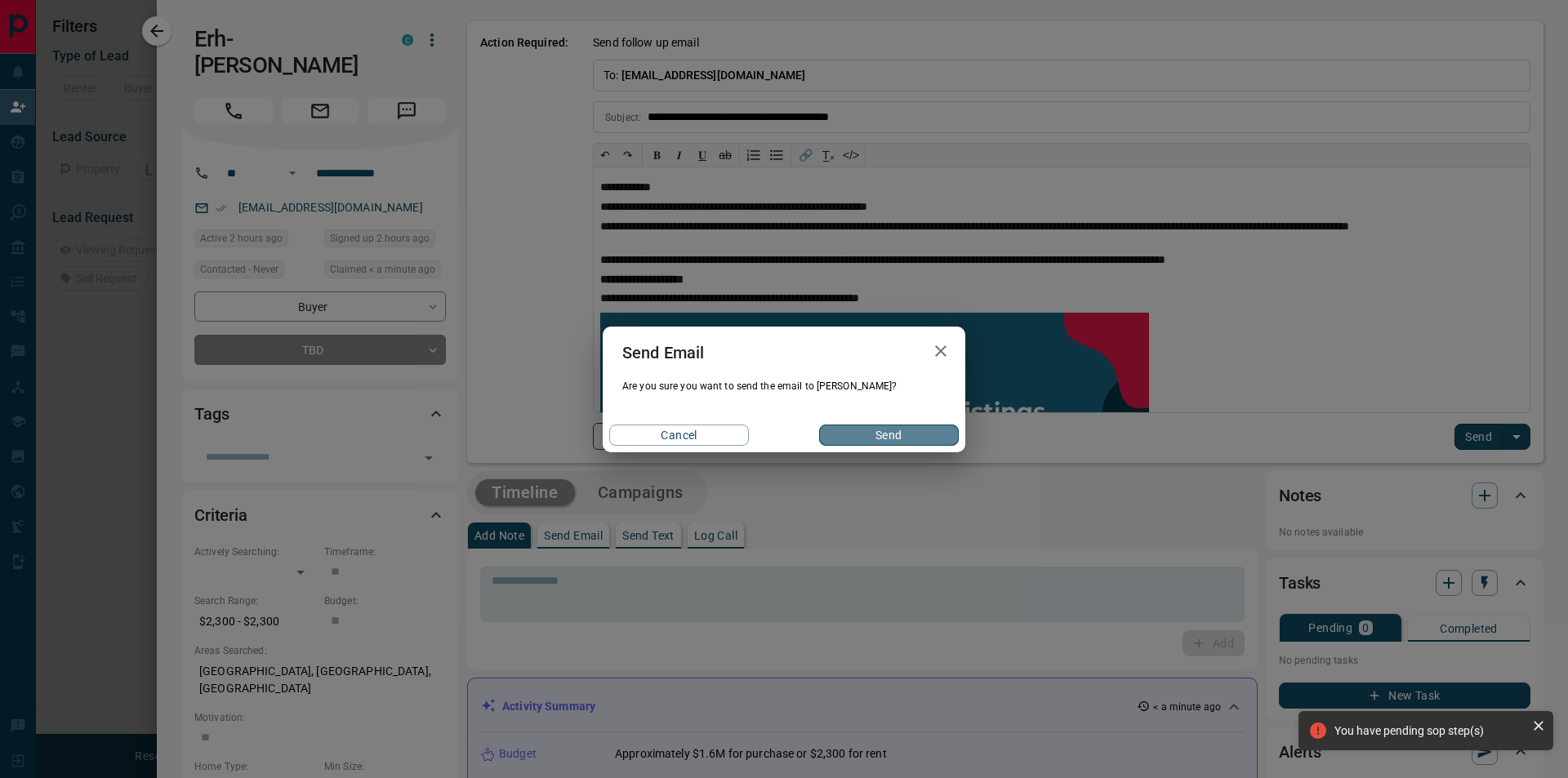
click at [872, 434] on button "Send" at bounding box center [889, 435] width 139 height 21
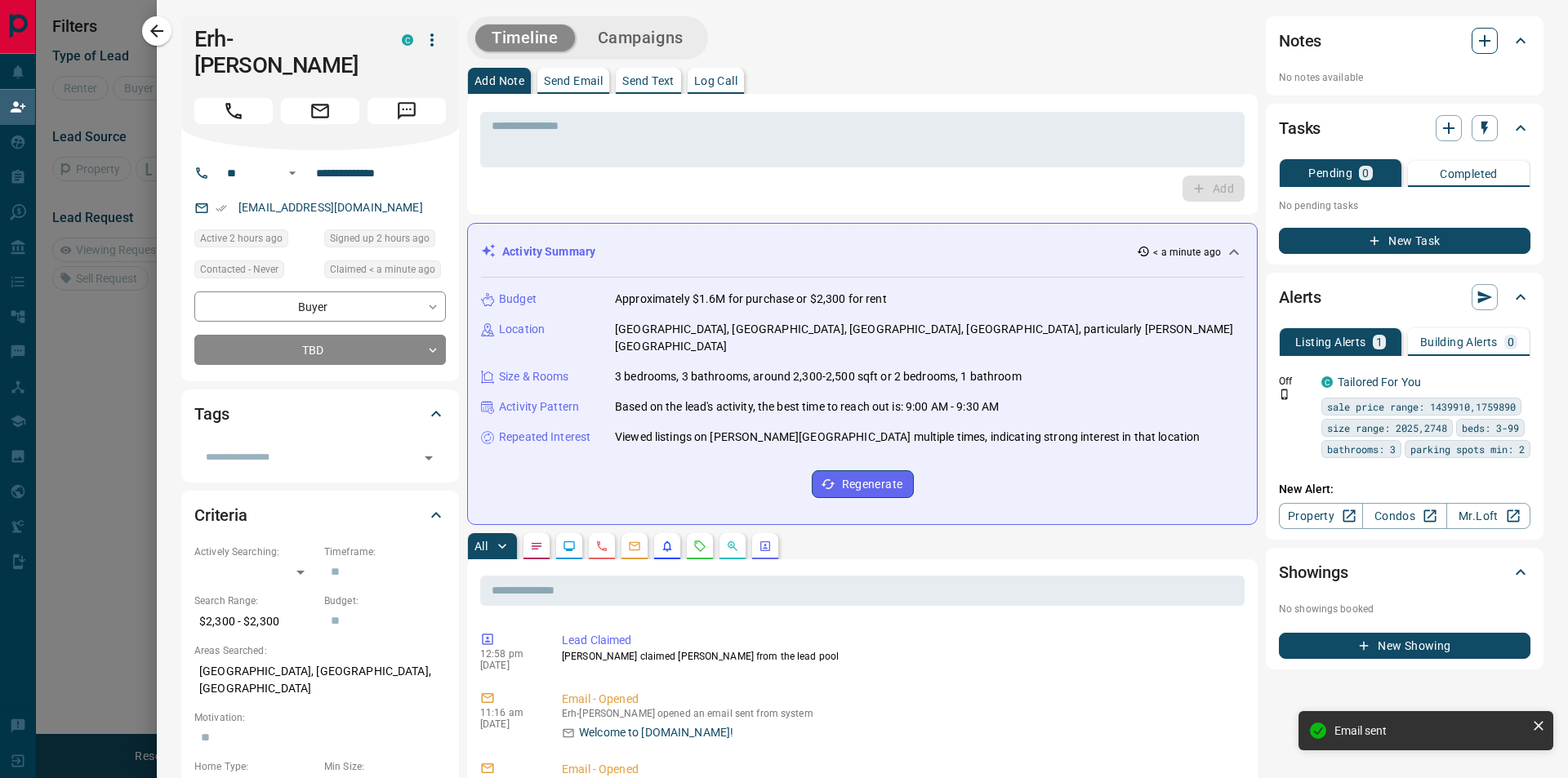
click at [1479, 36] on icon "button" at bounding box center [1484, 40] width 12 height 12
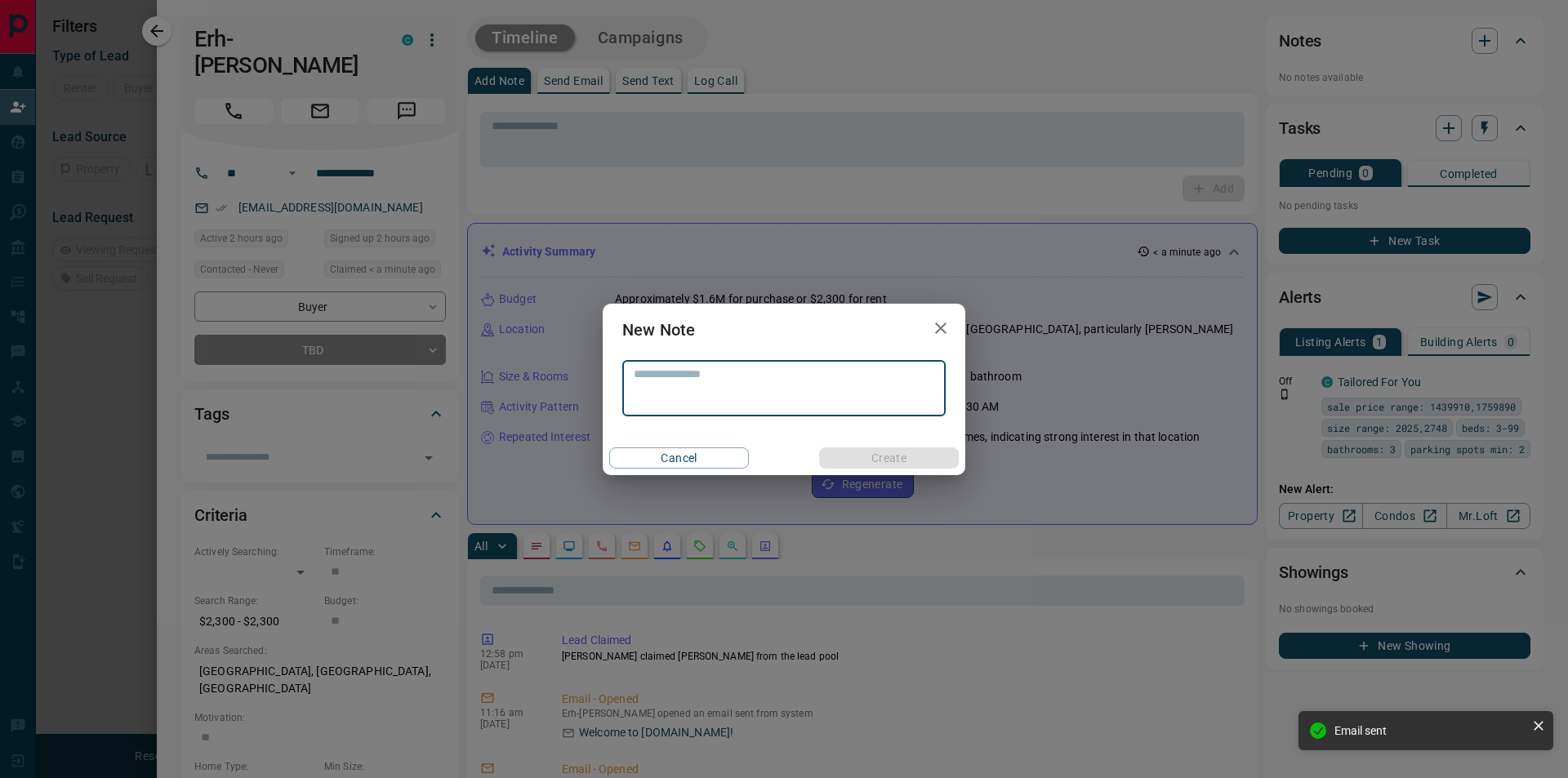
click at [844, 393] on textarea at bounding box center [784, 388] width 301 height 42
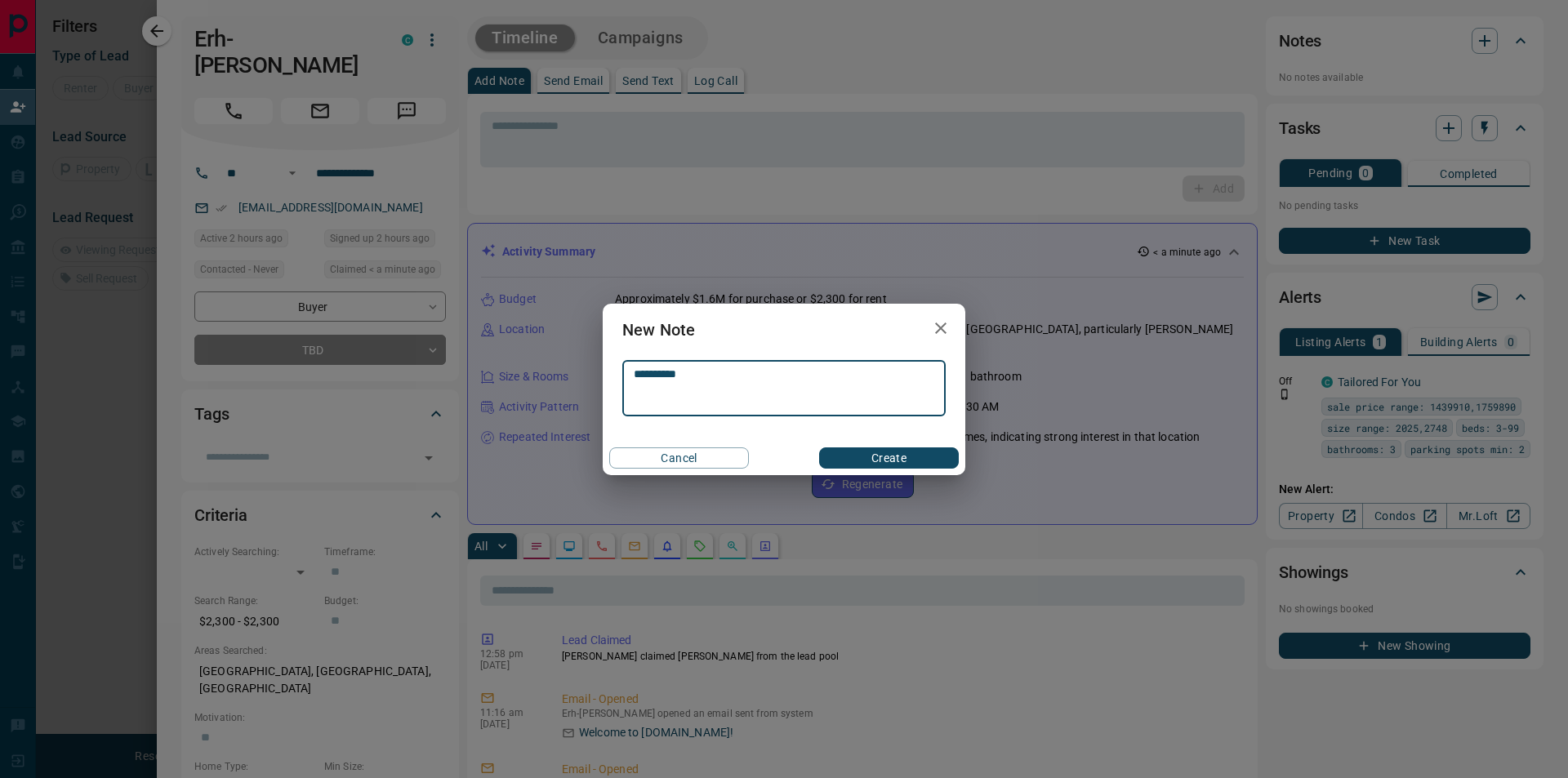
type textarea "**********"
click at [940, 453] on button "Create" at bounding box center [889, 459] width 139 height 21
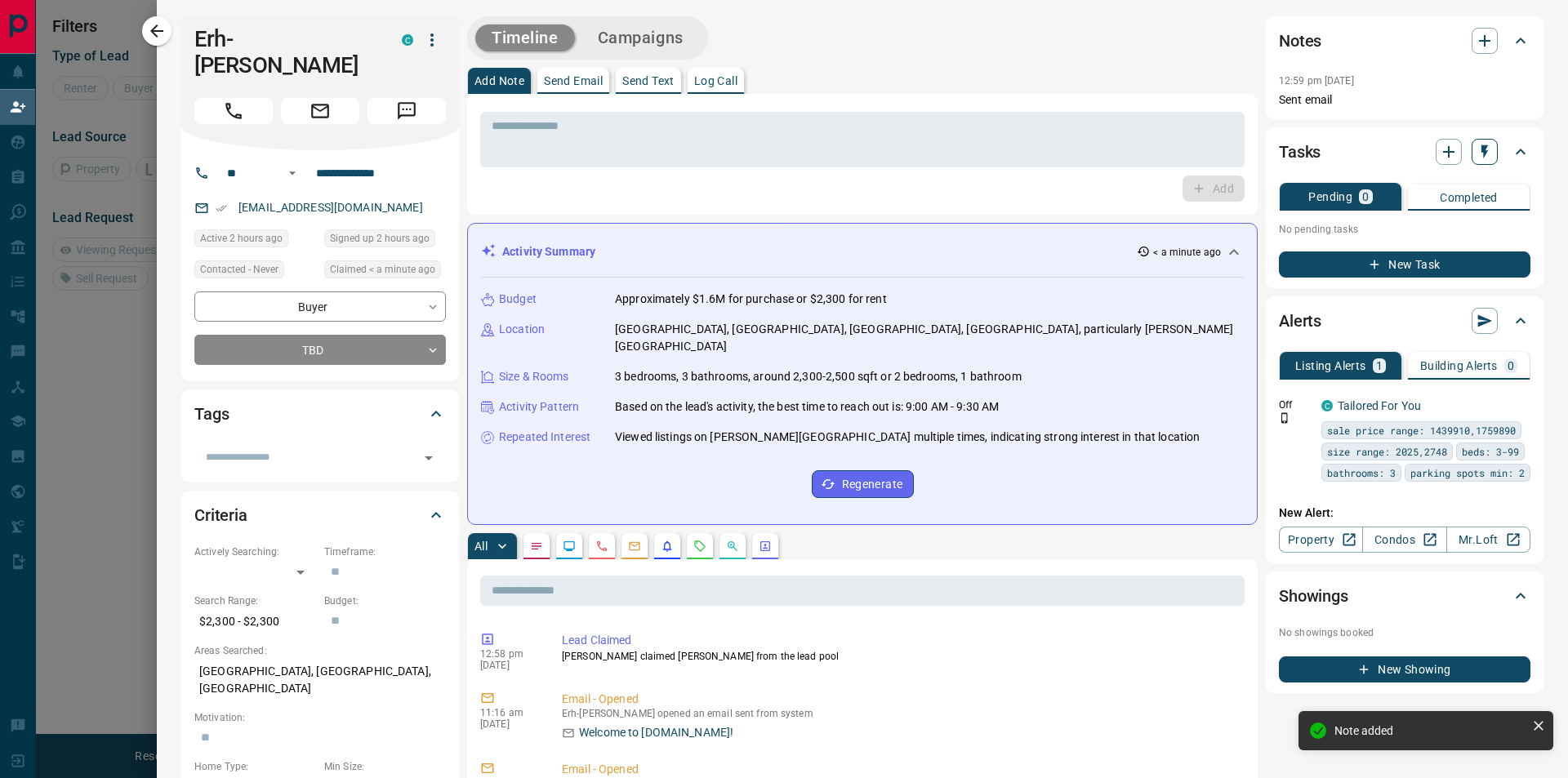
click at [1479, 153] on icon "button" at bounding box center [1485, 152] width 16 height 16
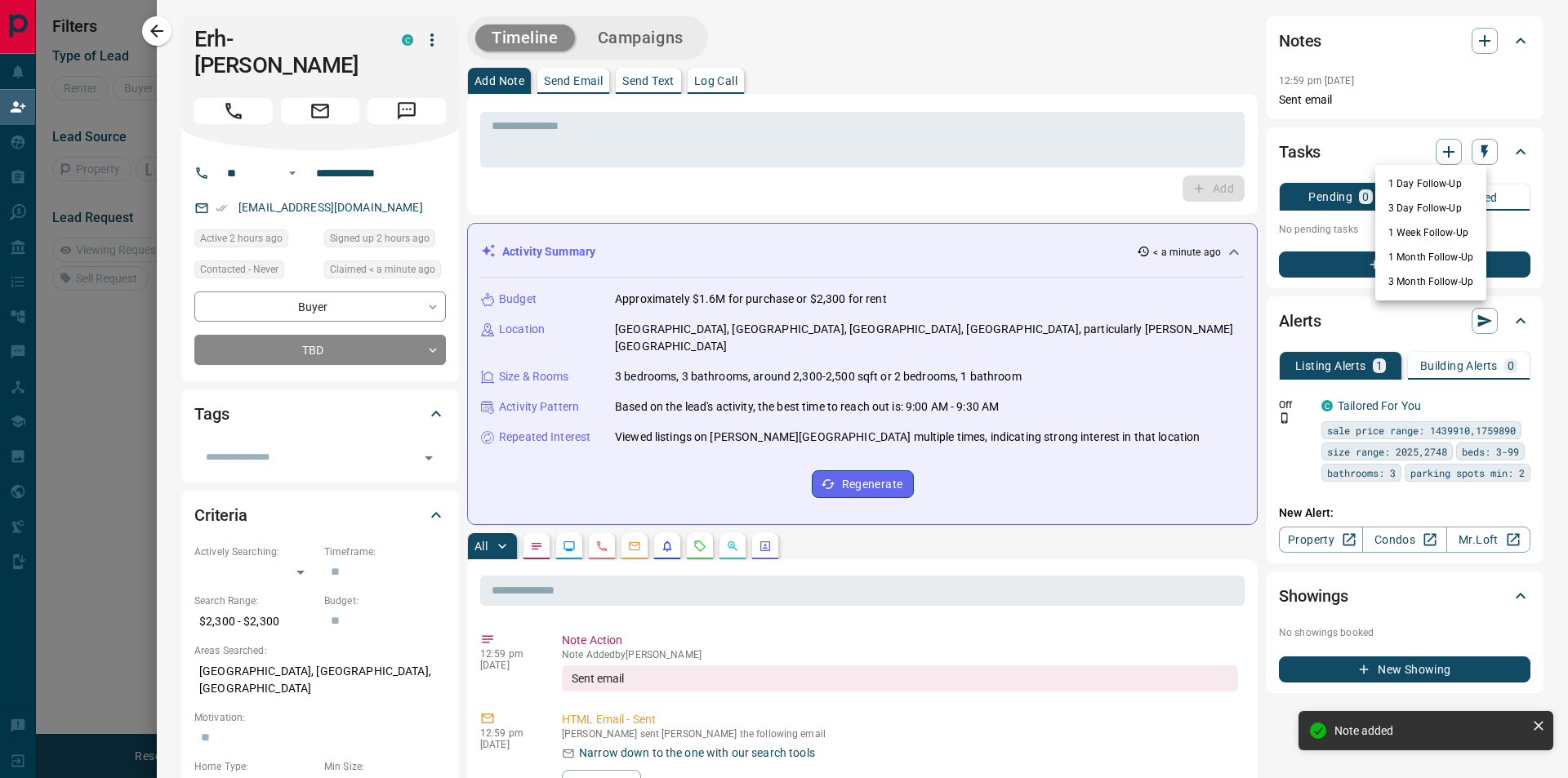
click at [1415, 187] on li "1 Day Follow-Up" at bounding box center [1431, 183] width 111 height 24
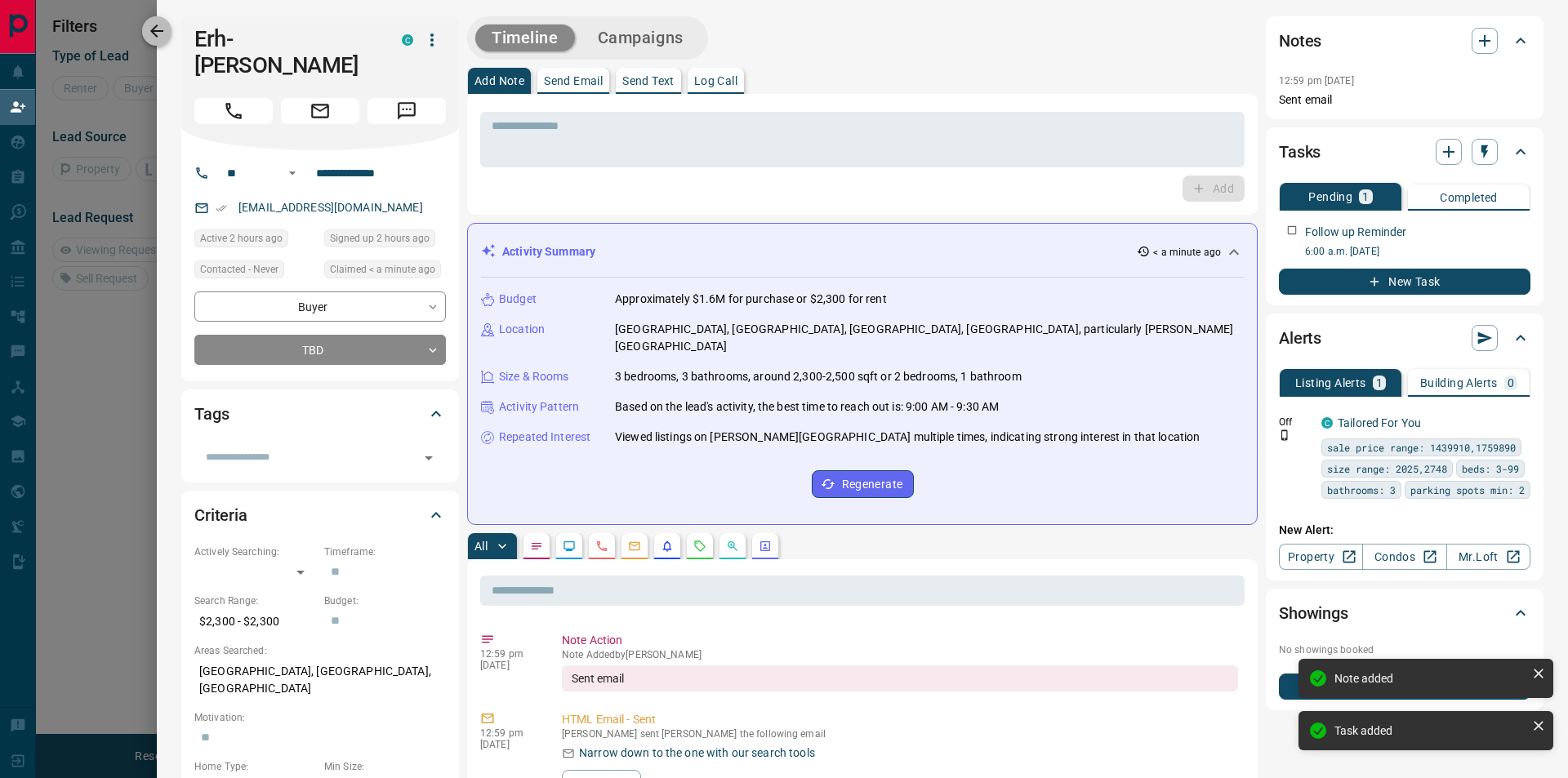
click at [149, 34] on icon "button" at bounding box center [157, 31] width 20 height 20
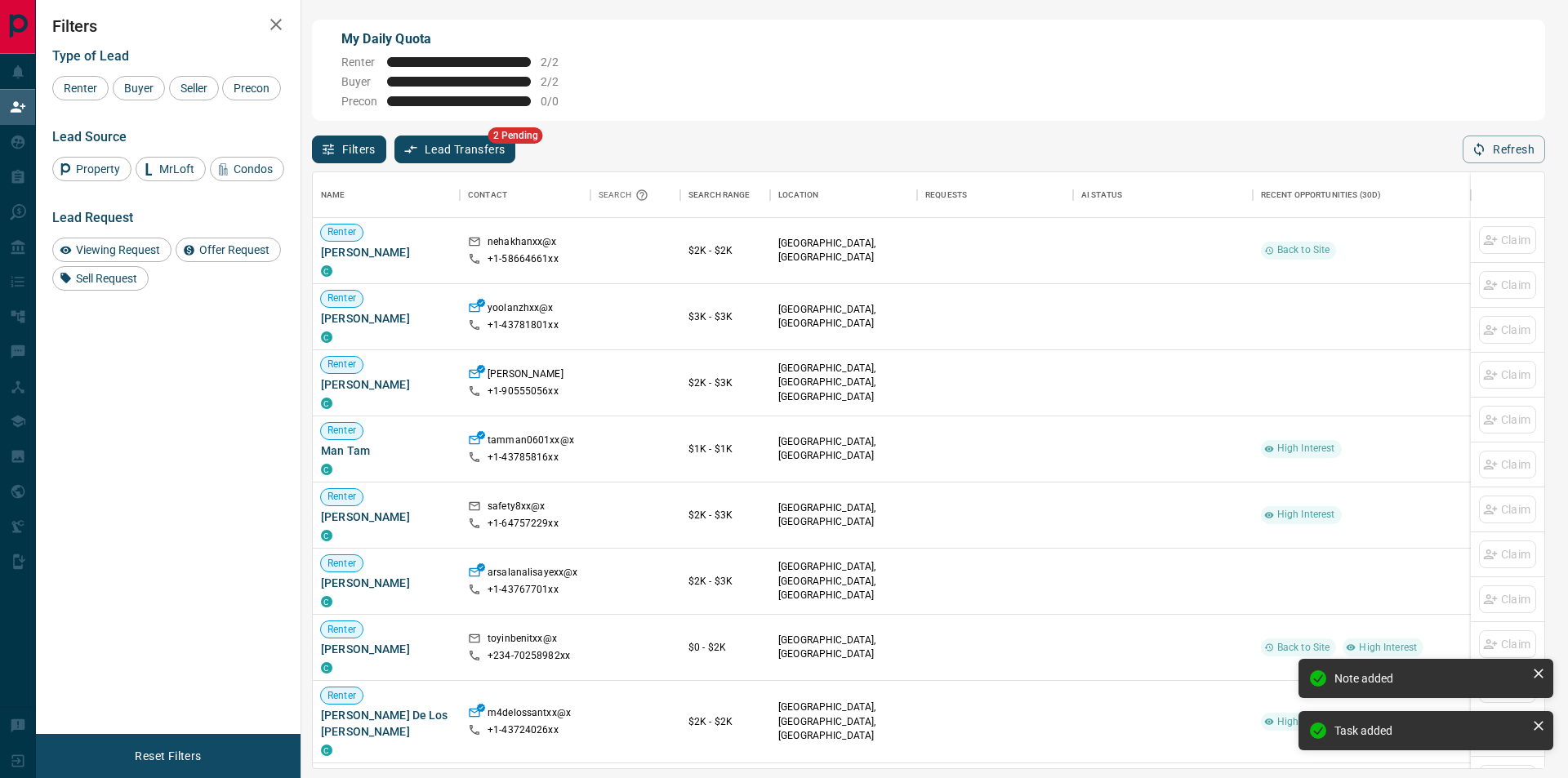
scroll to position [584, 1219]
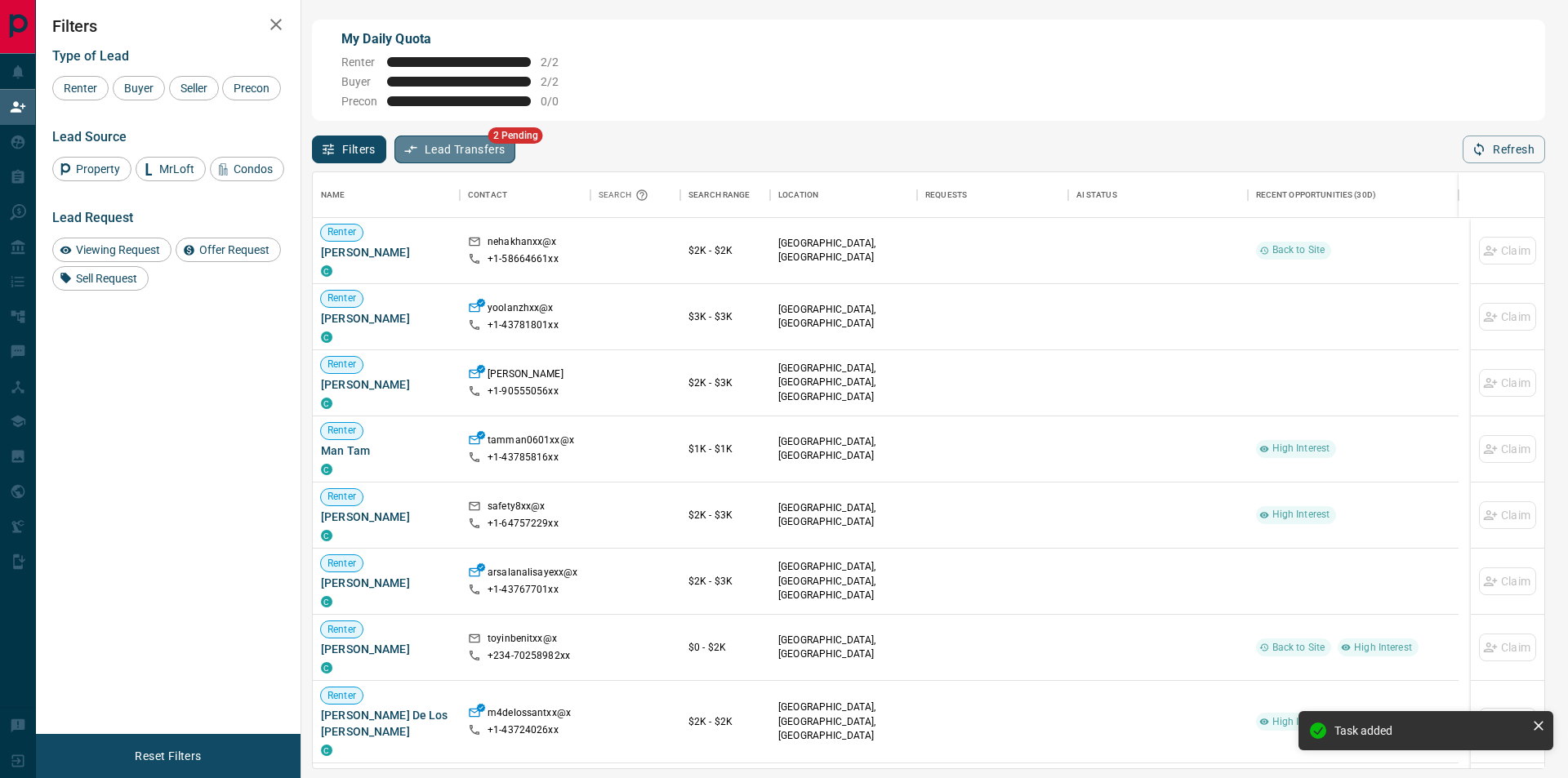
click at [476, 159] on button "Lead Transfers" at bounding box center [455, 149] width 121 height 28
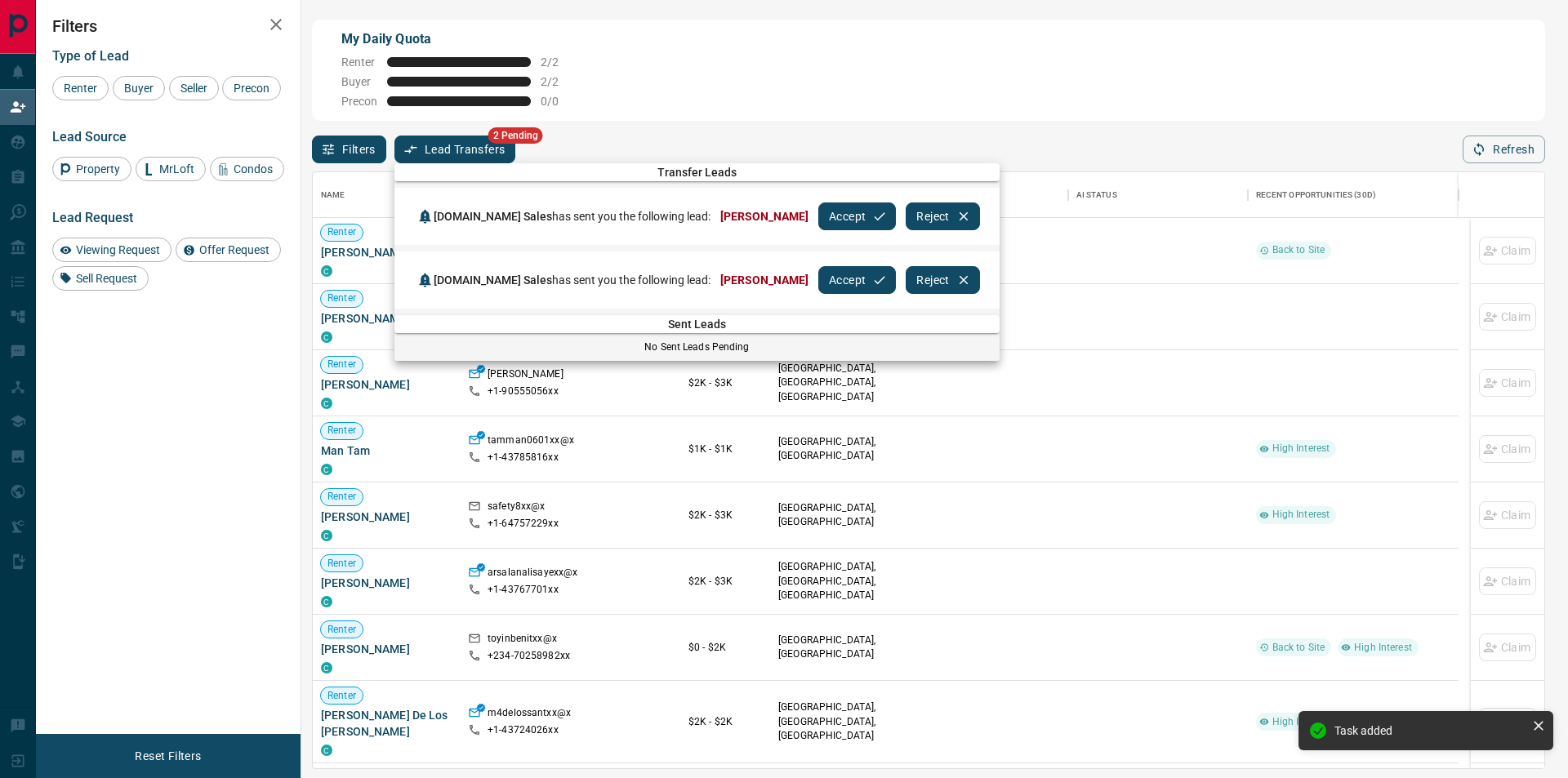
click at [854, 211] on button "Accept" at bounding box center [857, 216] width 78 height 28
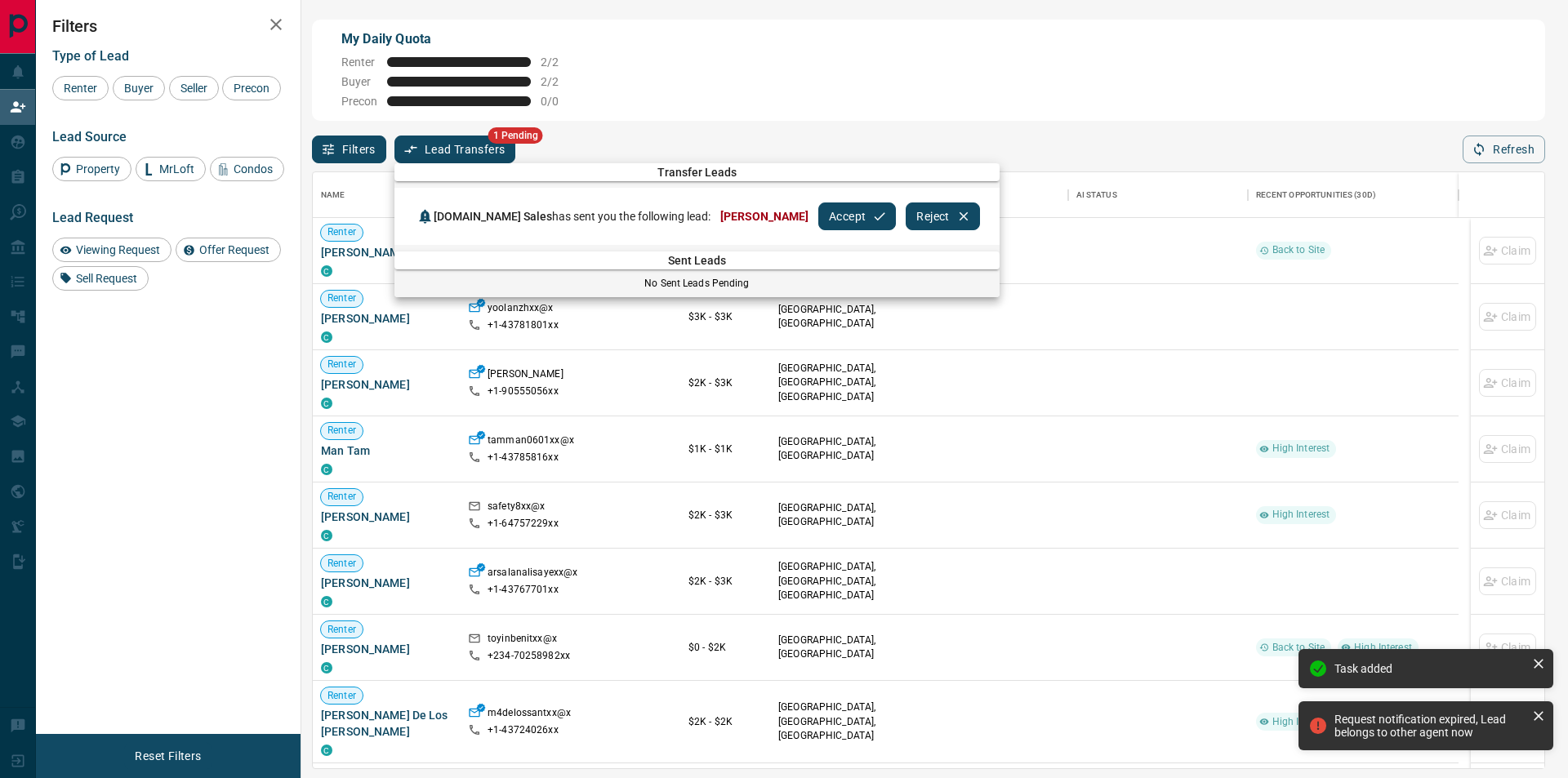
click at [846, 224] on button "Accept" at bounding box center [857, 216] width 78 height 28
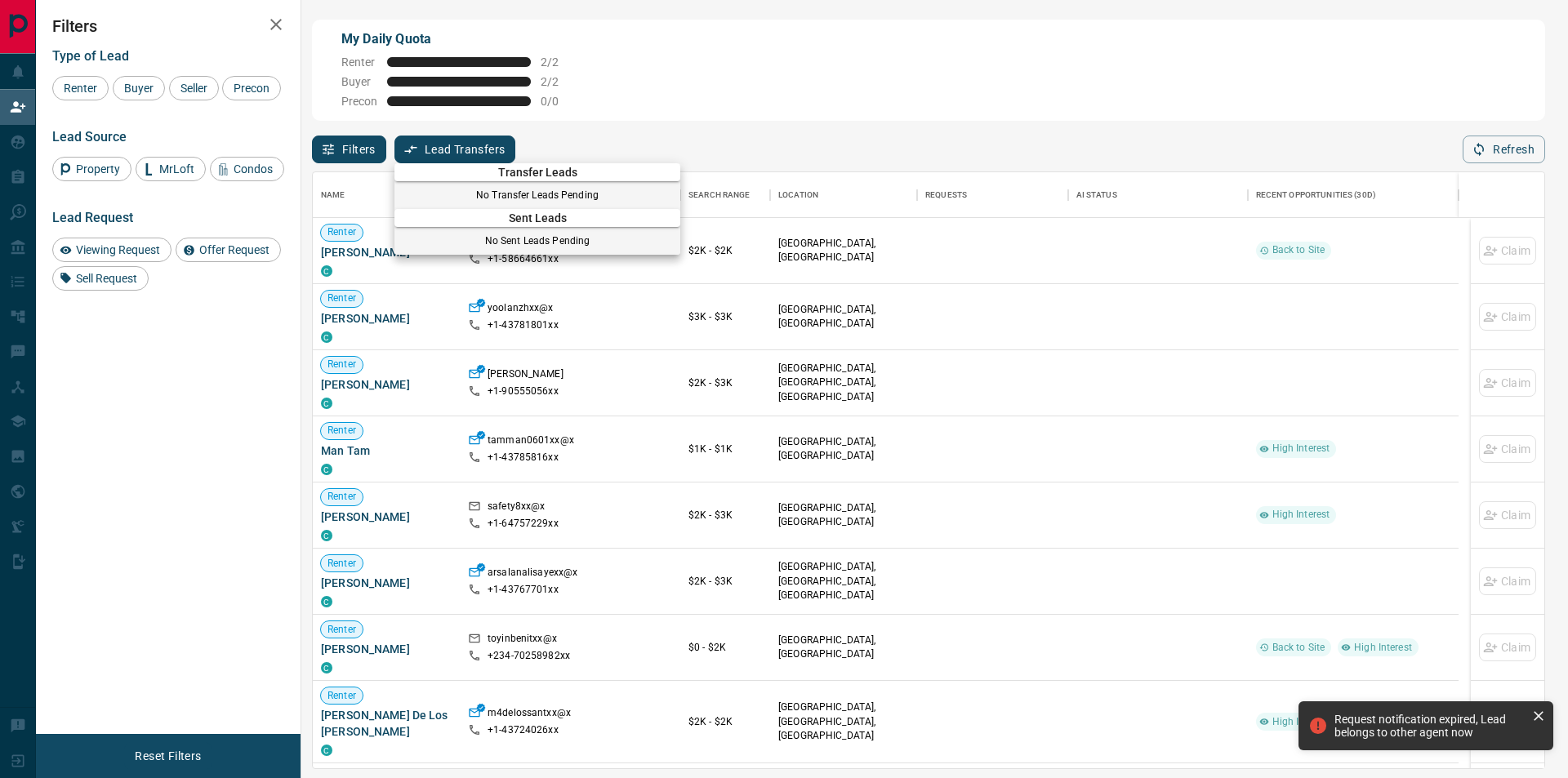
drag, startPoint x: 718, startPoint y: 137, endPoint x: 706, endPoint y: 137, distance: 12.0
click at [717, 137] on div at bounding box center [784, 389] width 1568 height 778
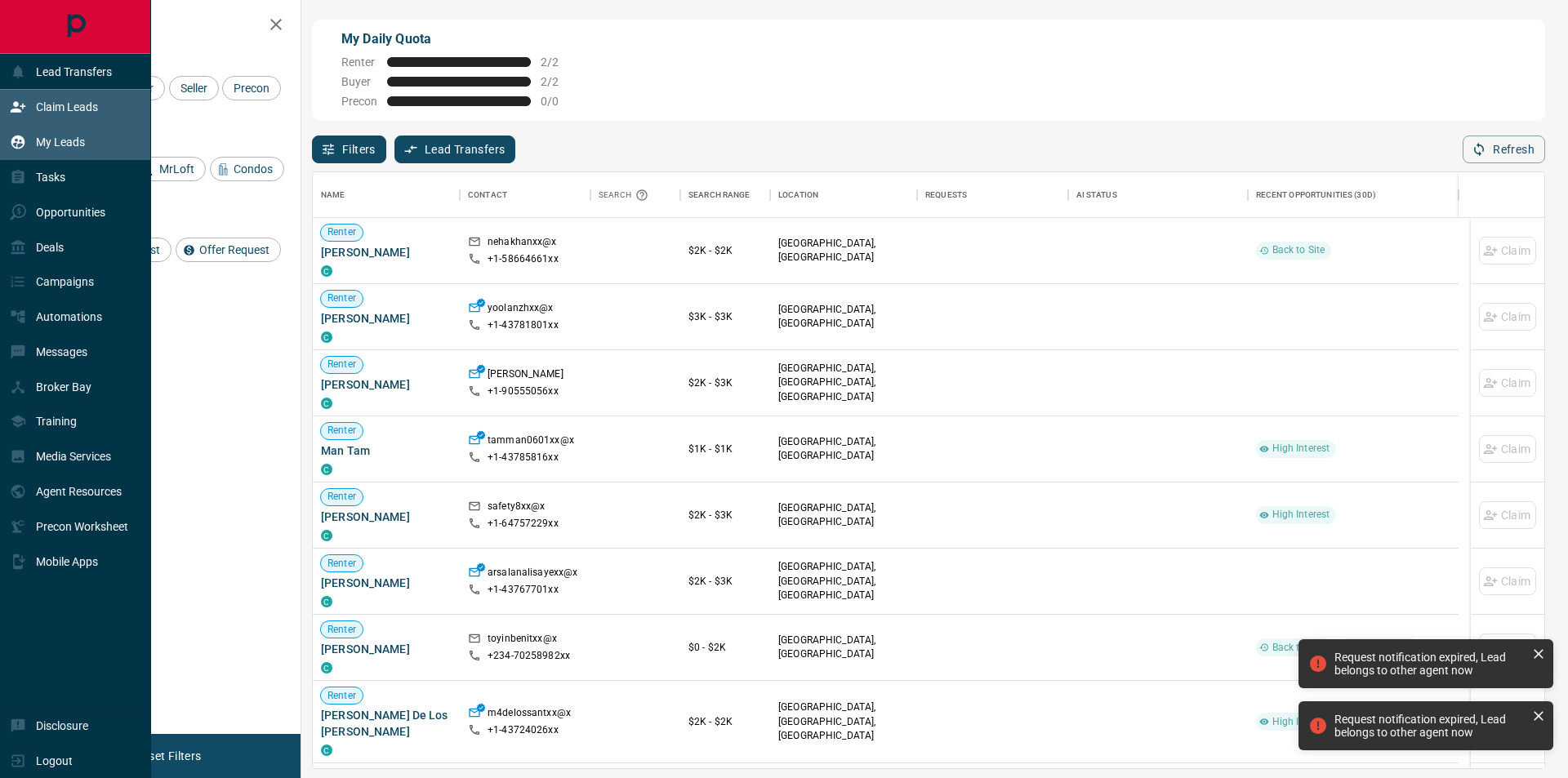
click at [60, 148] on p "My Leads" at bounding box center [60, 142] width 49 height 13
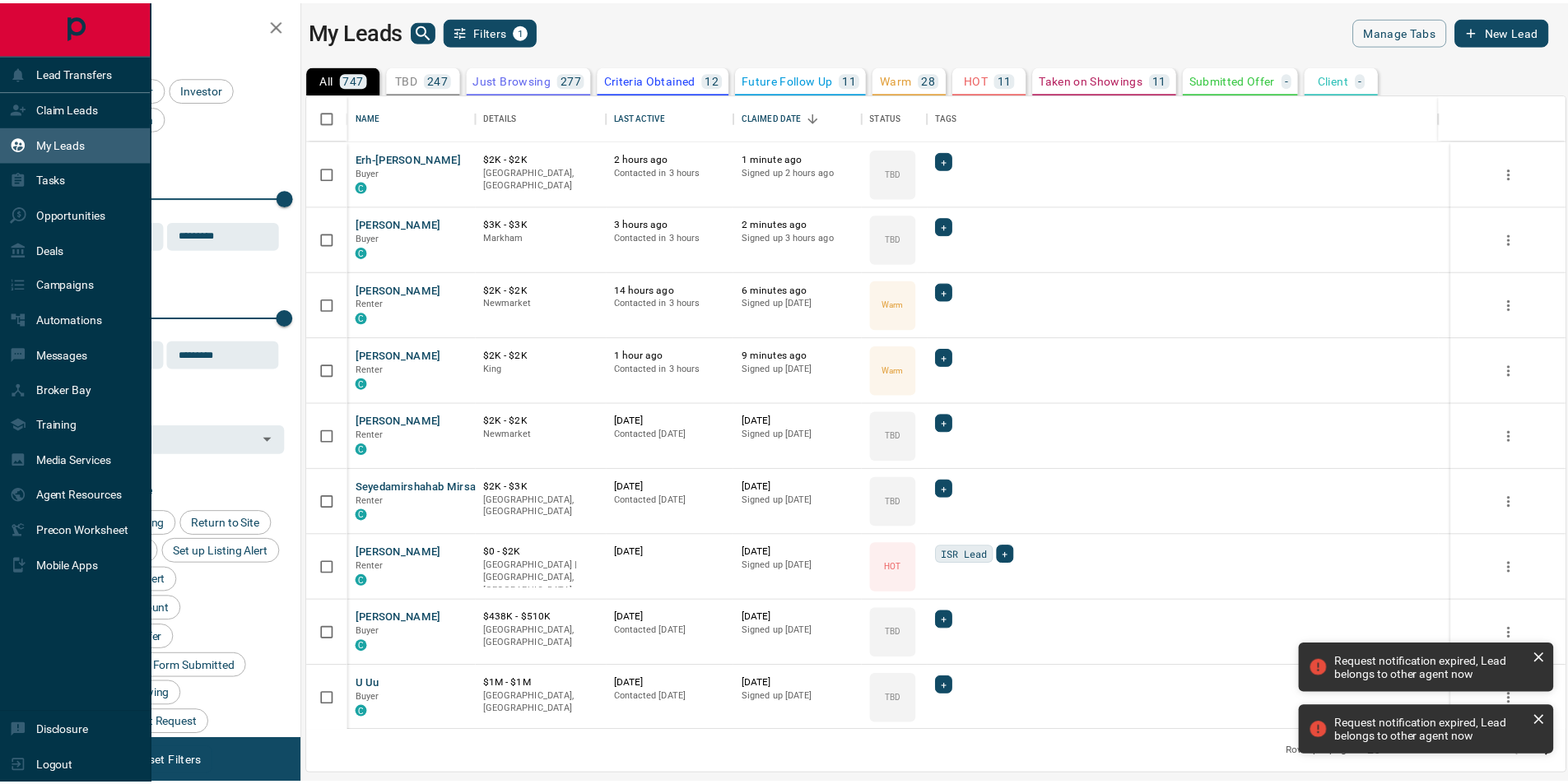
scroll to position [625, 1257]
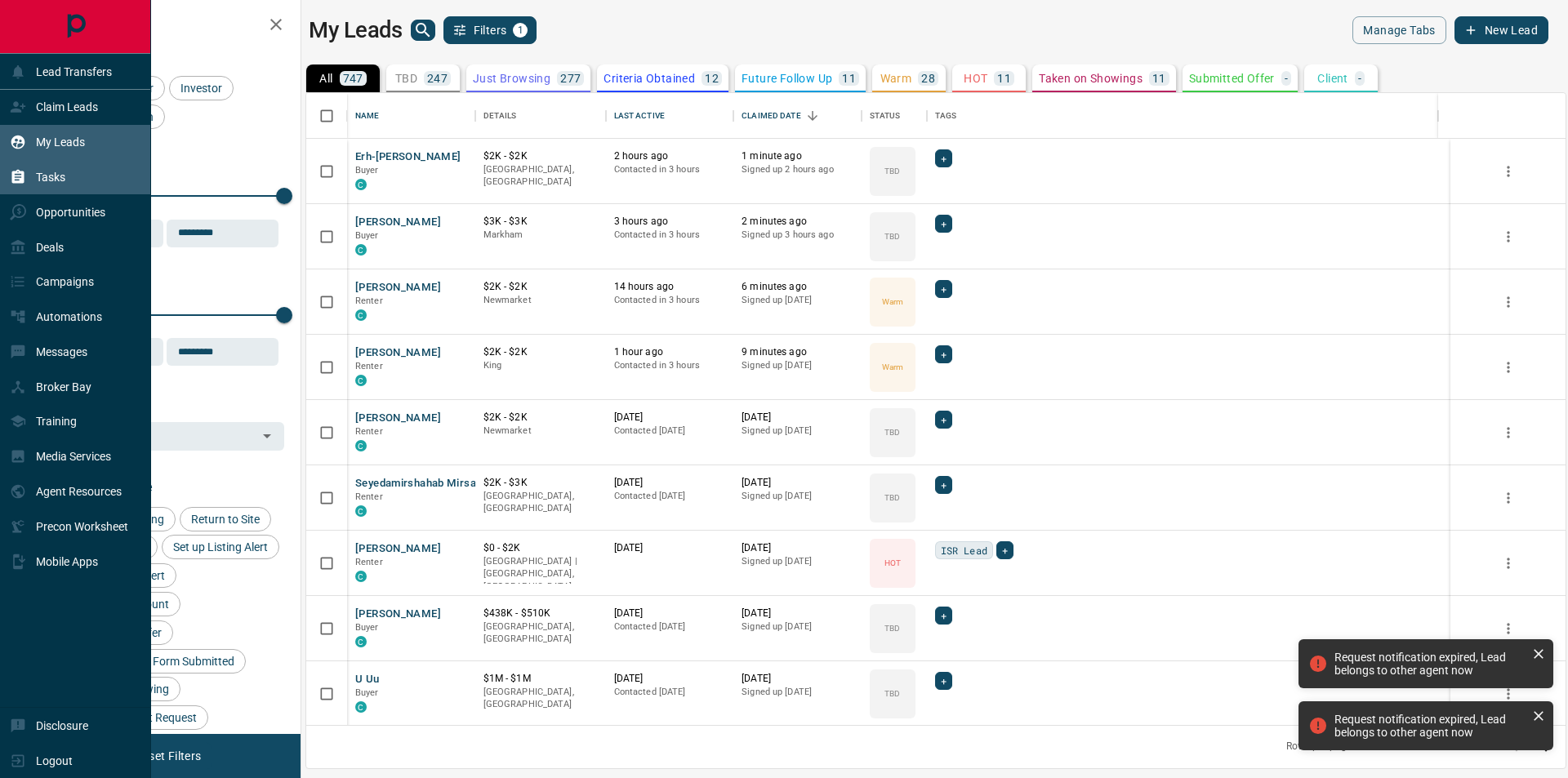
click at [45, 170] on p "Tasks" at bounding box center [50, 177] width 29 height 13
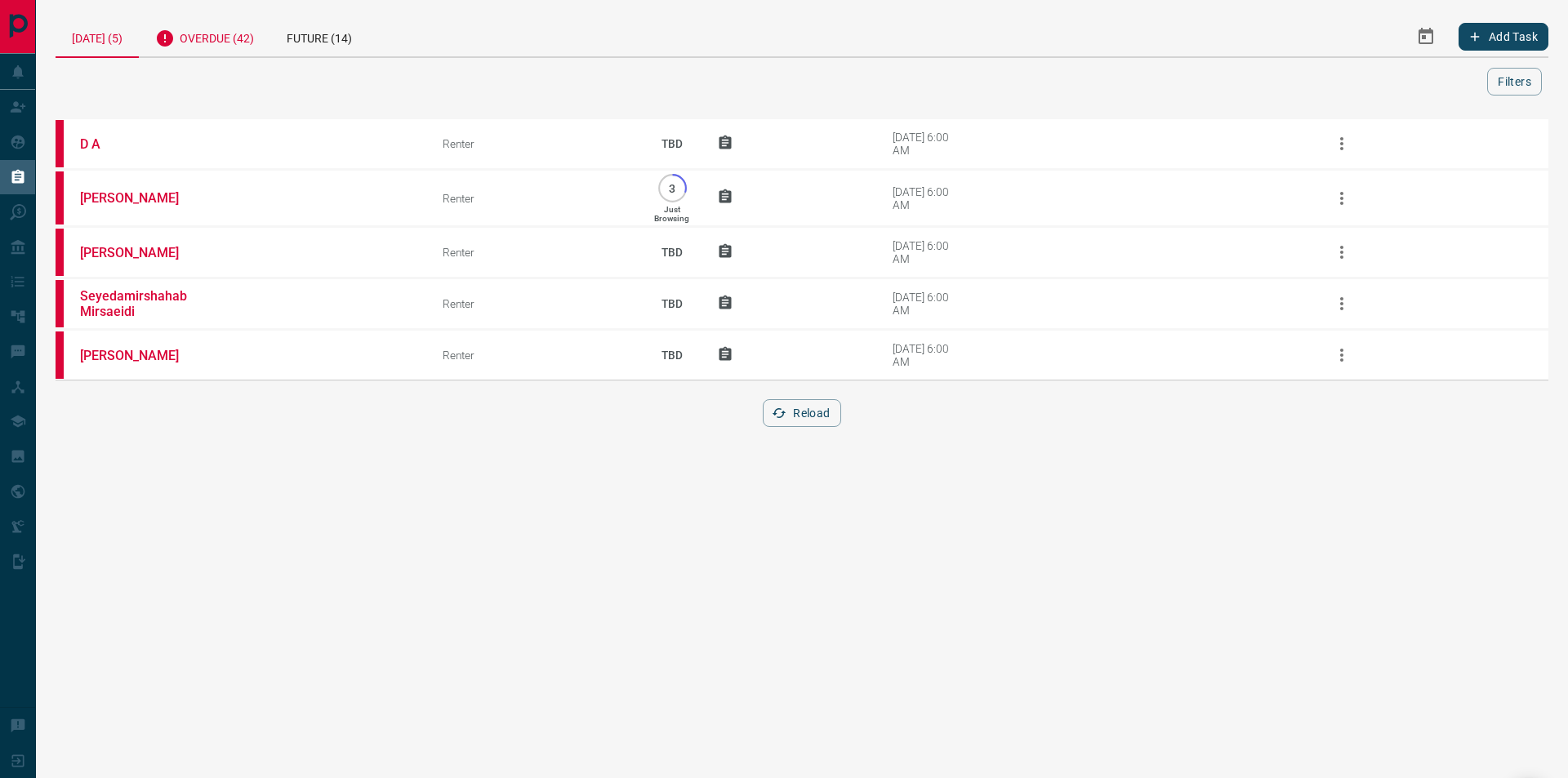
click at [224, 41] on div "Overdue (42)" at bounding box center [204, 36] width 131 height 40
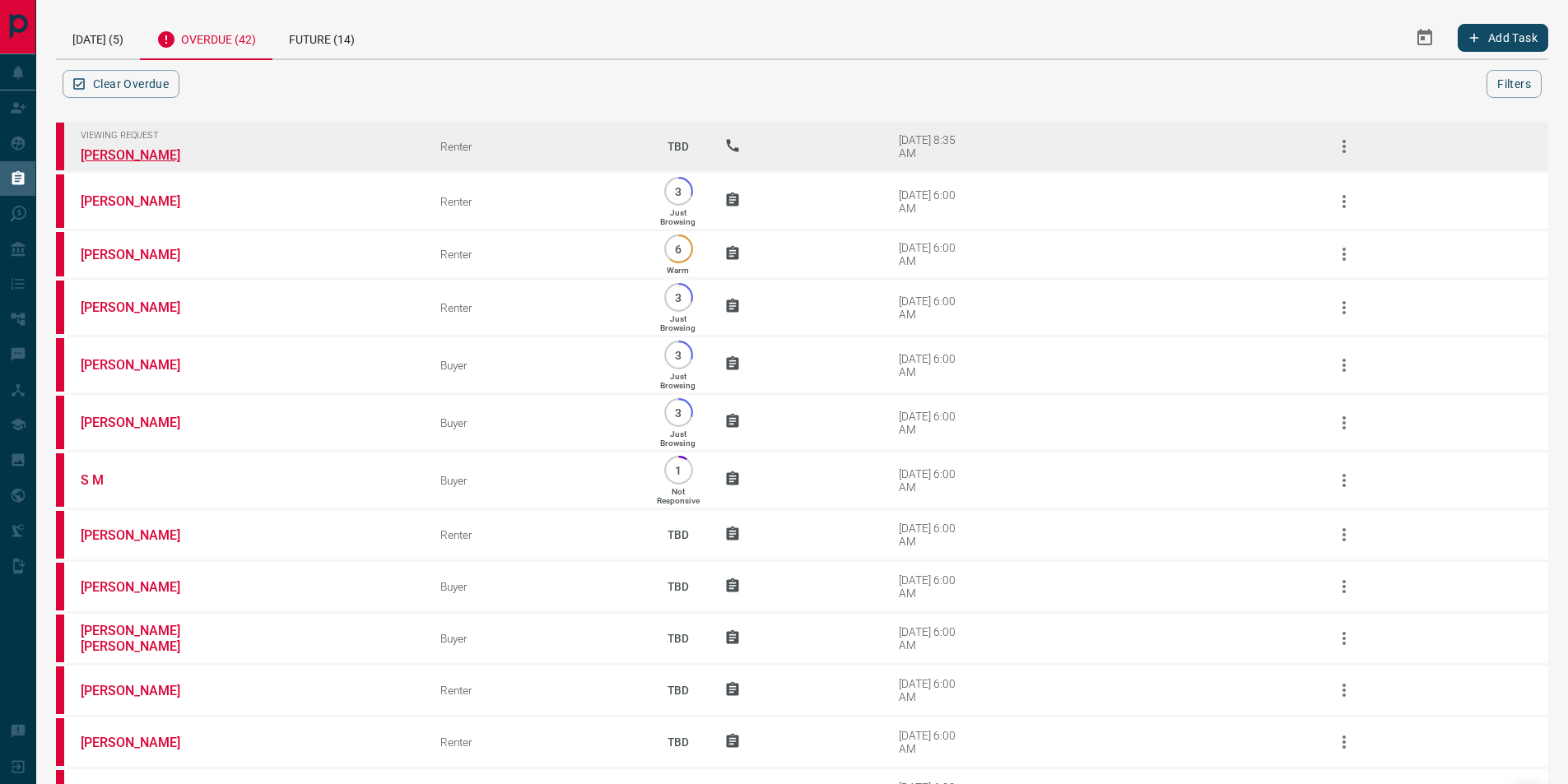
click at [135, 151] on link "[PERSON_NAME]" at bounding box center [142, 155] width 123 height 15
